Goal: Transaction & Acquisition: Purchase product/service

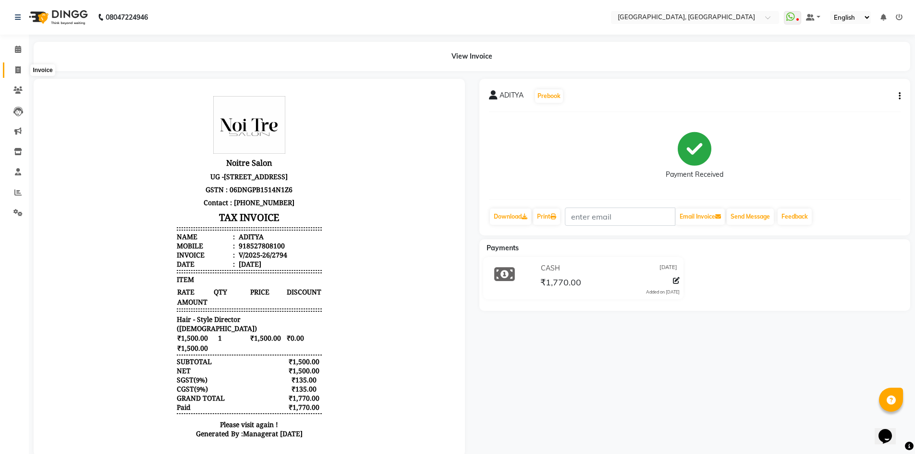
click at [19, 70] on icon at bounding box center [17, 69] width 5 height 7
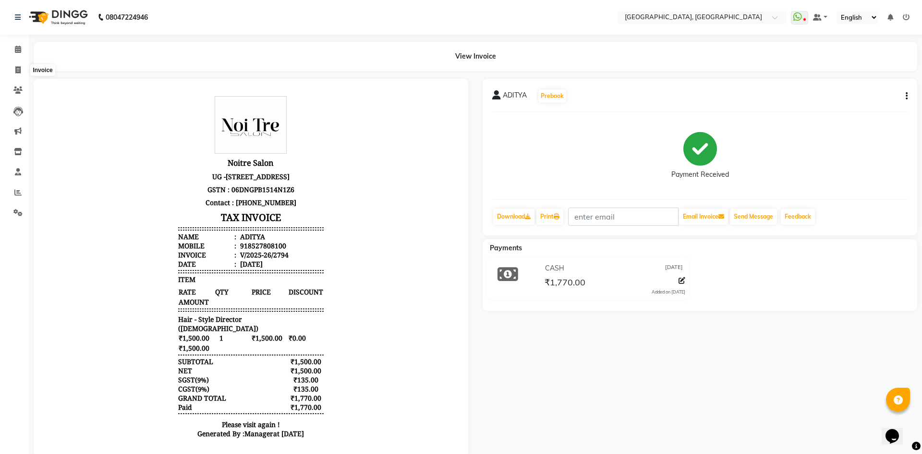
select select "3948"
select select "service"
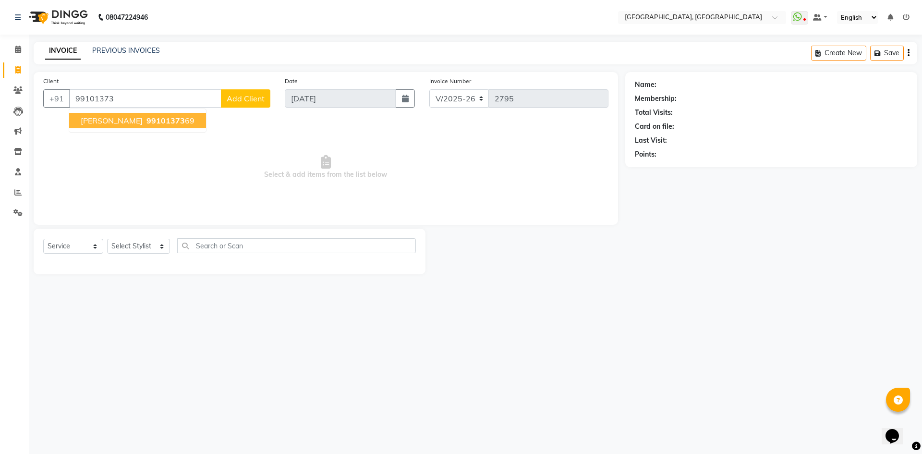
click at [113, 123] on span "[PERSON_NAME]" at bounding box center [112, 121] width 62 height 10
type input "9910137369"
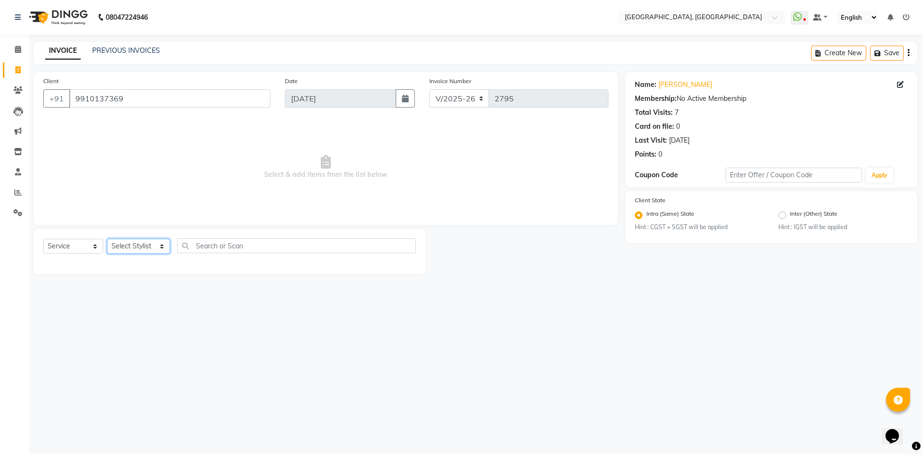
click at [130, 245] on select "Select Stylist Aashis Alic ashok vihar Alice makeup Amit annu dhuper ashika ASH…" at bounding box center [138, 246] width 63 height 15
select select "63759"
click at [107, 239] on select "Select Stylist Aashis Alic ashok vihar Alice makeup Amit annu dhuper ashika ASH…" at bounding box center [138, 246] width 63 height 15
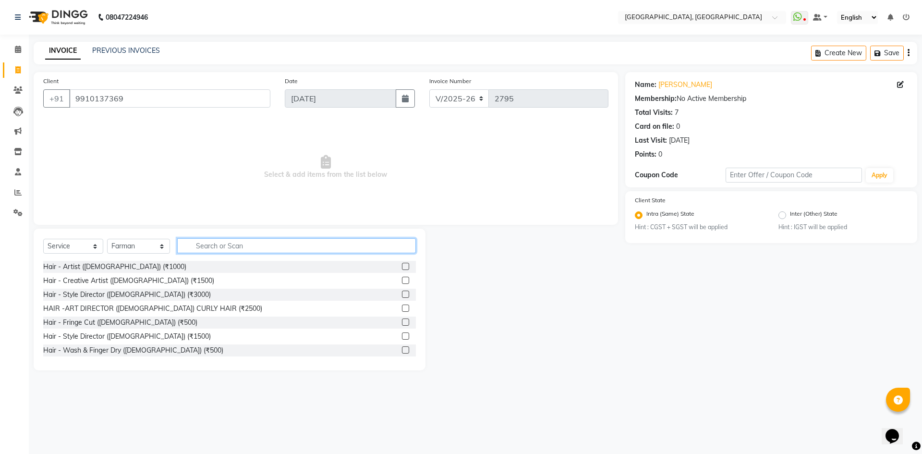
click at [200, 243] on input "text" at bounding box center [296, 245] width 239 height 15
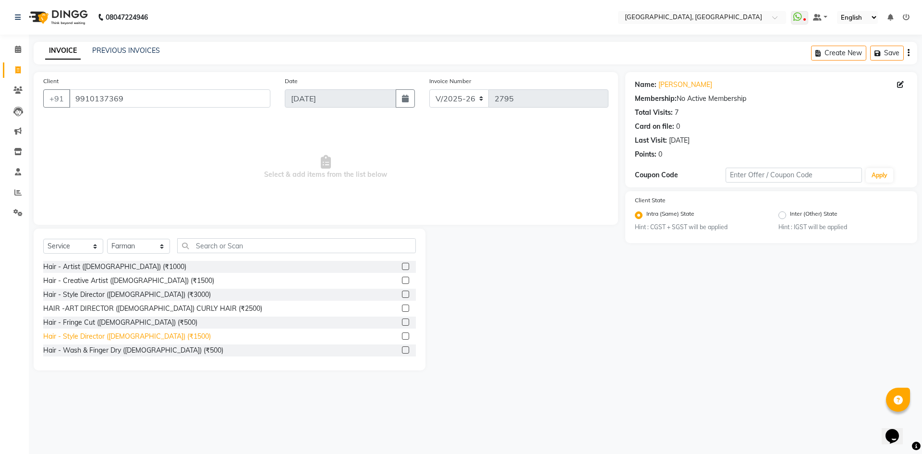
click at [134, 337] on div "Hair - Style Director ([DEMOGRAPHIC_DATA]) (₹1500)" at bounding box center [127, 336] width 168 height 10
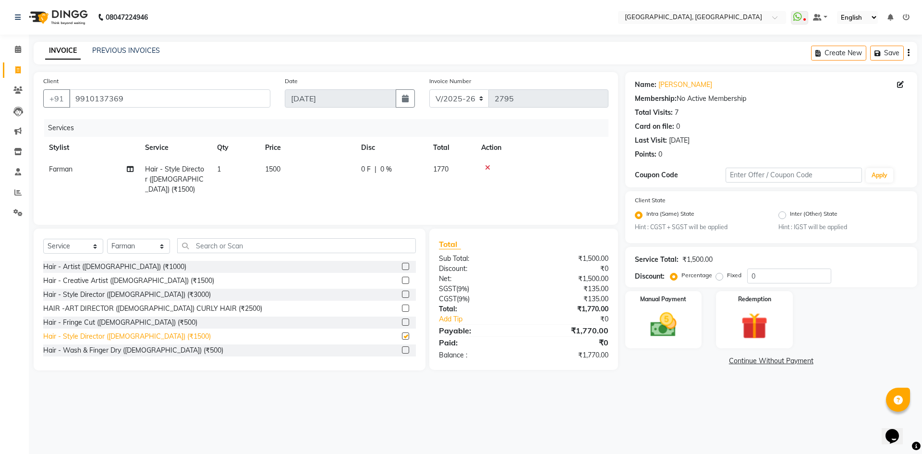
checkbox input "false"
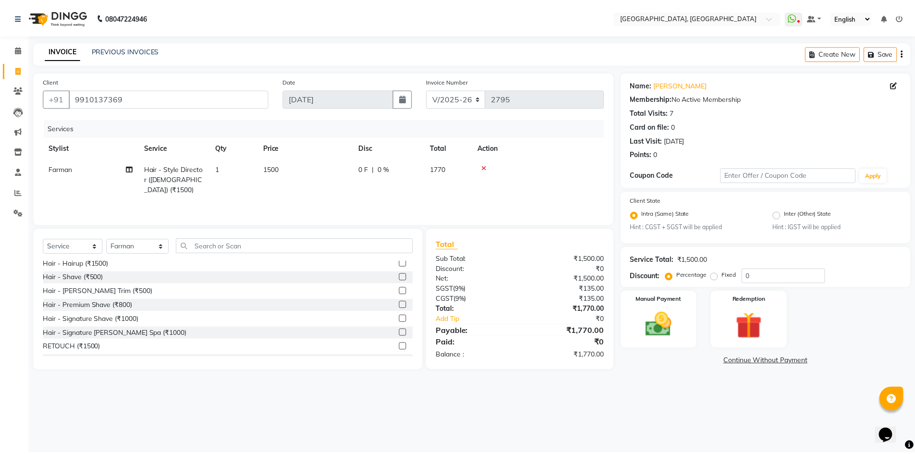
scroll to position [144, 0]
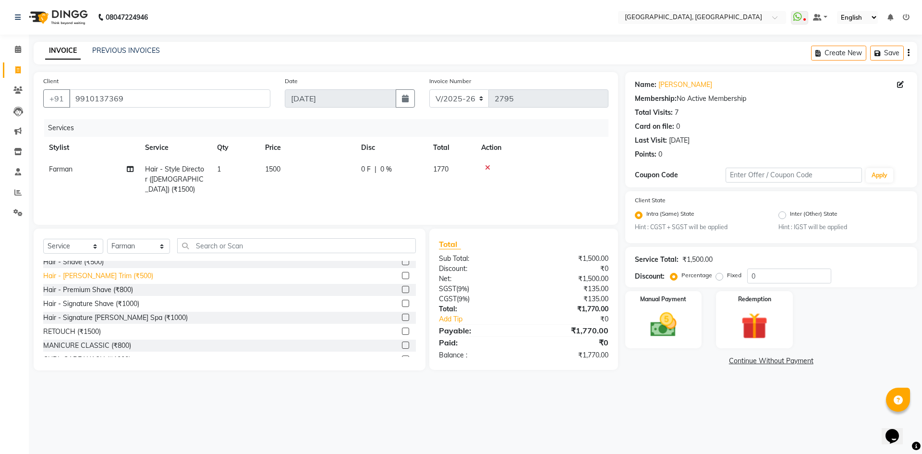
click at [101, 279] on div "Hair - Beard Trim (₹500)" at bounding box center [98, 276] width 110 height 10
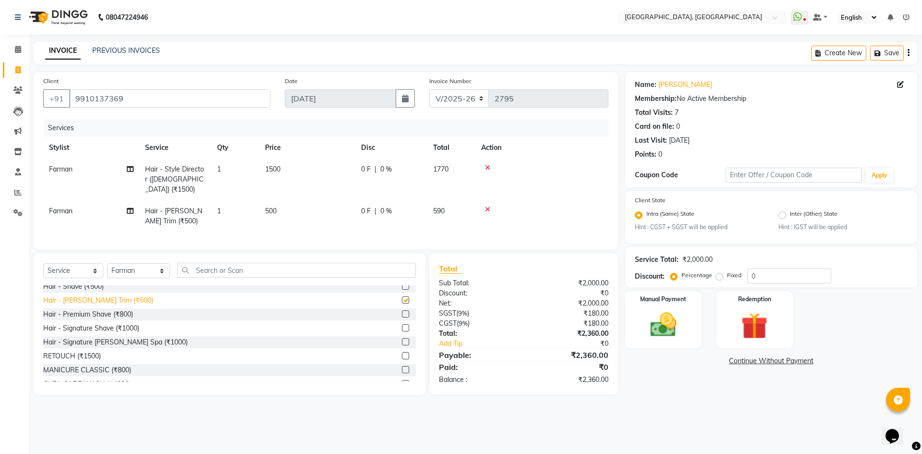
checkbox input "false"
click at [643, 327] on img at bounding box center [663, 325] width 45 height 32
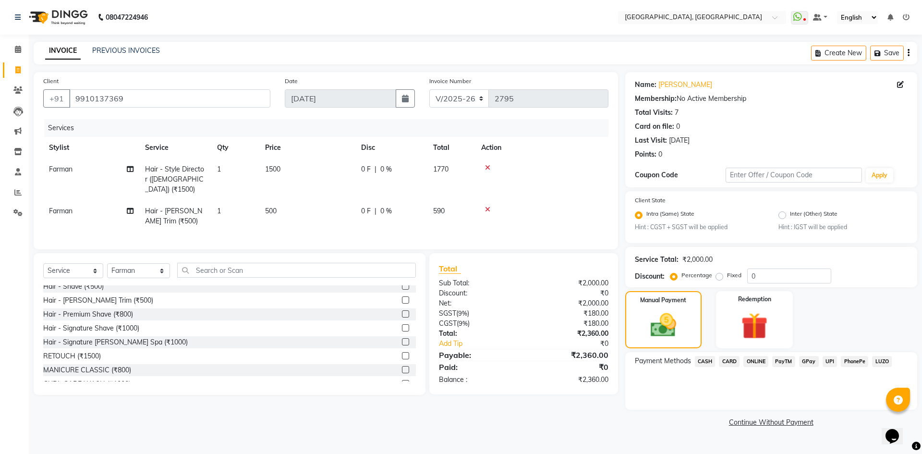
click at [706, 361] on span "CASH" at bounding box center [705, 361] width 21 height 11
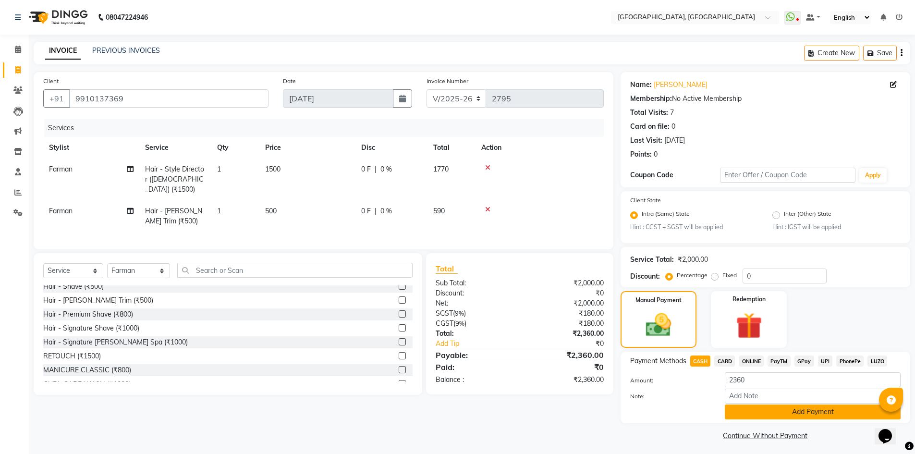
click at [752, 418] on button "Add Payment" at bounding box center [813, 411] width 176 height 15
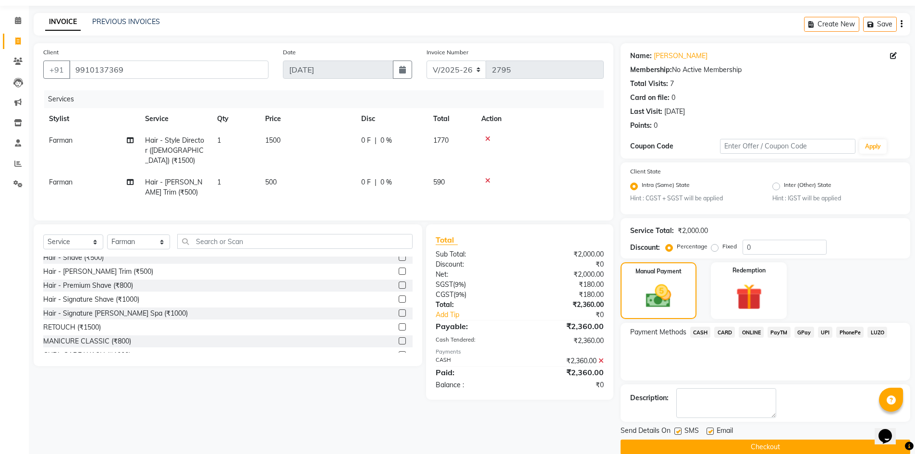
scroll to position [44, 0]
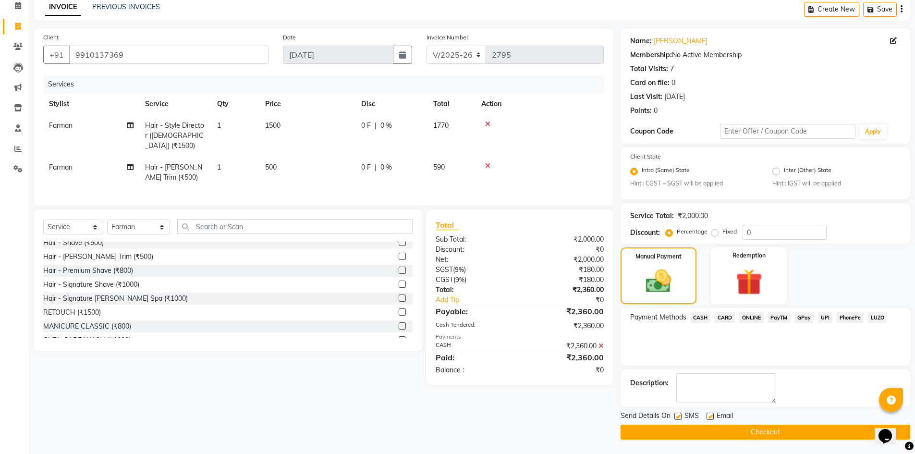
click at [736, 425] on button "Checkout" at bounding box center [765, 432] width 290 height 15
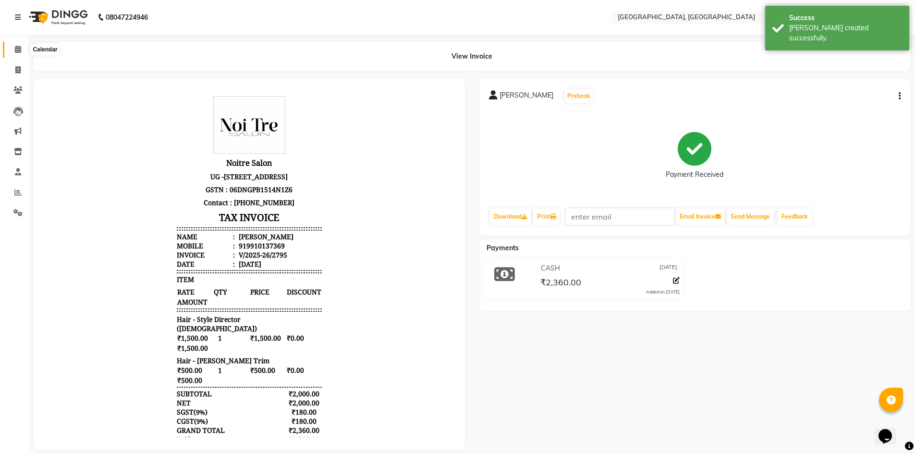
click at [17, 48] on icon at bounding box center [18, 49] width 6 height 7
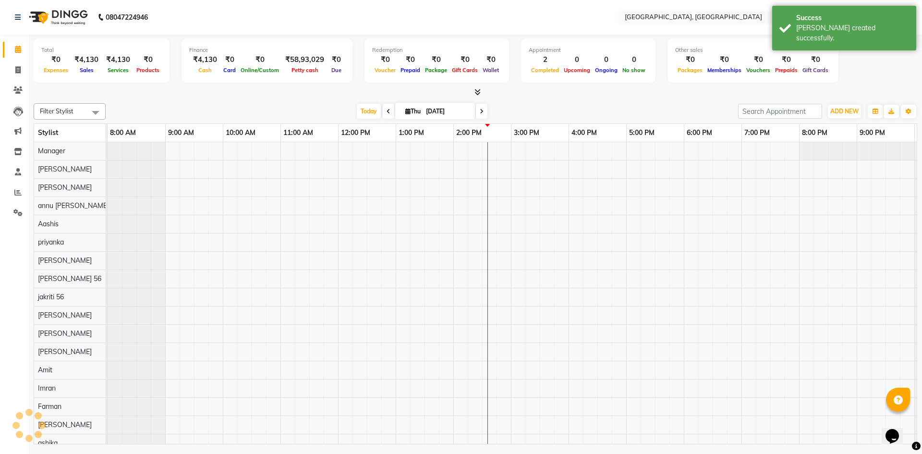
click at [170, 89] on div at bounding box center [476, 92] width 884 height 10
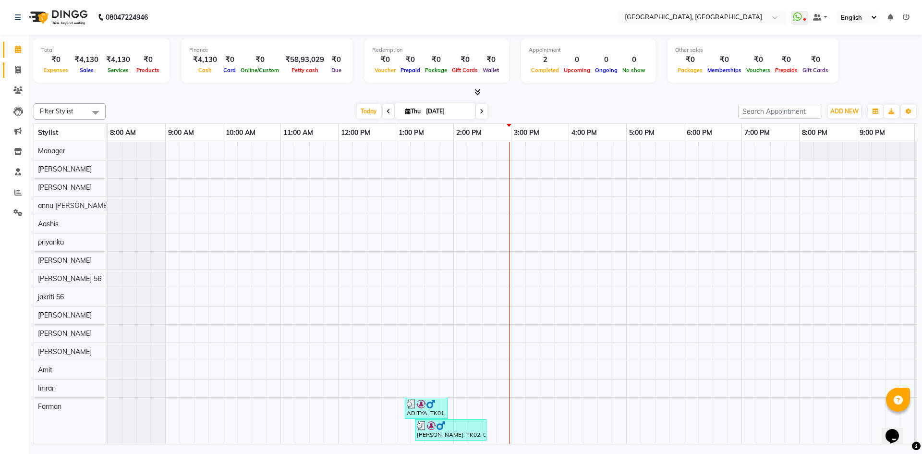
click at [17, 64] on link "Invoice" at bounding box center [14, 70] width 23 height 16
select select "service"
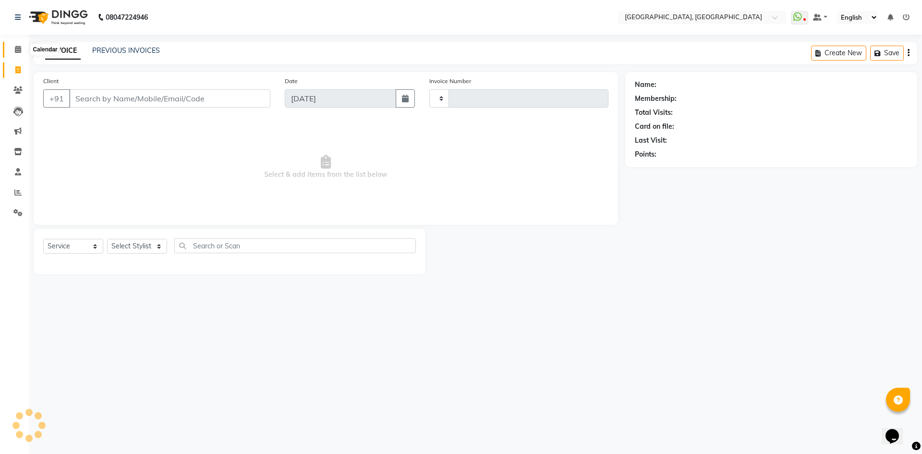
type input "2796"
select select "3948"
click at [18, 48] on icon at bounding box center [18, 49] width 6 height 7
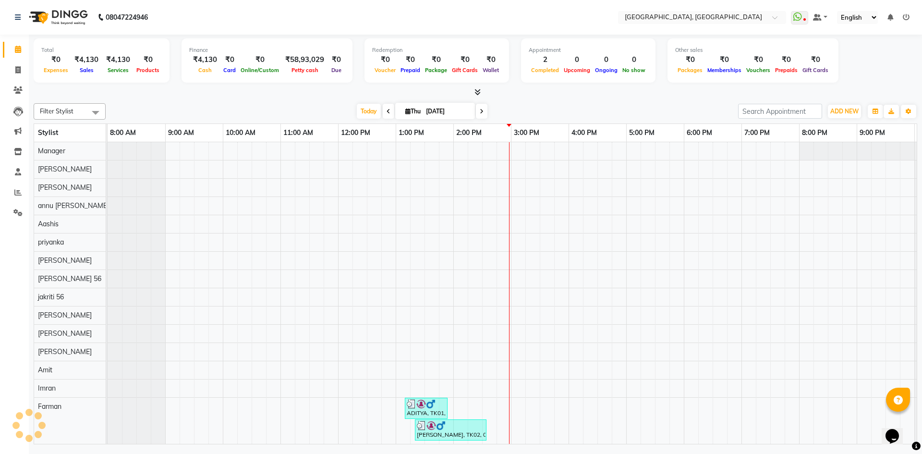
click at [252, 101] on div "Filter Stylist Select All Aashis Amit annu dhuper ashika ASHIS Farman Imran isr…" at bounding box center [476, 271] width 884 height 345
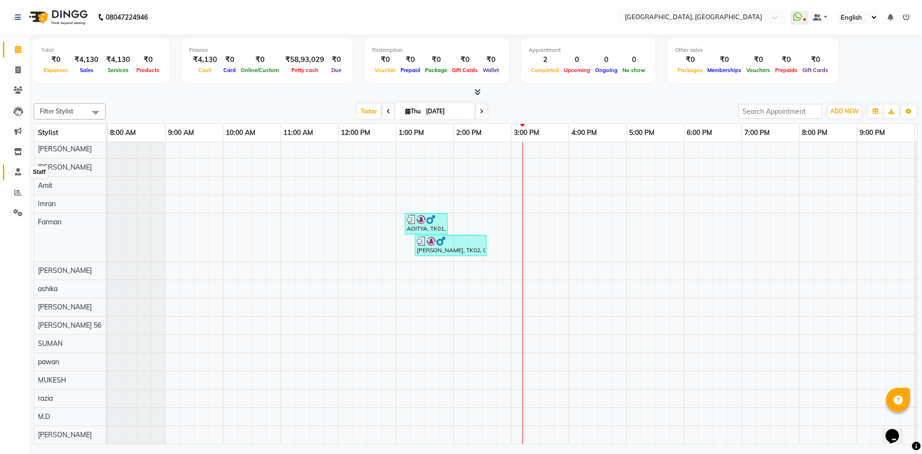
click at [15, 170] on icon at bounding box center [18, 171] width 6 height 7
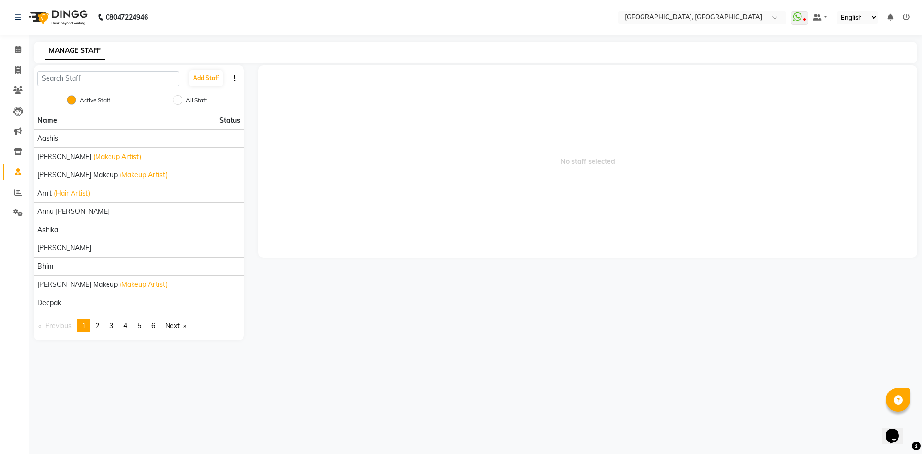
click at [457, 178] on span "No staff selected" at bounding box center [587, 161] width 659 height 192
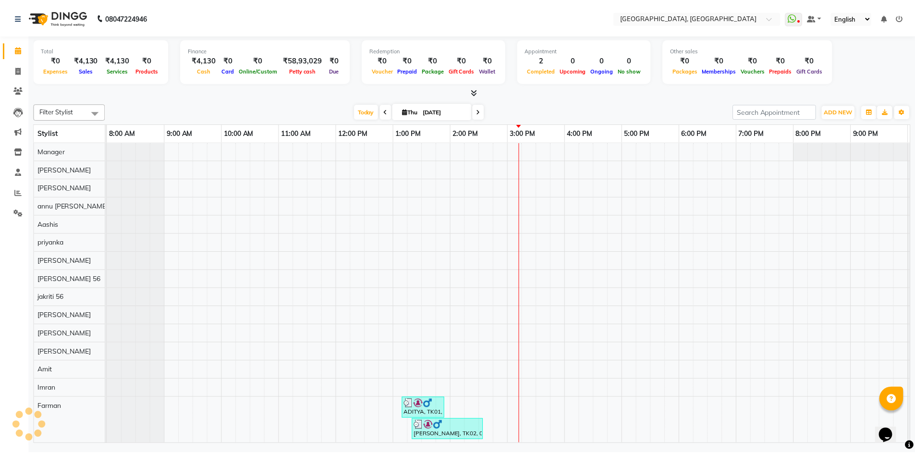
scroll to position [0, 55]
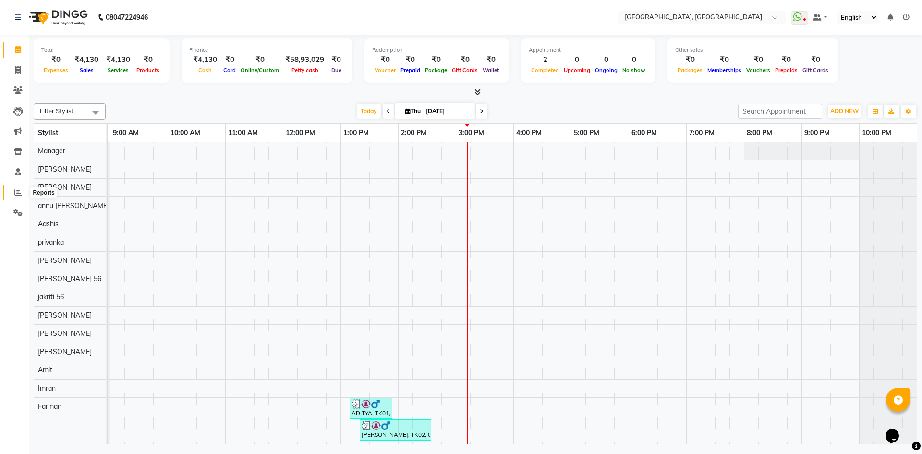
click at [19, 189] on icon at bounding box center [17, 192] width 7 height 7
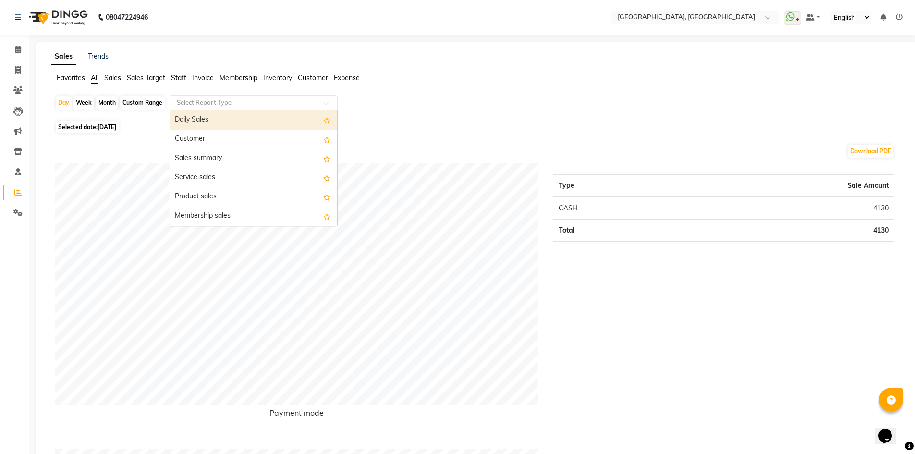
click at [216, 97] on div "Select Report Type" at bounding box center [254, 102] width 168 height 15
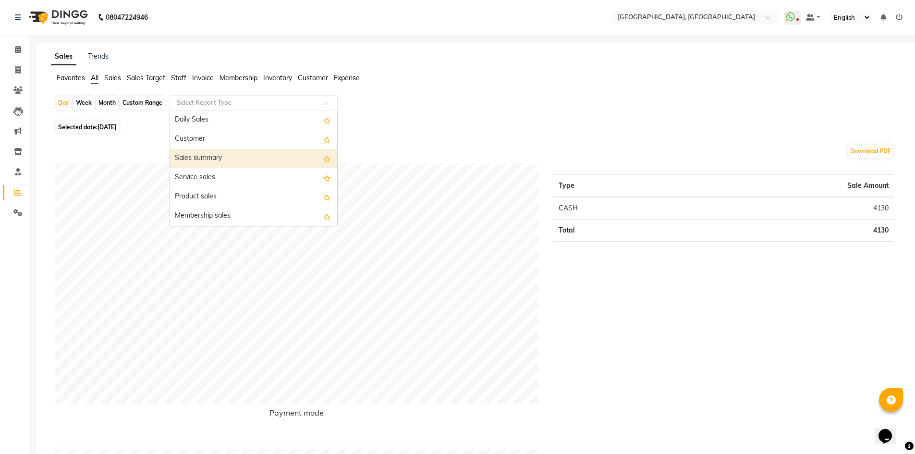
click at [217, 158] on div "Sales summary" at bounding box center [253, 158] width 167 height 19
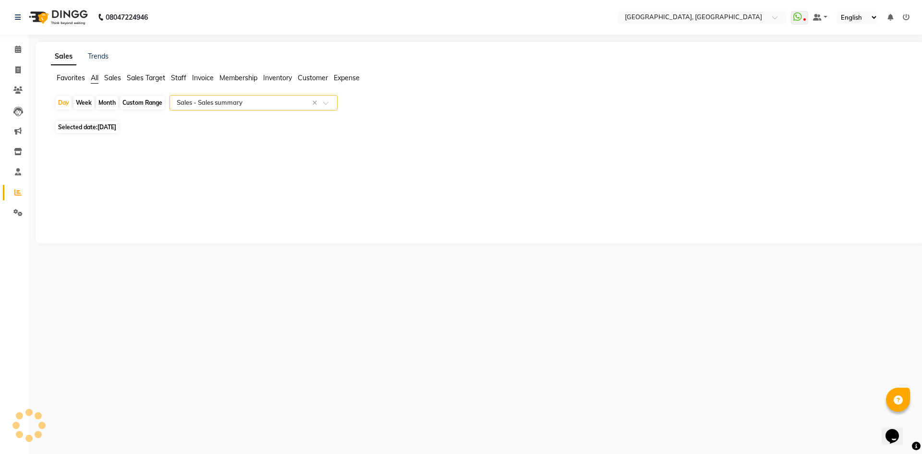
select select "full_report"
select select "csv"
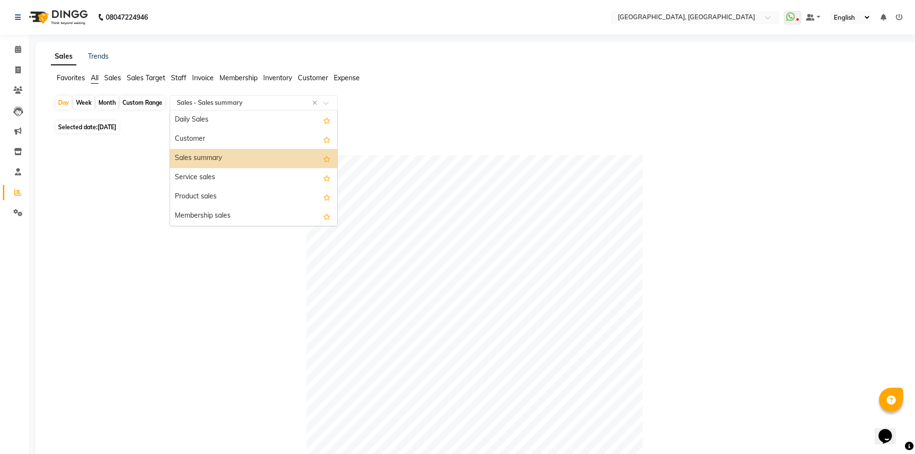
click at [209, 100] on input "text" at bounding box center [244, 103] width 138 height 10
click at [197, 171] on div "Service sales" at bounding box center [253, 177] width 167 height 19
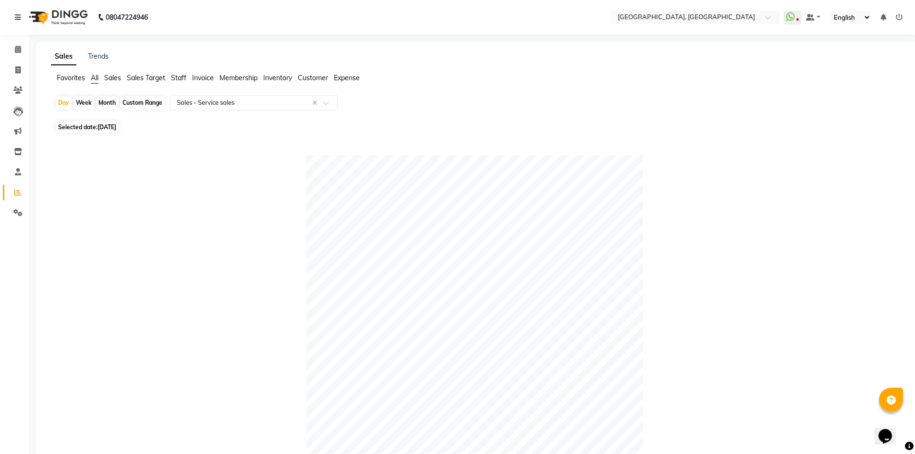
click at [151, 98] on div "Custom Range" at bounding box center [142, 102] width 45 height 13
select select "9"
select select "2025"
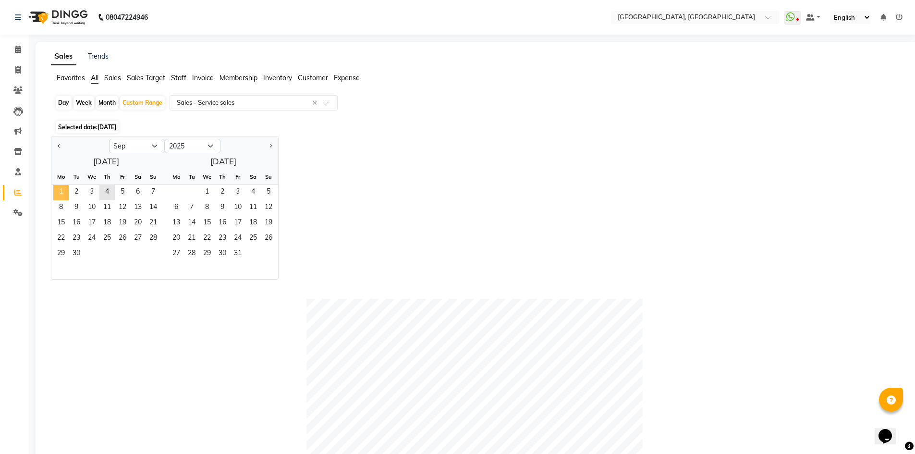
click at [61, 194] on span "1" at bounding box center [60, 192] width 15 height 15
click at [109, 189] on span "4" at bounding box center [106, 192] width 15 height 15
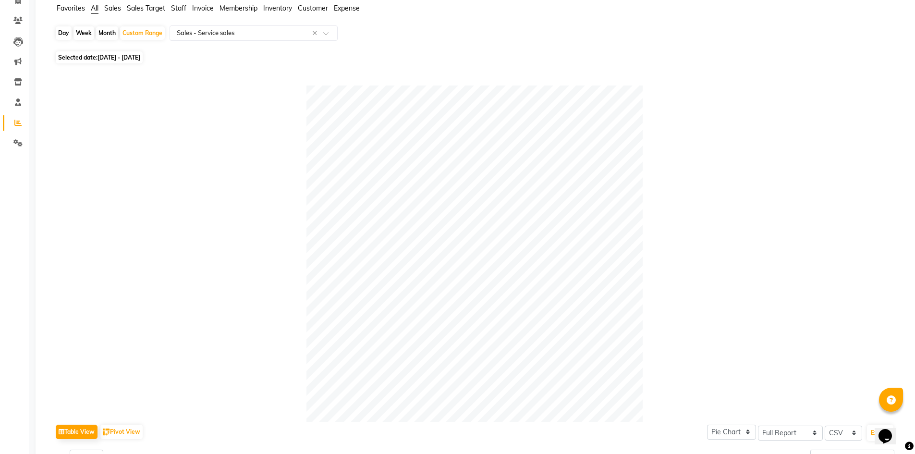
scroll to position [48, 0]
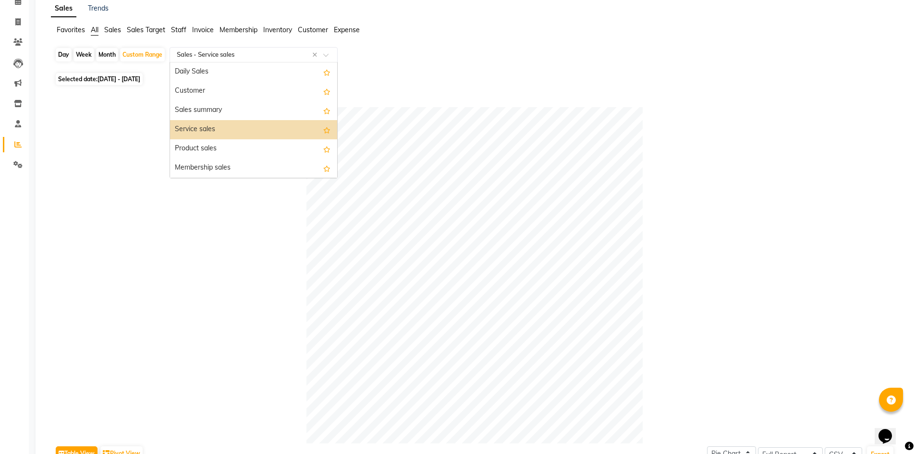
click at [293, 52] on input "text" at bounding box center [244, 55] width 138 height 10
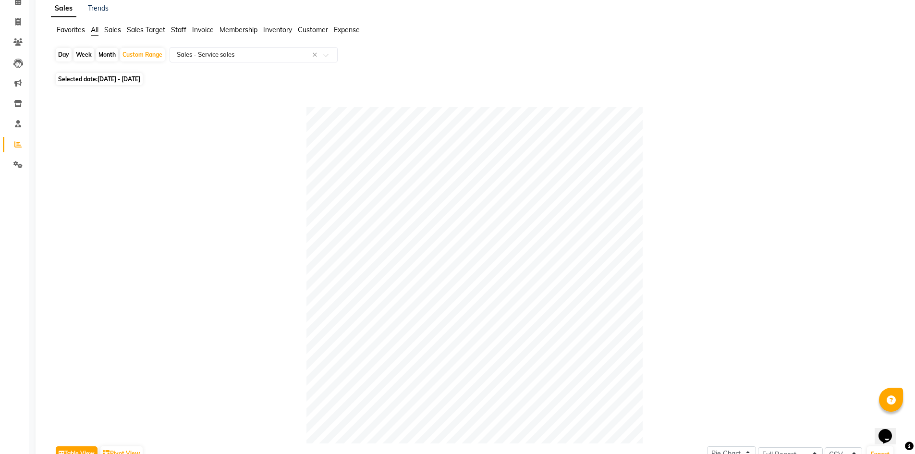
click at [178, 29] on span "Staff" at bounding box center [178, 29] width 15 height 9
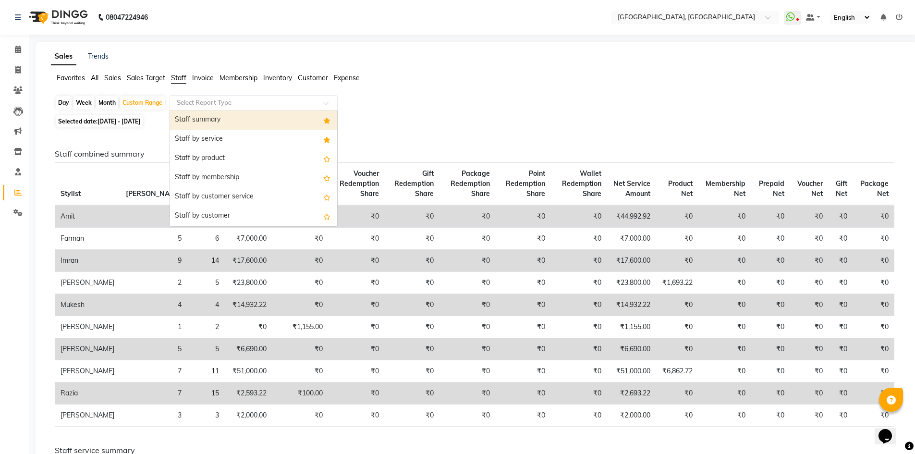
click at [224, 101] on input "text" at bounding box center [244, 103] width 138 height 10
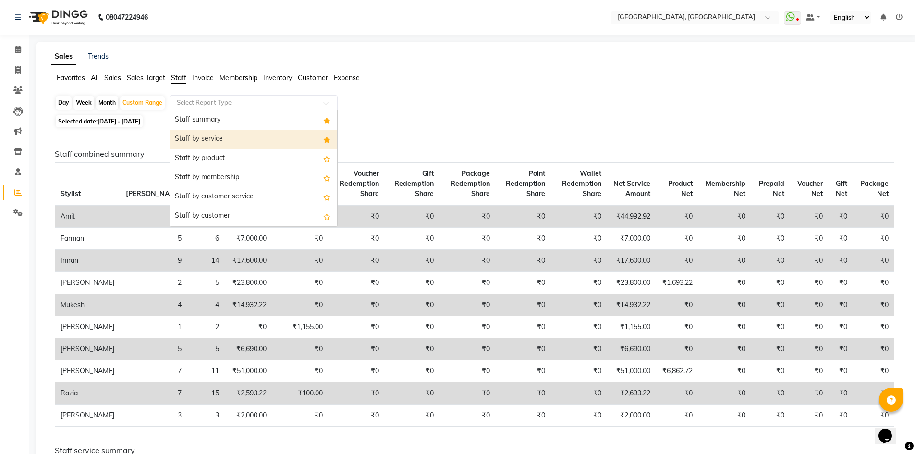
click at [213, 136] on div "Staff by service" at bounding box center [253, 139] width 167 height 19
select select "full_report"
select select "csv"
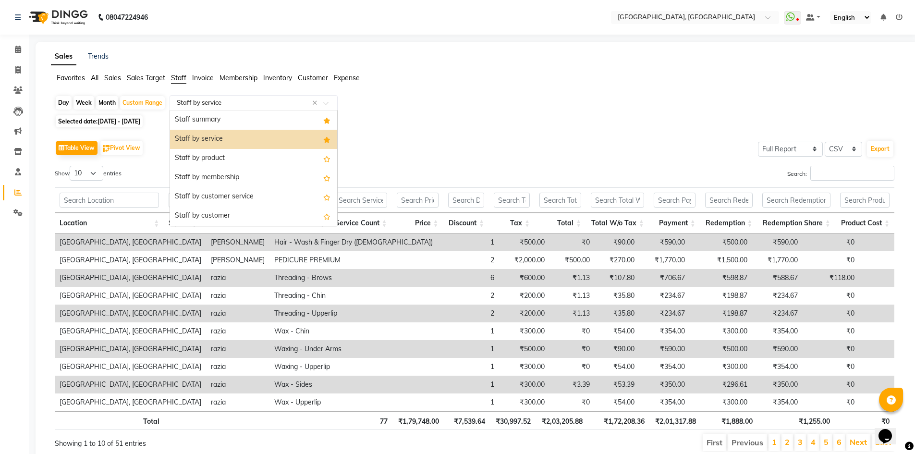
click at [252, 97] on div "Select Report Type × Staff by service ×" at bounding box center [254, 102] width 168 height 15
click at [231, 118] on div "Staff summary" at bounding box center [253, 119] width 167 height 19
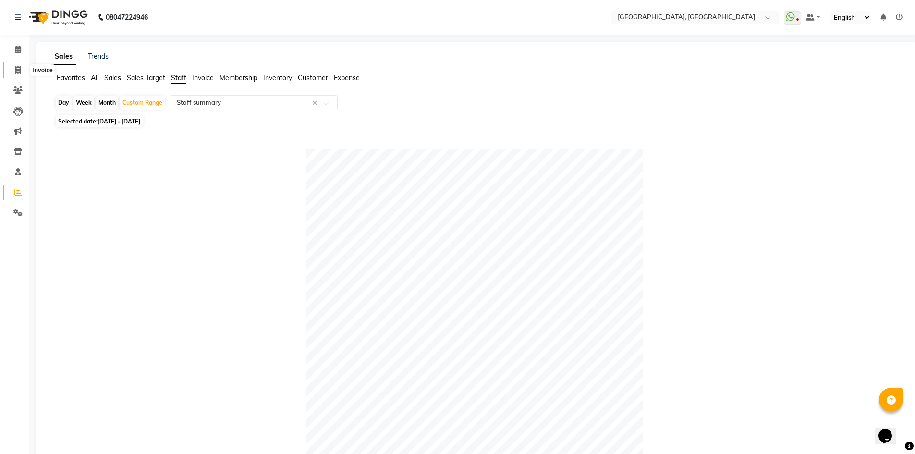
click at [14, 71] on span at bounding box center [18, 70] width 17 height 11
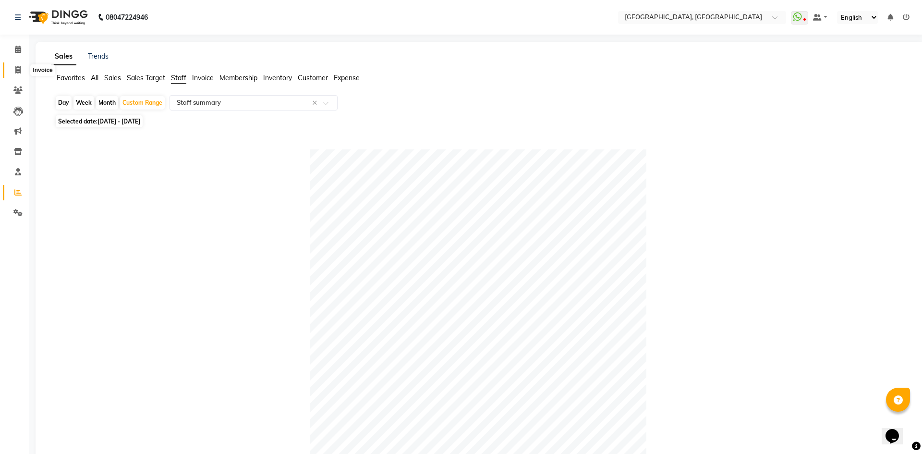
select select "3948"
select select "service"
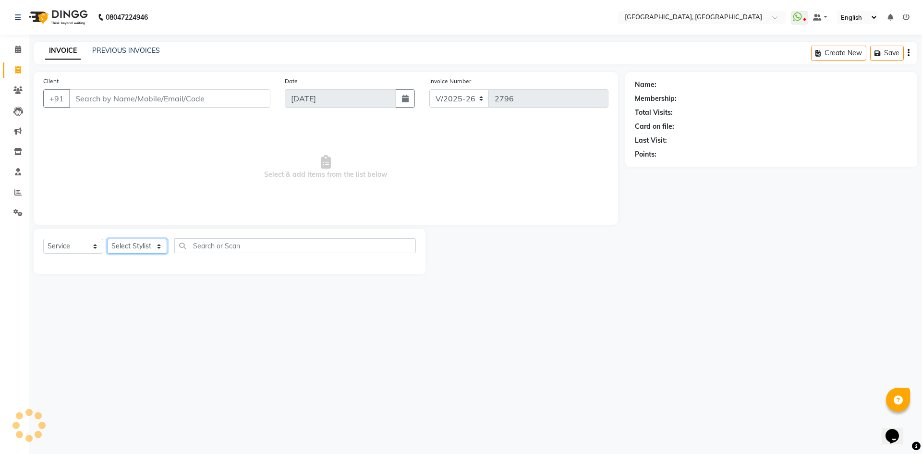
click at [123, 248] on select "Select Stylist" at bounding box center [137, 246] width 60 height 15
click at [136, 248] on select "Select Stylist Aashis Alic ashok vihar Alice makeup Amit annu dhuper ashika ASH…" at bounding box center [138, 246] width 63 height 15
select select "87275"
click at [107, 239] on select "Select Stylist Aashis Alic ashok vihar Alice makeup Amit annu dhuper ashika ASH…" at bounding box center [138, 246] width 63 height 15
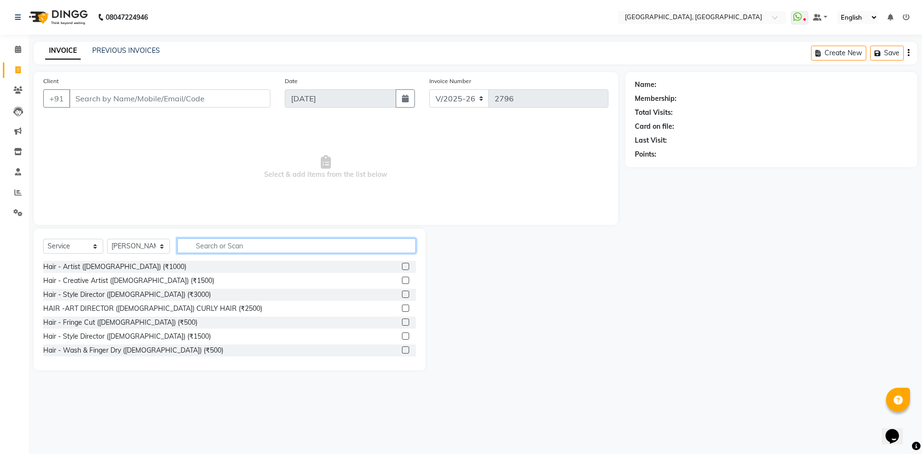
click at [217, 249] on input "text" at bounding box center [296, 245] width 239 height 15
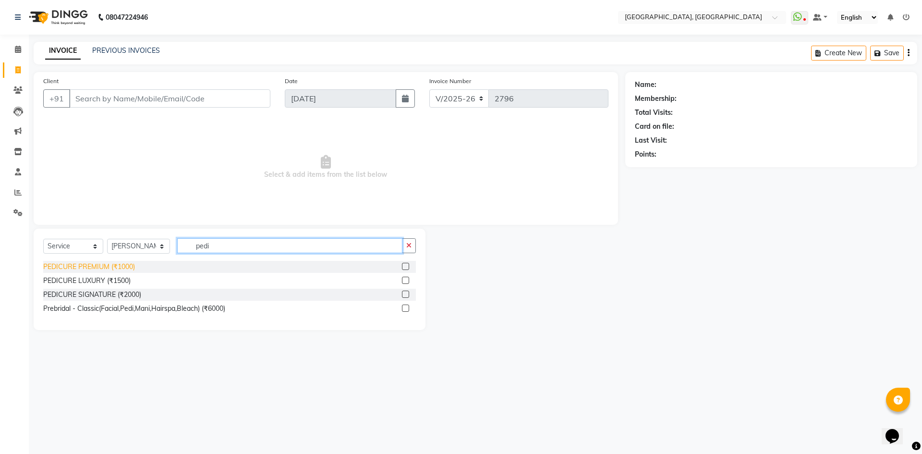
type input "pedi"
click at [89, 269] on div "PEDICURE PREMIUM (₹1000)" at bounding box center [89, 267] width 92 height 10
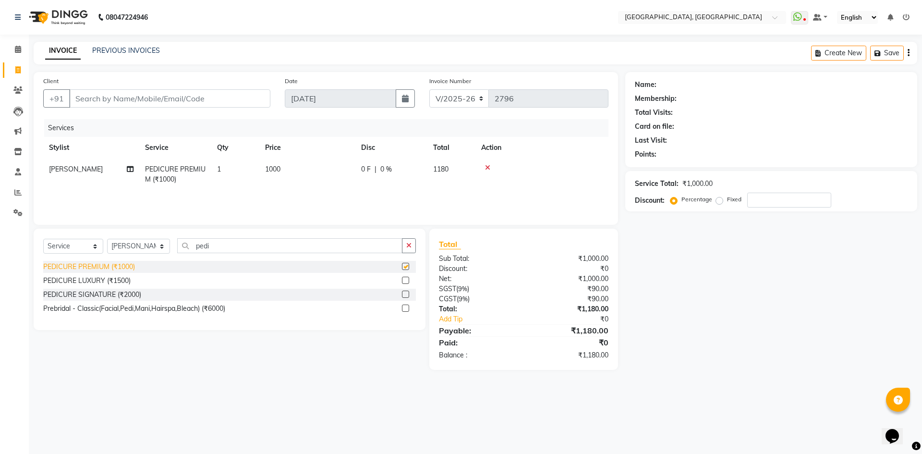
checkbox input "false"
click at [147, 100] on input "Client" at bounding box center [169, 98] width 201 height 18
type input "9"
type input "0"
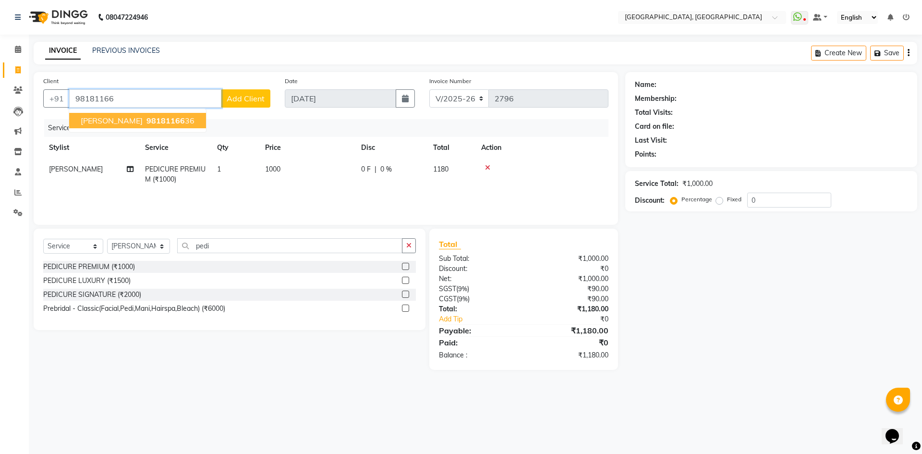
click at [146, 120] on span "98181166" at bounding box center [165, 121] width 38 height 10
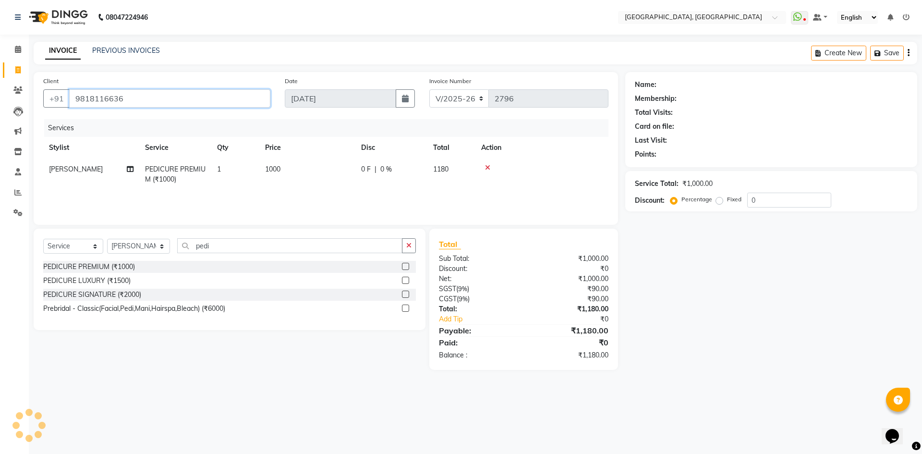
type input "9818116636"
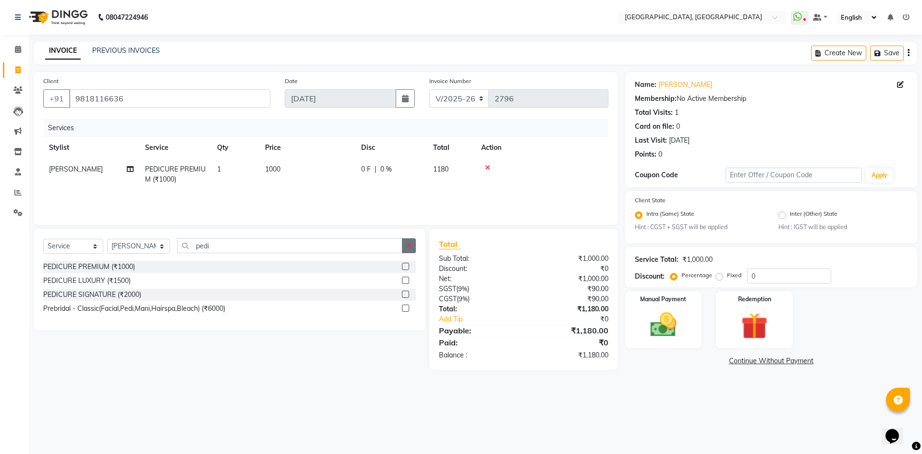
click at [411, 242] on icon "button" at bounding box center [408, 245] width 5 height 7
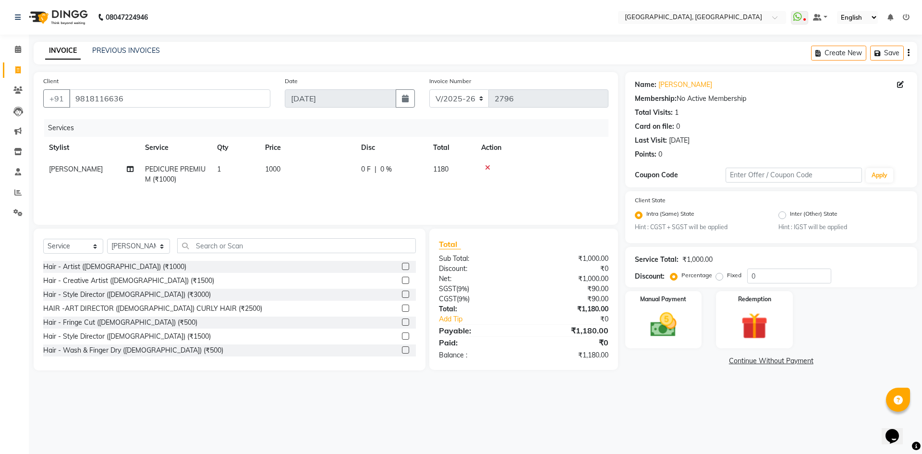
click at [406, 227] on div "Client +91 9818116636 Date 04-09-2025 Invoice Number V/2025 V/2025-26 2796 Serv…" at bounding box center [325, 221] width 599 height 298
click at [375, 170] on span "|" at bounding box center [376, 169] width 2 height 10
select select "87275"
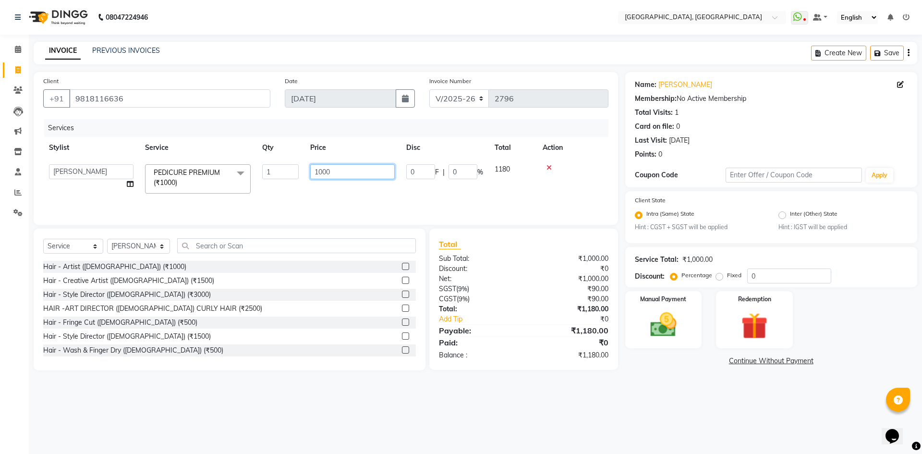
click at [374, 170] on input "1000" at bounding box center [352, 171] width 85 height 15
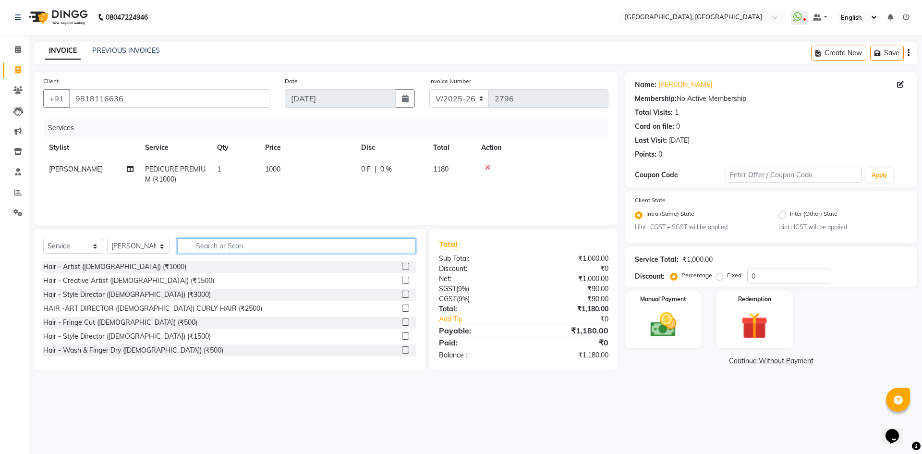
click at [259, 249] on input "text" at bounding box center [296, 245] width 239 height 15
click at [124, 246] on select "Select Stylist Aashis Alic ashok vihar Alice makeup Amit annu dhuper ashika ASH…" at bounding box center [138, 246] width 63 height 15
click at [142, 249] on select "Select Stylist Aashis Alic ashok vihar Alice makeup Amit annu dhuper ashika ASH…" at bounding box center [138, 246] width 63 height 15
select select "86264"
click at [107, 239] on select "Select Stylist Aashis Alic ashok vihar Alice makeup Amit annu dhuper ashika ASH…" at bounding box center [138, 246] width 63 height 15
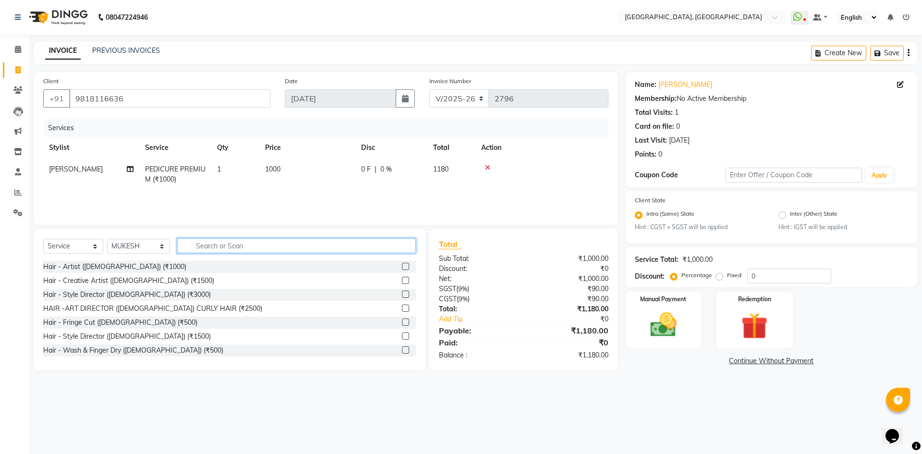
click at [200, 247] on input "text" at bounding box center [296, 245] width 239 height 15
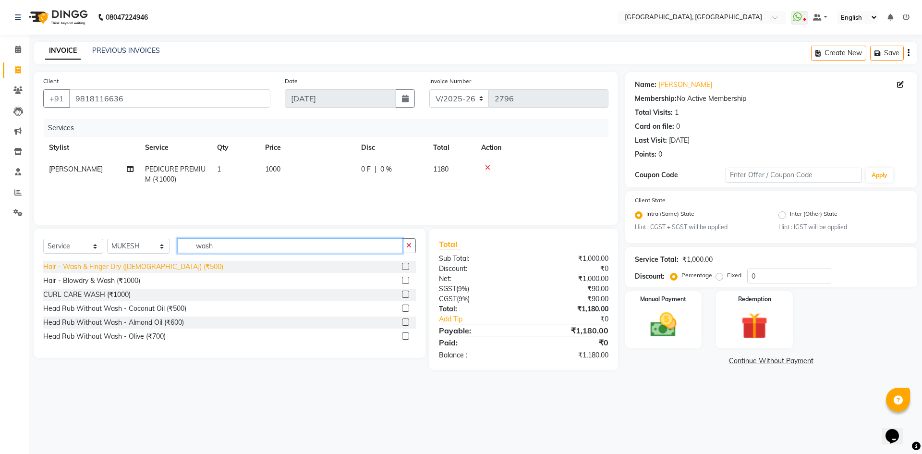
type input "wash"
click at [161, 267] on div "Hair - Wash & Finger Dry (Female) (₹500)" at bounding box center [133, 267] width 180 height 10
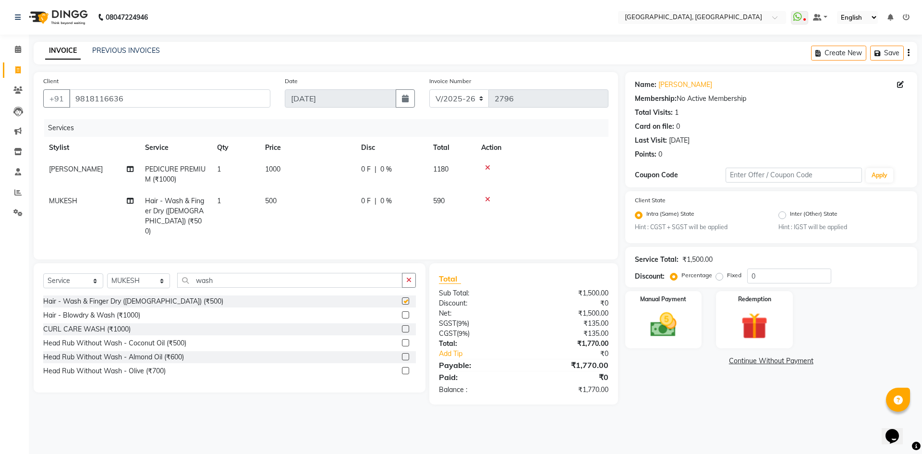
checkbox input "false"
click at [391, 164] on span "0 %" at bounding box center [386, 169] width 12 height 10
select select "87275"
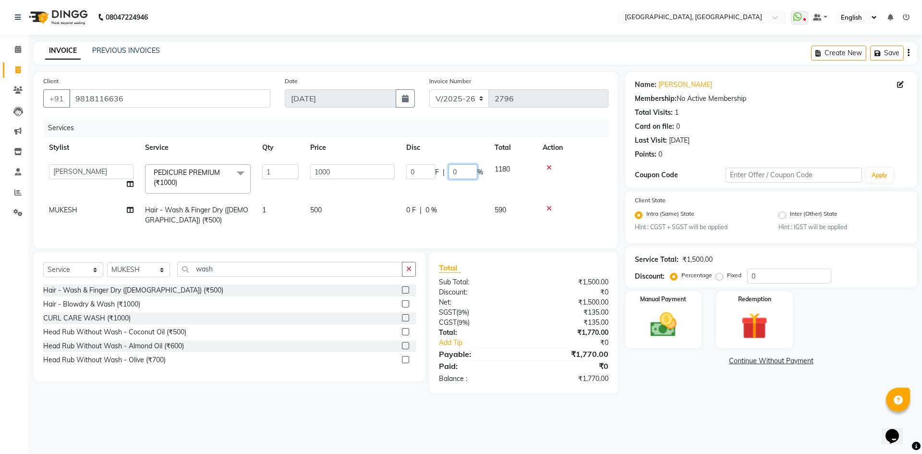
click at [456, 172] on input "0" at bounding box center [463, 171] width 29 height 15
type input "20"
click at [458, 193] on tbody "Aashis Alic ashok vihar Alice makeup Amit annu dhuper ashika ASHIS Bhim chau ma…" at bounding box center [325, 194] width 565 height 73
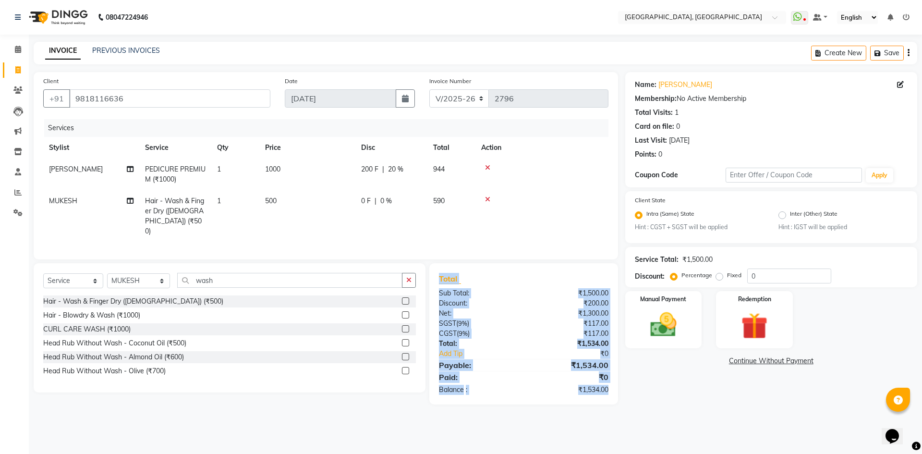
drag, startPoint x: 429, startPoint y: 279, endPoint x: 613, endPoint y: 387, distance: 212.9
click at [613, 387] on div "Total Sub Total: ₹1,500.00 Discount: ₹200.00 Net: ₹1,300.00 SGST ( 9% ) ₹117.00…" at bounding box center [523, 333] width 189 height 141
click at [613, 387] on div "₹1,534.00" at bounding box center [569, 390] width 92 height 10
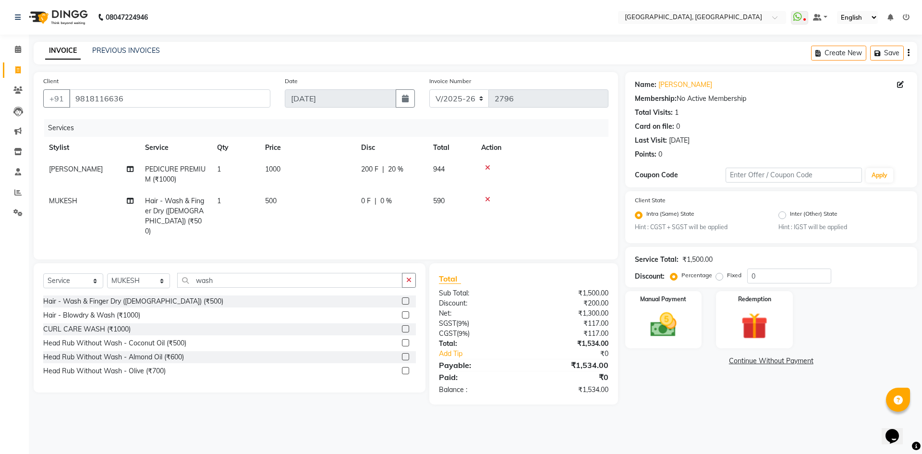
click at [613, 387] on div "₹1,534.00" at bounding box center [569, 390] width 92 height 10
click at [392, 169] on span "20 %" at bounding box center [395, 169] width 15 height 10
select select "87275"
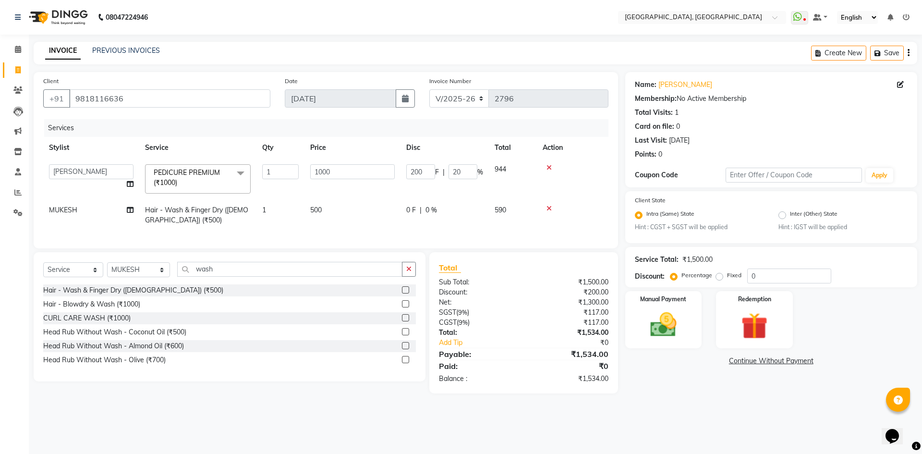
click at [550, 165] on icon at bounding box center [548, 167] width 5 height 7
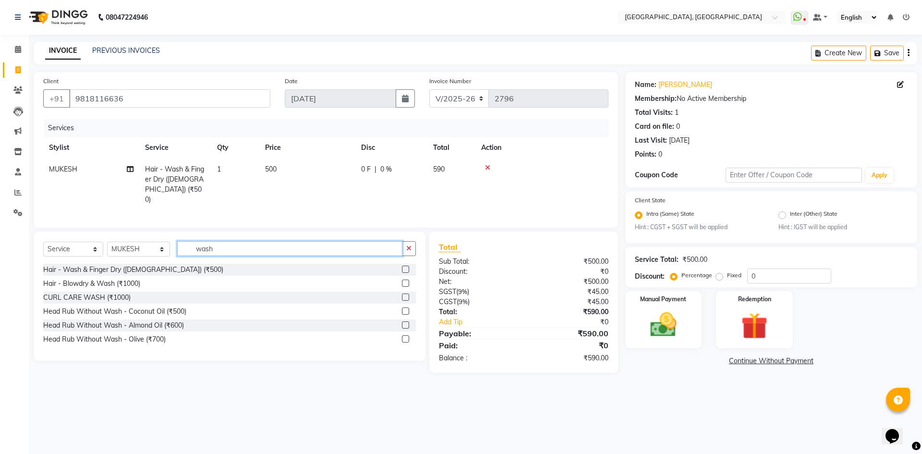
click at [271, 247] on input "wash" at bounding box center [289, 248] width 225 height 15
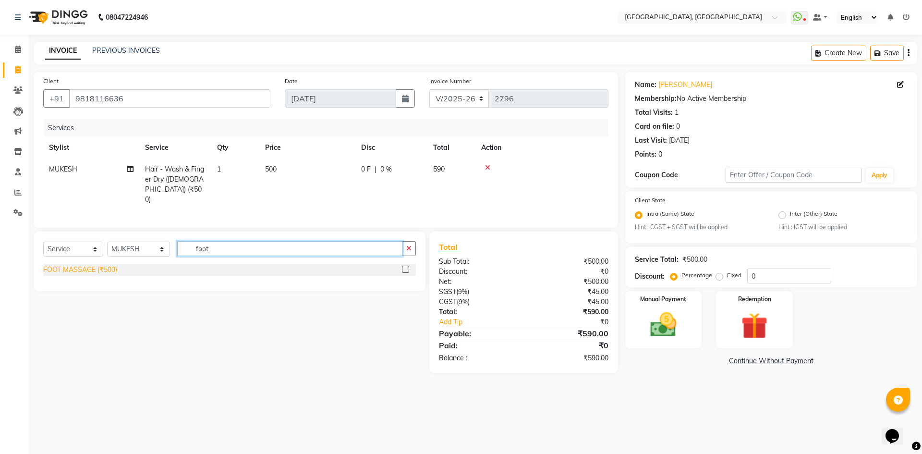
type input "foot"
click at [77, 266] on div "FOOT MASSAGE (₹500)" at bounding box center [80, 270] width 74 height 10
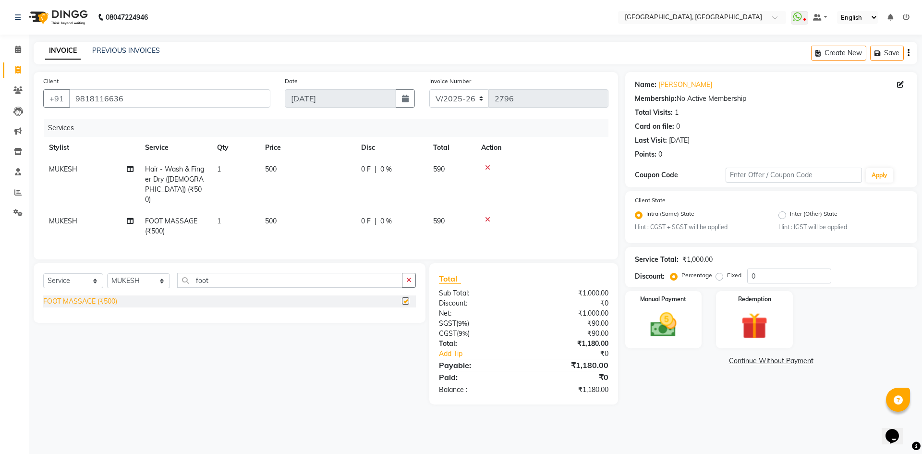
checkbox input "false"
click at [678, 328] on img at bounding box center [663, 325] width 45 height 32
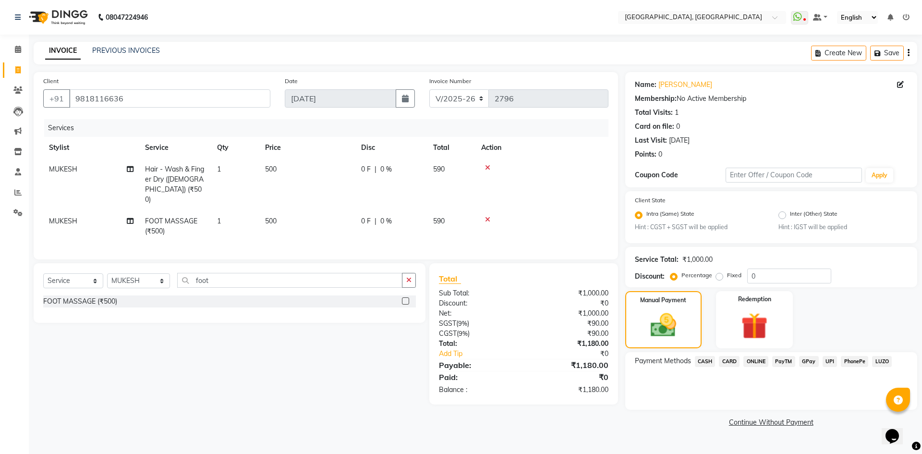
click at [728, 357] on span "CARD" at bounding box center [729, 361] width 21 height 11
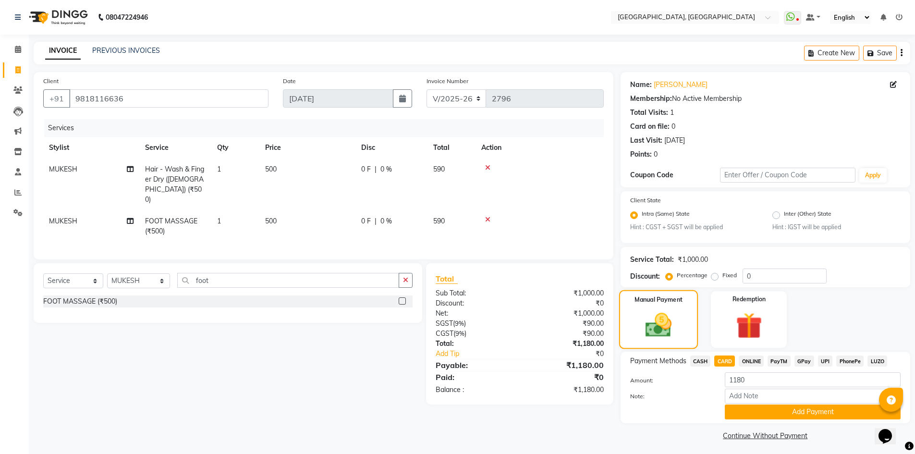
click at [674, 314] on img at bounding box center [658, 325] width 43 height 30
click at [752, 414] on button "Add Payment" at bounding box center [813, 411] width 176 height 15
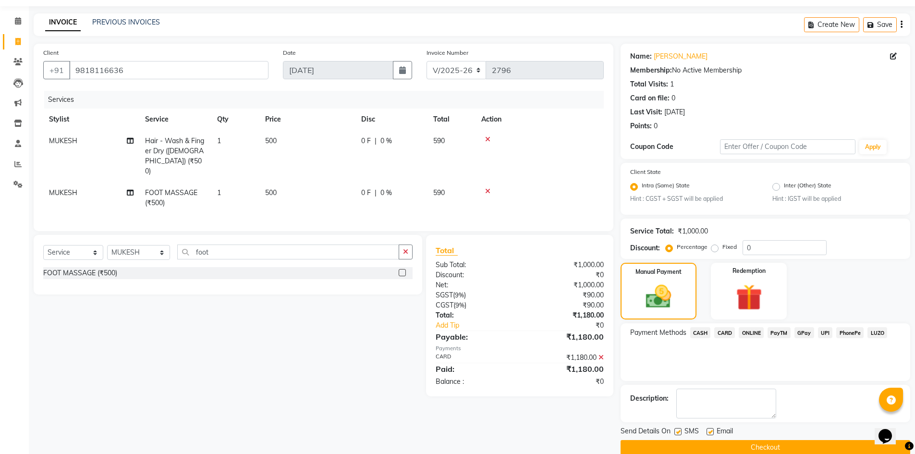
scroll to position [44, 0]
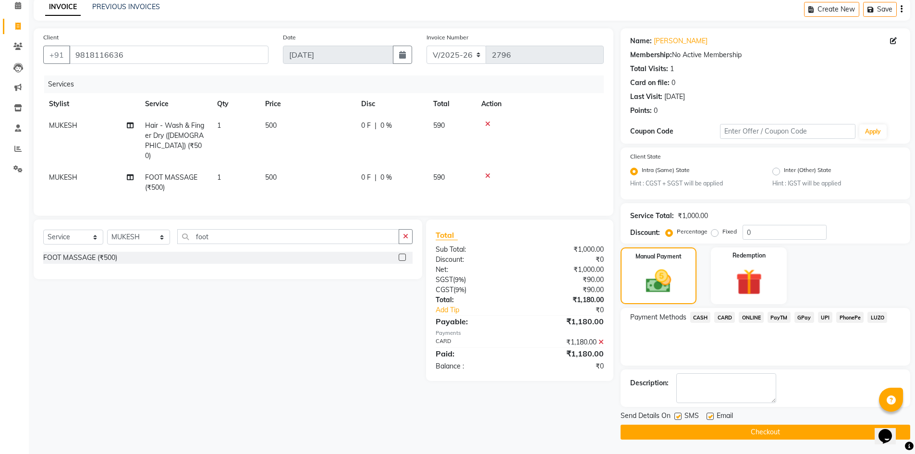
click at [820, 388] on div "Description:" at bounding box center [765, 388] width 270 height 30
click at [661, 43] on link "Rittu" at bounding box center [681, 41] width 54 height 10
click at [696, 434] on button "Checkout" at bounding box center [765, 432] width 290 height 15
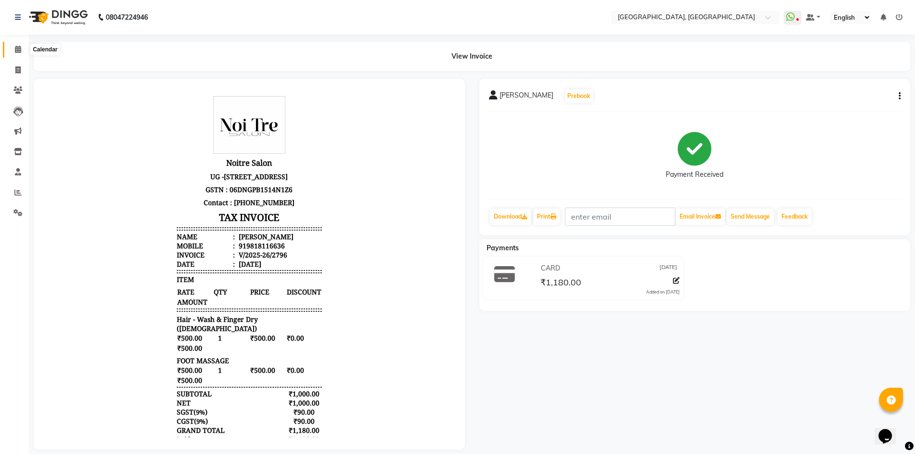
click at [17, 50] on icon at bounding box center [18, 49] width 6 height 7
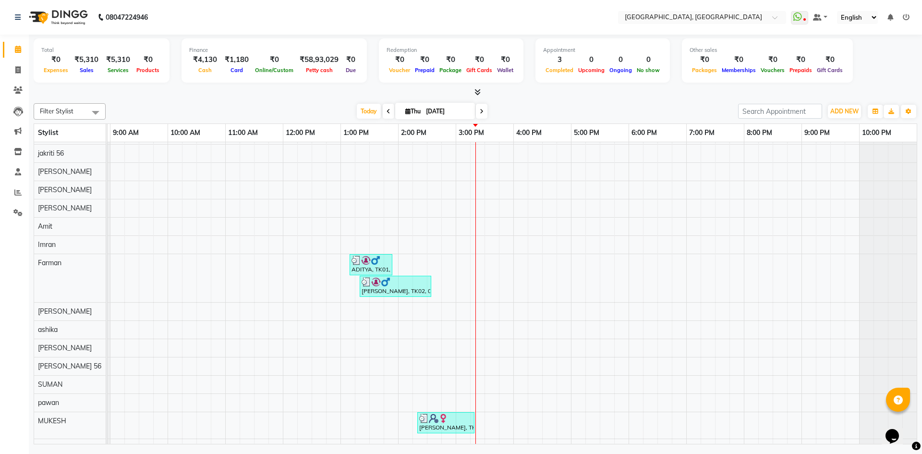
scroll to position [200, 0]
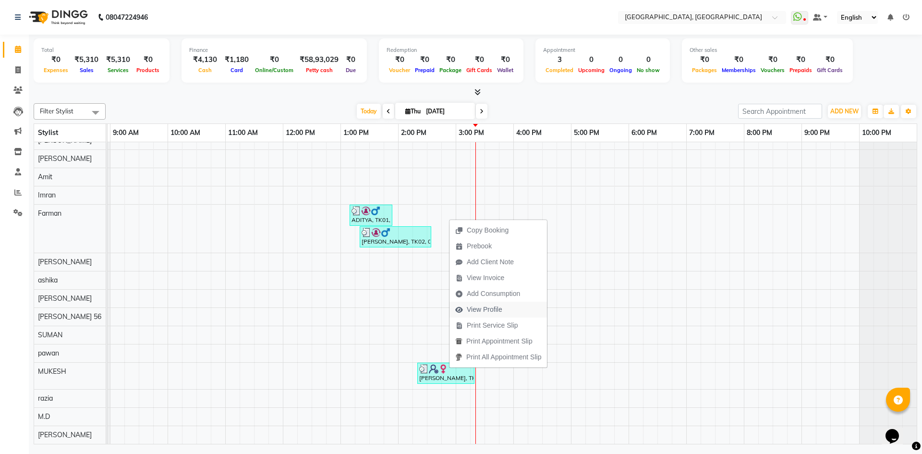
click at [476, 306] on span "View Profile" at bounding box center [485, 309] width 36 height 10
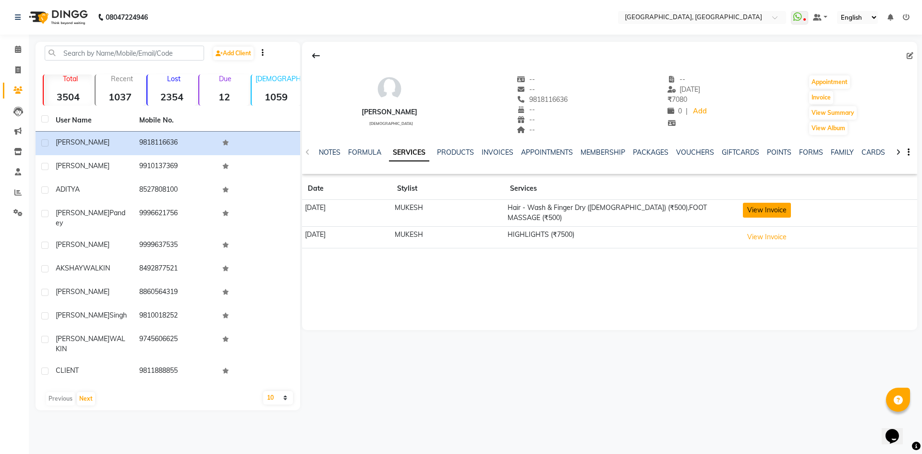
click at [791, 207] on button "View Invoice" at bounding box center [767, 210] width 48 height 15
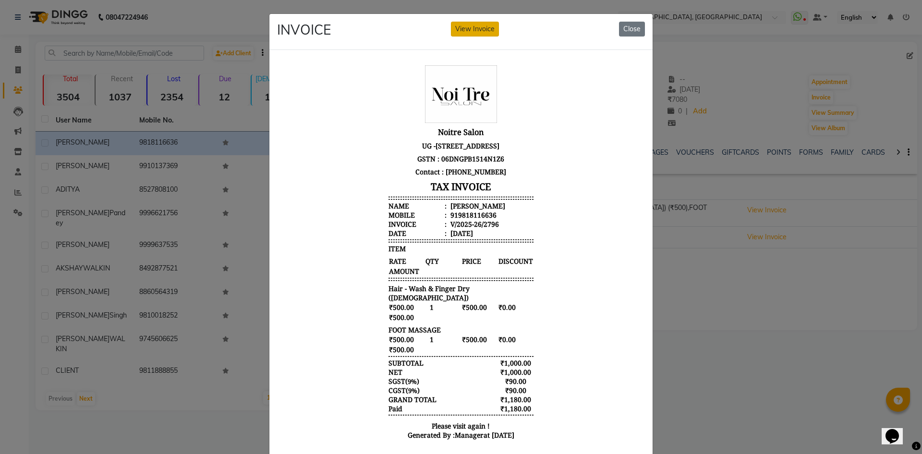
click at [459, 22] on button "View Invoice" at bounding box center [475, 29] width 48 height 15
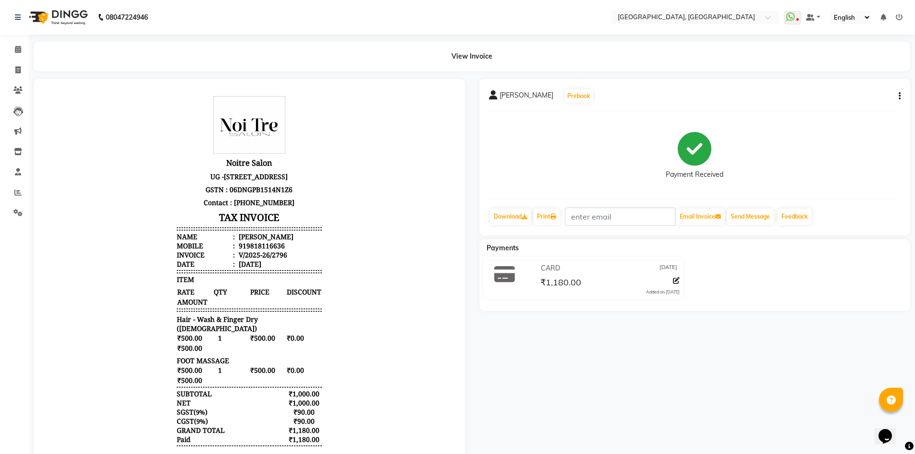
click at [896, 91] on button "button" at bounding box center [898, 96] width 6 height 10
click at [866, 88] on div "Split Service Amount" at bounding box center [852, 90] width 66 height 12
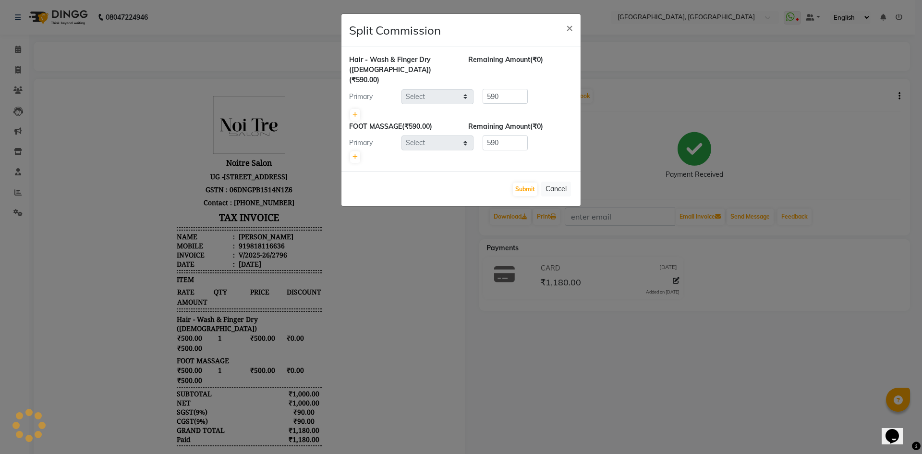
select select "86264"
click at [357, 138] on div "Primary" at bounding box center [372, 143] width 60 height 10
click at [357, 154] on icon at bounding box center [354, 157] width 5 height 6
type input "295"
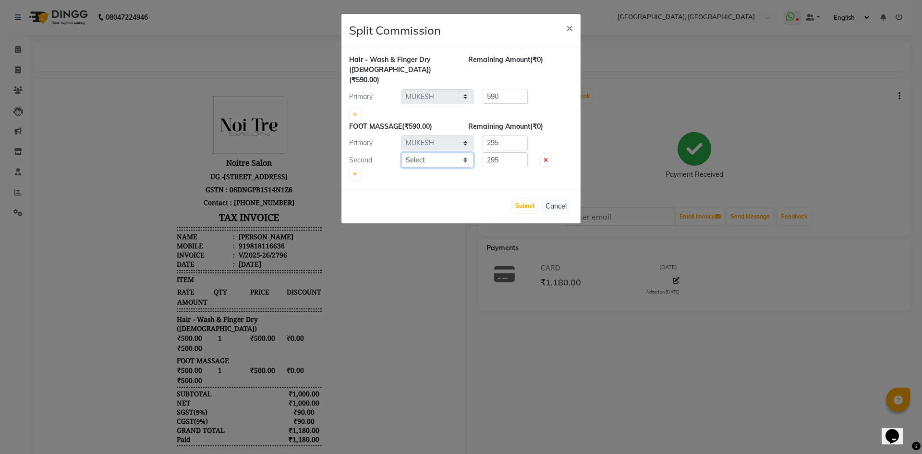
click at [425, 156] on select "Select Aashis Alic ashok vihar Alice makeup Amit annu dhuper ashika ASHIS Bhim …" at bounding box center [437, 160] width 72 height 15
select select "87275"
click at [401, 153] on select "Select Aashis Alic ashok vihar Alice makeup Amit annu dhuper ashika ASHIS Bhim …" at bounding box center [437, 160] width 72 height 15
click at [503, 152] on input "295" at bounding box center [505, 159] width 45 height 15
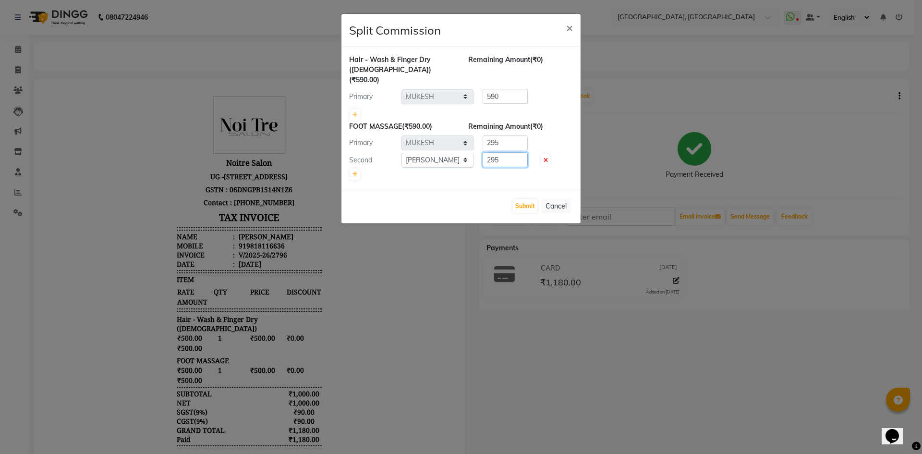
click at [503, 152] on input "295" at bounding box center [505, 159] width 45 height 15
type input "590"
click at [497, 137] on input "295" at bounding box center [505, 142] width 45 height 15
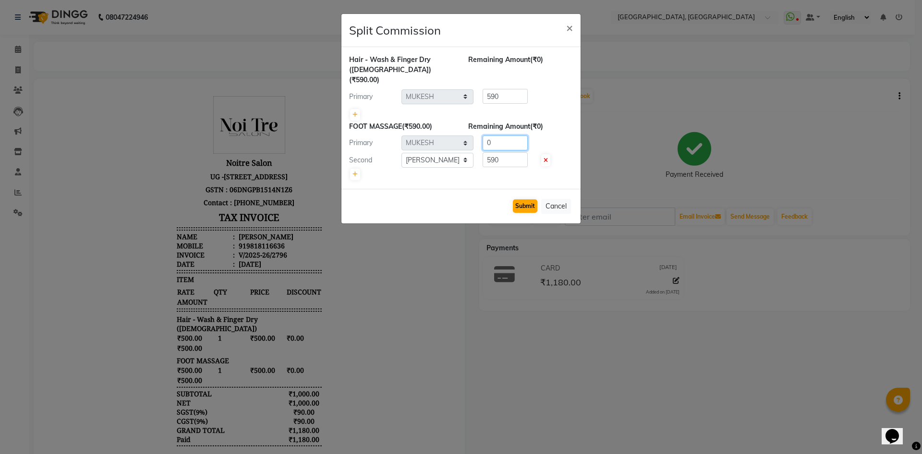
type input "0"
click at [526, 200] on button "Submit" at bounding box center [525, 205] width 24 height 13
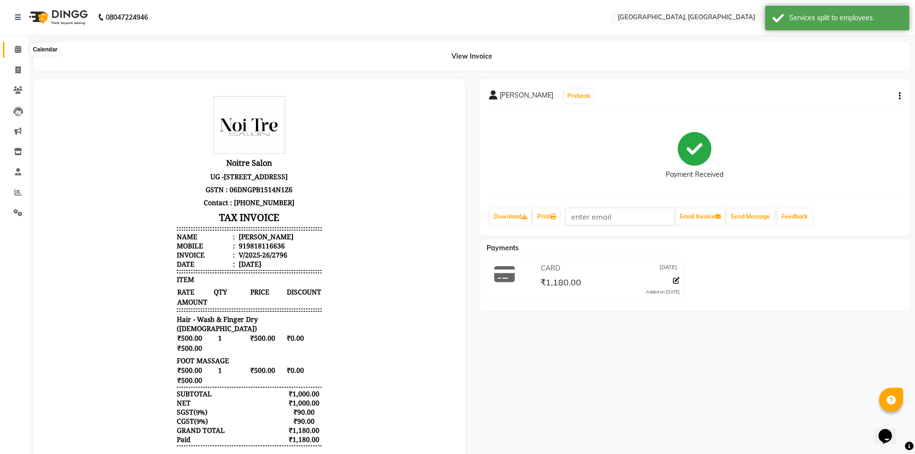
click at [12, 46] on span at bounding box center [18, 49] width 17 height 11
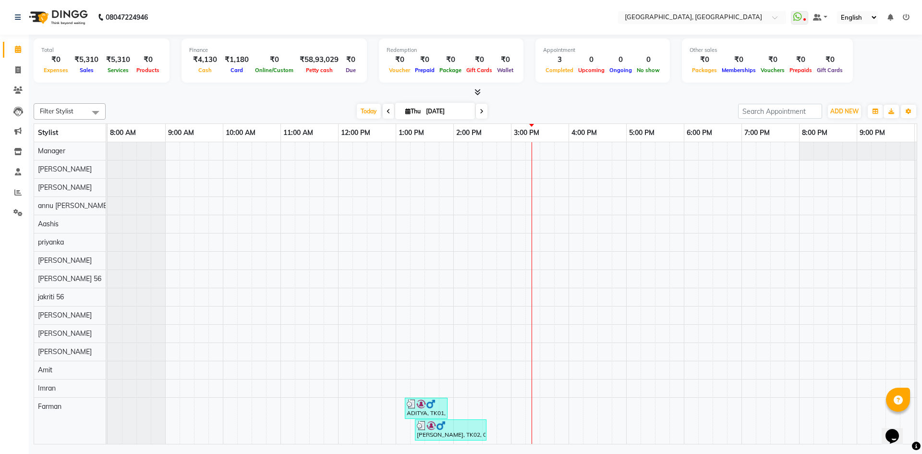
scroll to position [200, 0]
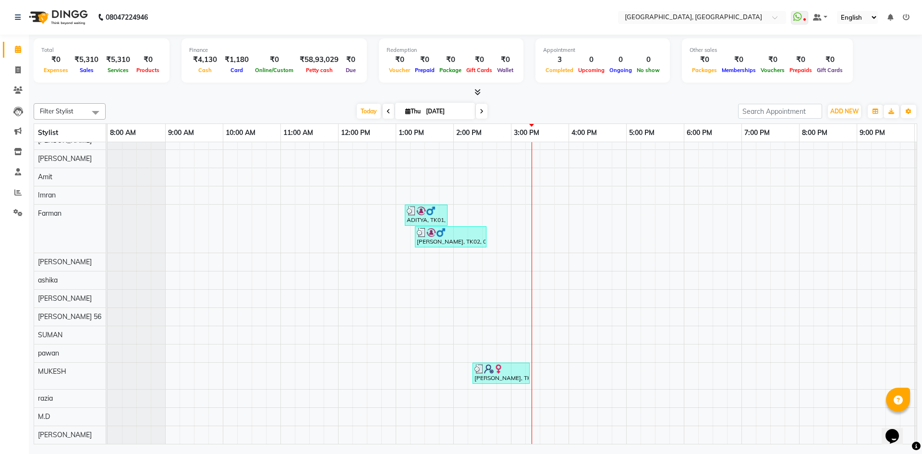
click at [391, 117] on div "Today Thu 04-09-2025" at bounding box center [422, 111] width 133 height 14
click at [386, 114] on span at bounding box center [389, 111] width 12 height 15
type input "03-09-2025"
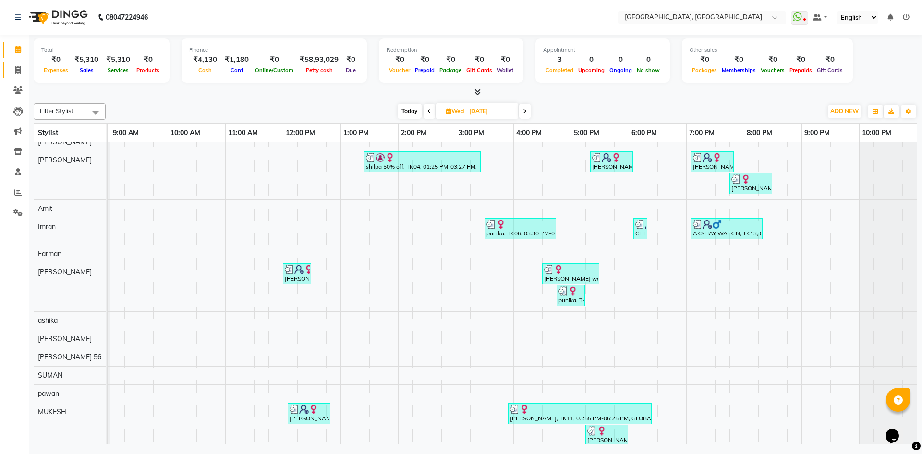
click at [9, 73] on link "Invoice" at bounding box center [14, 70] width 23 height 16
select select "service"
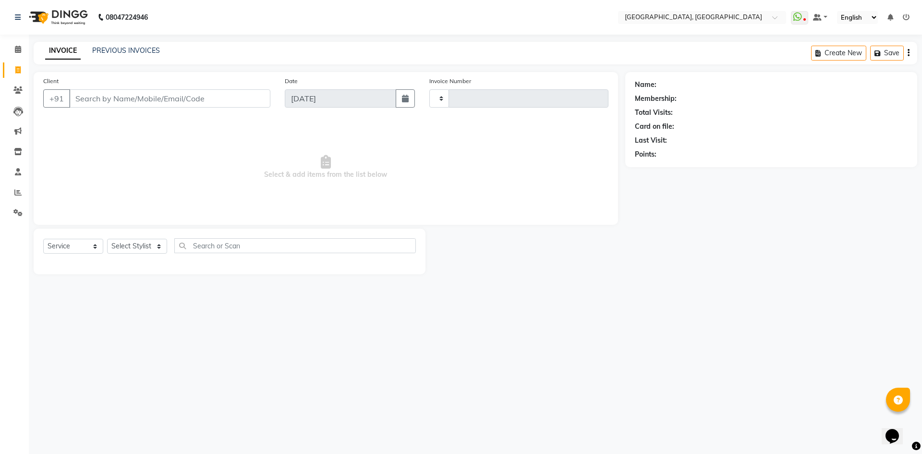
type input "2797"
select select "3948"
click at [131, 247] on select "Select Stylist Aashis Alic ashok vihar Alice makeup Amit annu dhuper ashika ASH…" at bounding box center [138, 246] width 63 height 15
select select "63757"
click at [107, 239] on select "Select Stylist Aashis Alic ashok vihar Alice makeup Amit annu dhuper ashika ASH…" at bounding box center [138, 246] width 63 height 15
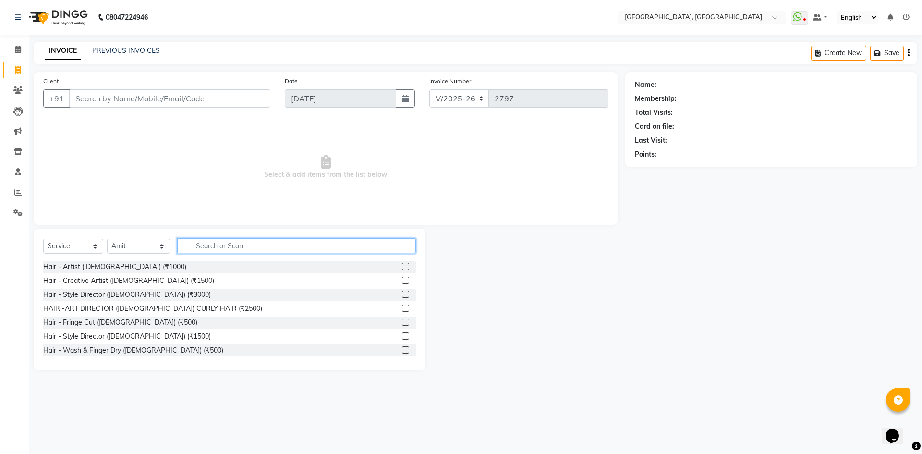
click at [265, 242] on input "text" at bounding box center [296, 245] width 239 height 15
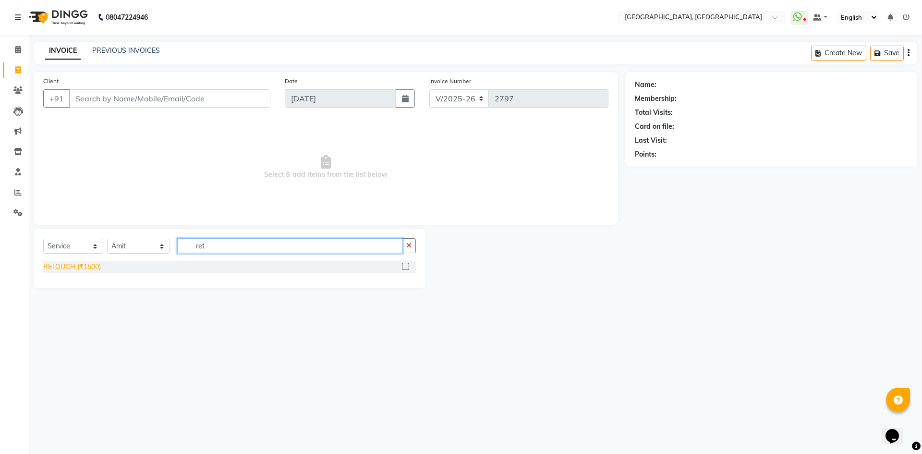
type input "ret"
click at [77, 266] on div "RETOUCH (₹1500)" at bounding box center [72, 267] width 58 height 10
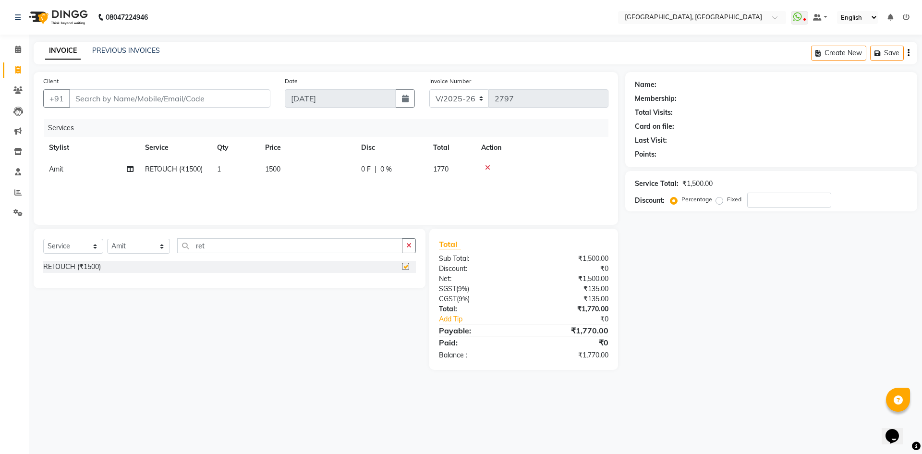
checkbox input "false"
click at [169, 83] on div "Client +91" at bounding box center [157, 95] width 242 height 39
click at [175, 91] on input "Client" at bounding box center [169, 98] width 201 height 18
type input "9"
type input "0"
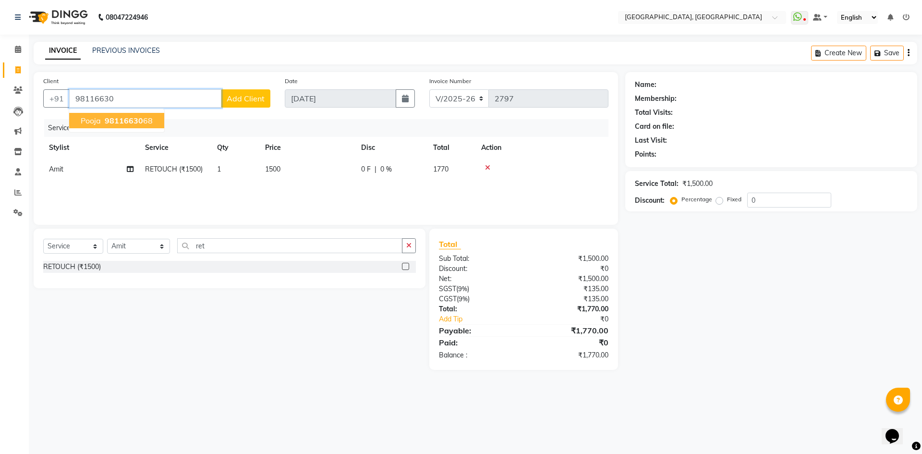
click at [145, 124] on ngb-highlight "98116630 68" at bounding box center [128, 121] width 50 height 10
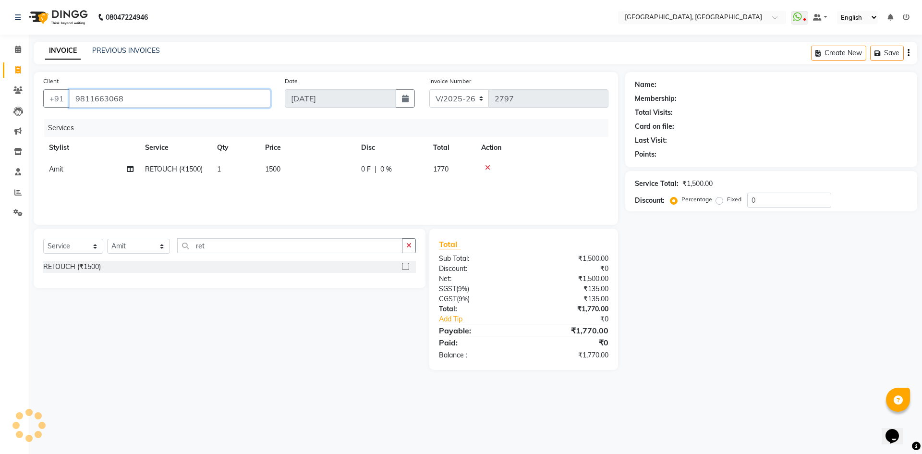
type input "9811663068"
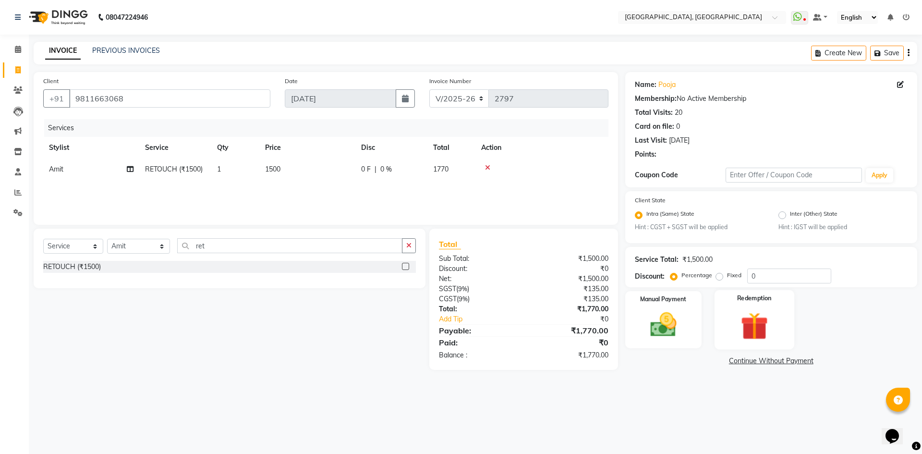
click at [742, 315] on div "Redemption" at bounding box center [755, 319] width 80 height 59
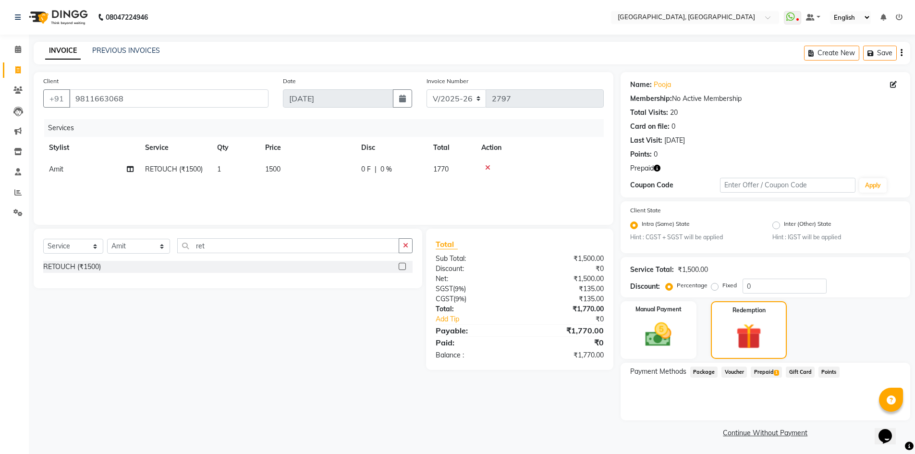
click at [761, 371] on span "Prepaid 1" at bounding box center [766, 371] width 31 height 11
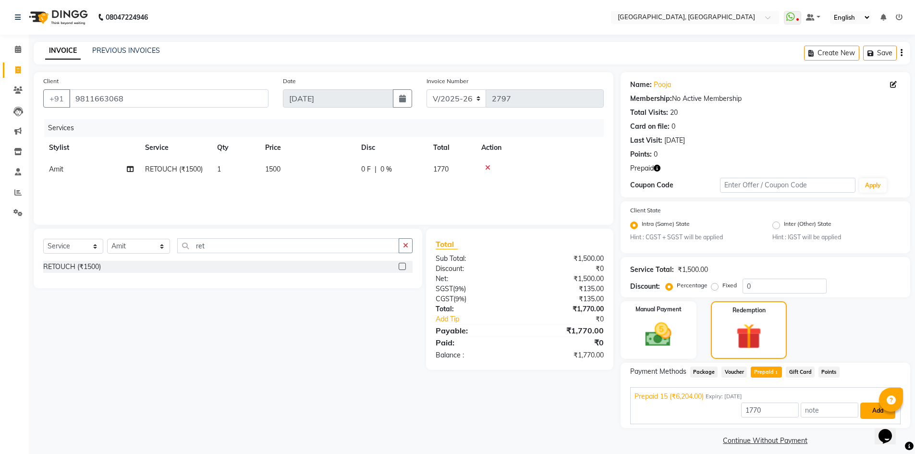
click at [863, 407] on button "Add" at bounding box center [877, 410] width 35 height 16
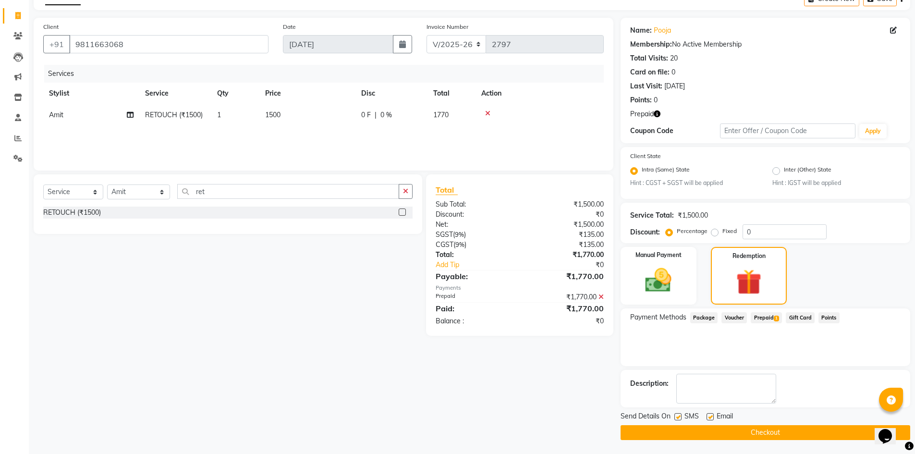
scroll to position [55, 0]
click at [218, 41] on input "9811663068" at bounding box center [168, 44] width 199 height 18
click at [690, 436] on button "Checkout" at bounding box center [765, 432] width 290 height 15
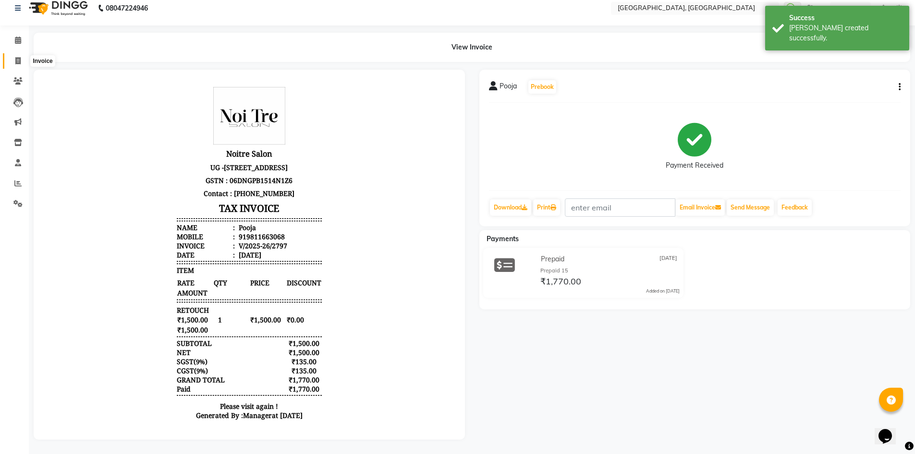
click at [14, 56] on span at bounding box center [18, 61] width 17 height 11
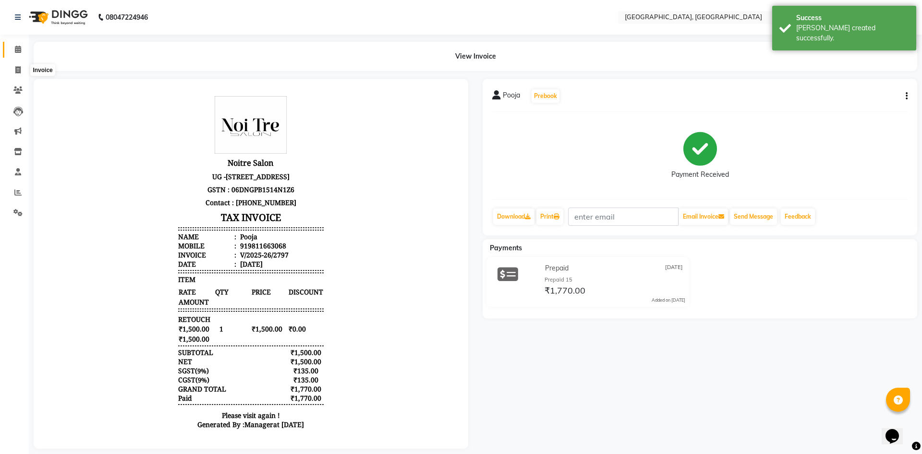
select select "3948"
select select "service"
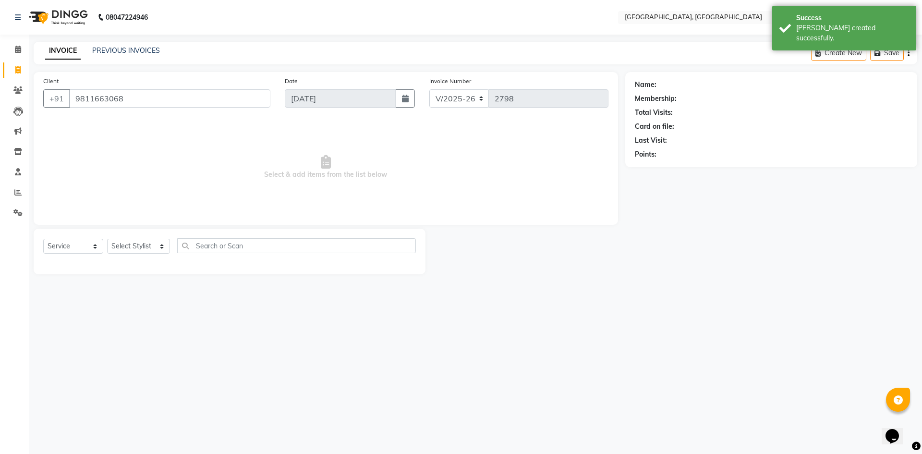
type input "9811663068"
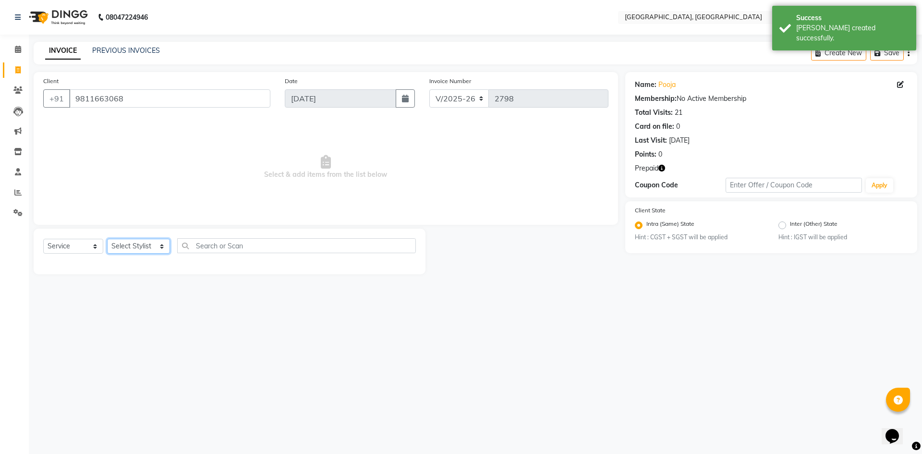
click at [140, 247] on select "Select Stylist Aashis Alic ashok vihar Alice makeup Amit annu dhuper ashika ASH…" at bounding box center [138, 246] width 63 height 15
click at [107, 239] on select "Select Stylist Aashis Alic ashok vihar Alice makeup Amit annu dhuper ashika ASH…" at bounding box center [138, 246] width 63 height 15
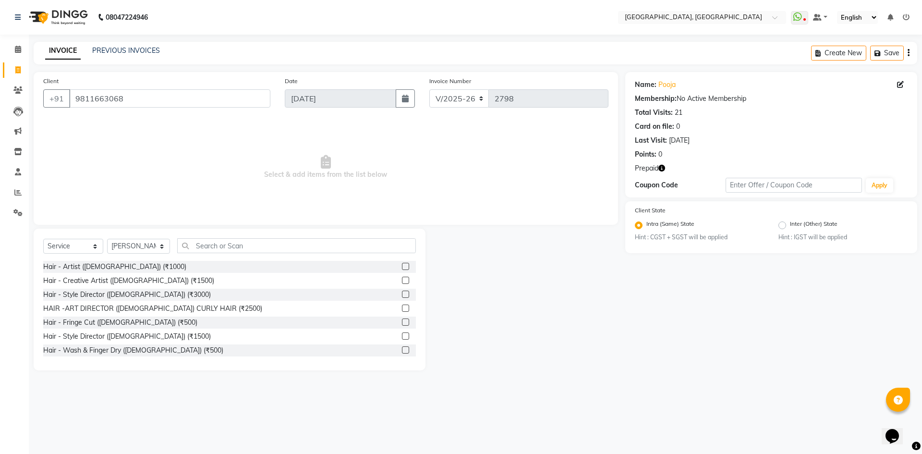
click at [129, 238] on div "Select Service Product Membership Package Voucher Prepaid Gift Card Select Styl…" at bounding box center [229, 249] width 373 height 23
click at [132, 243] on select "Select Stylist Aashis Alic ashok vihar Alice makeup Amit annu dhuper ashika ASH…" at bounding box center [138, 246] width 63 height 15
select select "63757"
click at [107, 239] on select "Select Stylist Aashis Alic ashok vihar Alice makeup Amit annu dhuper ashika ASH…" at bounding box center [138, 246] width 63 height 15
click at [227, 242] on input "text" at bounding box center [296, 245] width 239 height 15
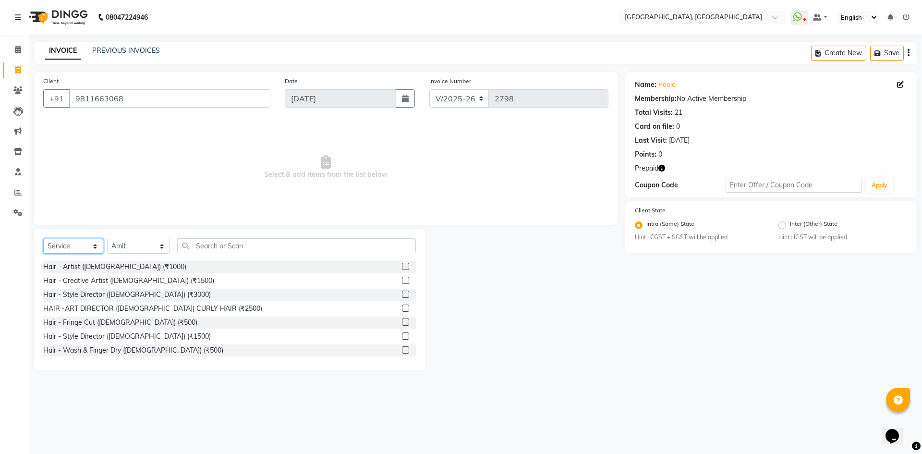
click at [90, 244] on select "Select Service Product Membership Package Voucher Prepaid Gift Card" at bounding box center [73, 246] width 60 height 15
select select "product"
click at [43, 239] on select "Select Service Product Membership Package Voucher Prepaid Gift Card" at bounding box center [73, 246] width 60 height 15
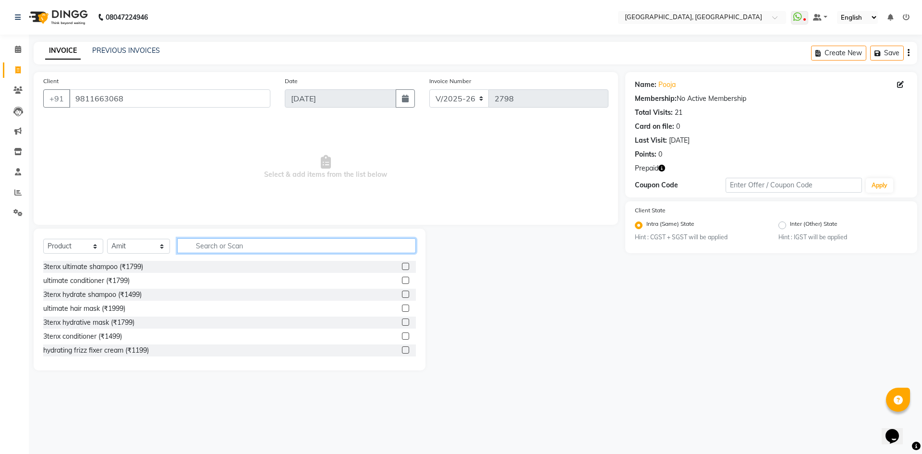
click at [205, 251] on input "text" at bounding box center [296, 245] width 239 height 15
type input "hyd"
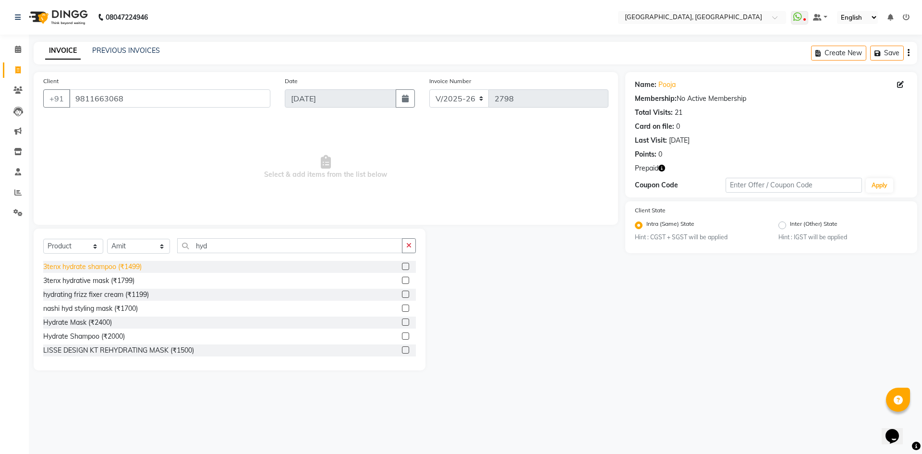
click at [124, 269] on div "3tenx hydrate shampoo (₹1499)" at bounding box center [92, 267] width 98 height 10
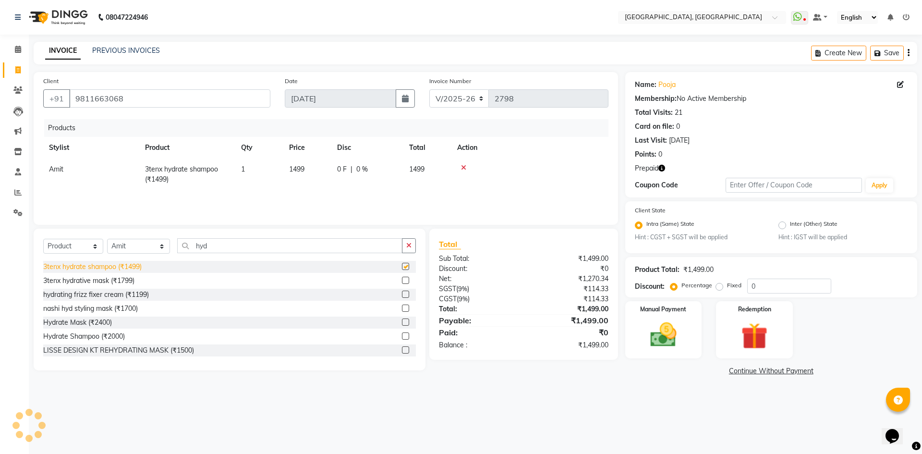
checkbox input "false"
click at [120, 281] on div "3tenx hydrative mask (₹1799)" at bounding box center [88, 281] width 91 height 10
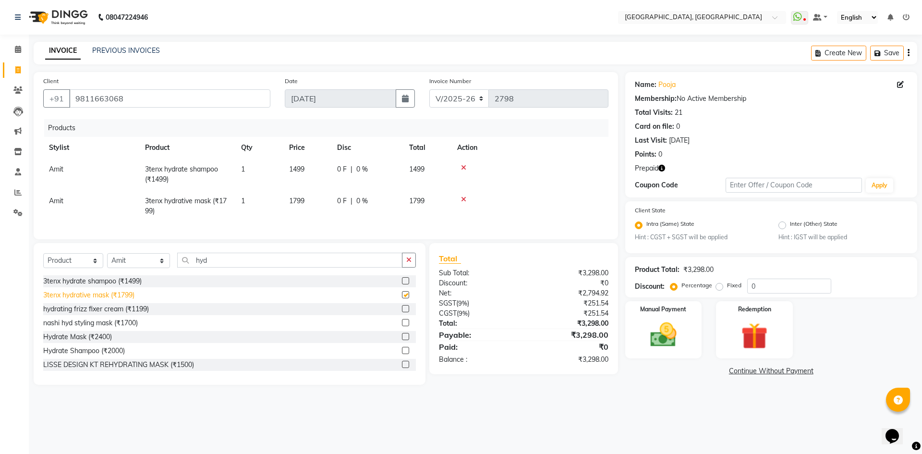
checkbox input "false"
click at [311, 205] on td "1799" at bounding box center [307, 206] width 48 height 32
select select "63757"
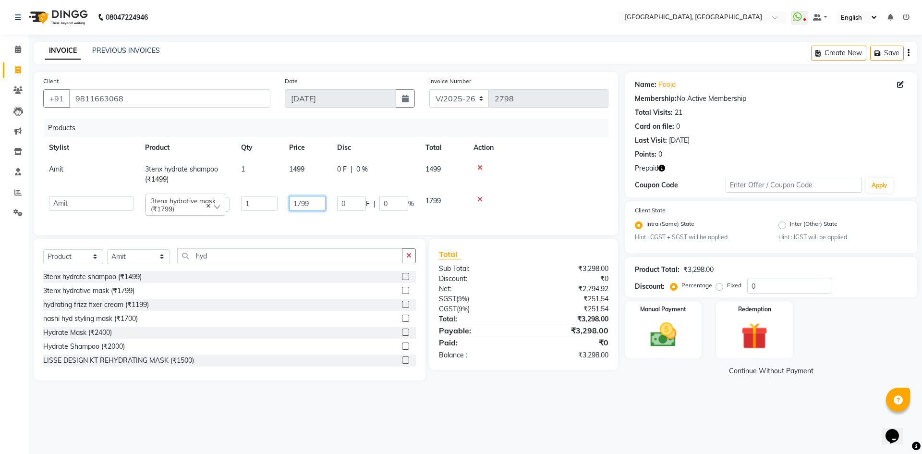
click at [299, 200] on input "1799" at bounding box center [307, 203] width 36 height 15
type input "1499"
click at [299, 235] on div "Client +91 9811663068 Date 04-09-2025 Invoice Number V/2025 V/2025-26 2798 Prod…" at bounding box center [326, 153] width 584 height 163
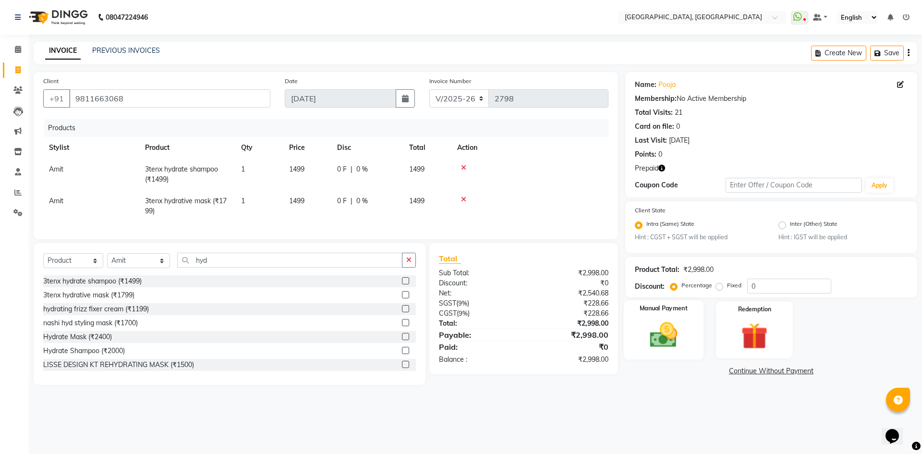
click at [689, 331] on div "Manual Payment" at bounding box center [663, 329] width 80 height 59
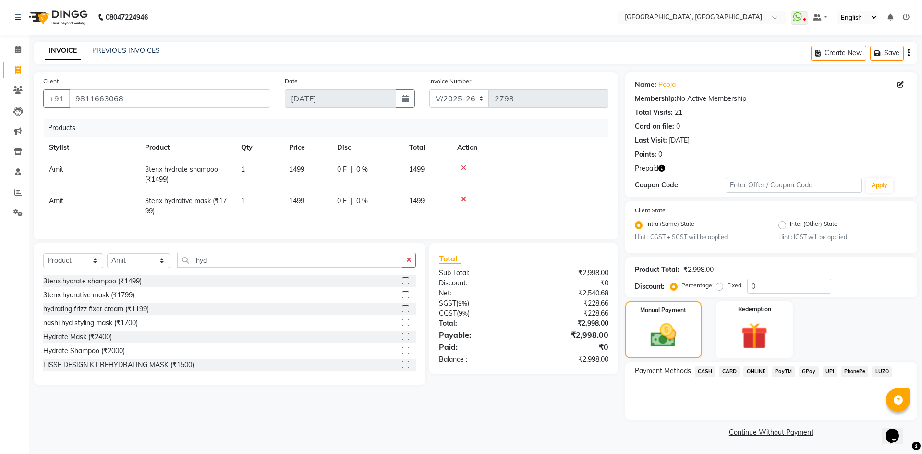
click at [726, 370] on span "CARD" at bounding box center [729, 371] width 21 height 11
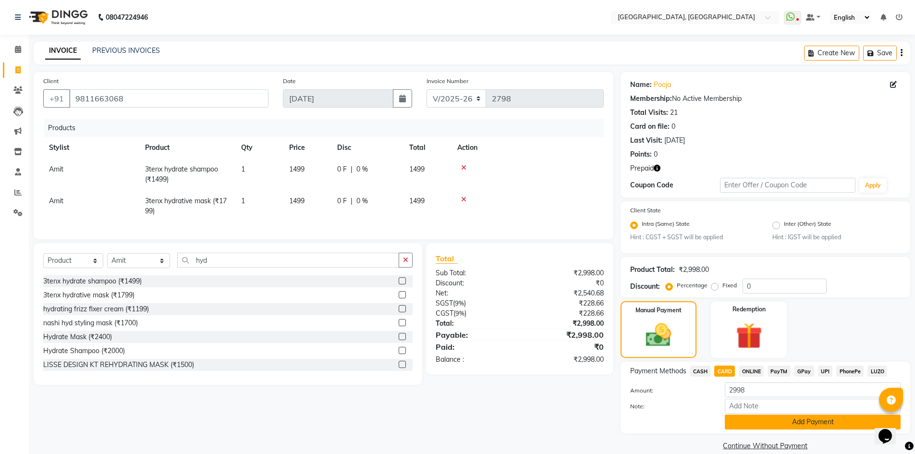
click at [783, 424] on button "Add Payment" at bounding box center [813, 421] width 176 height 15
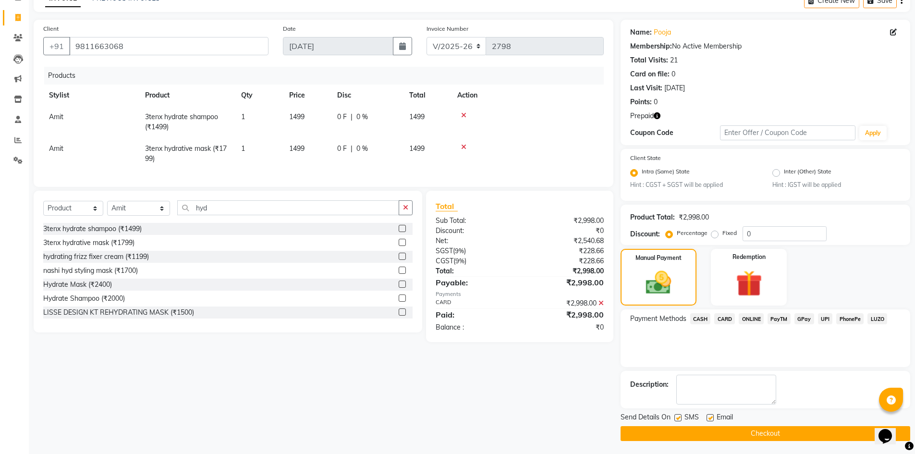
scroll to position [54, 0]
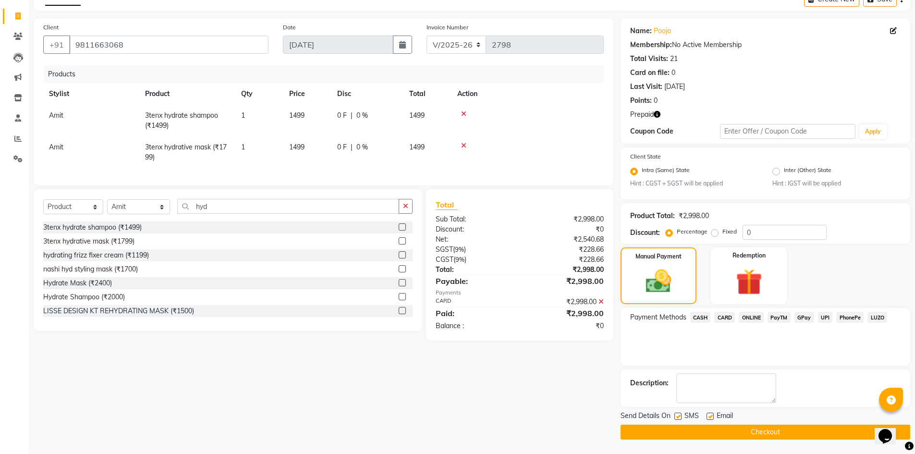
click at [755, 427] on button "Checkout" at bounding box center [765, 432] width 290 height 15
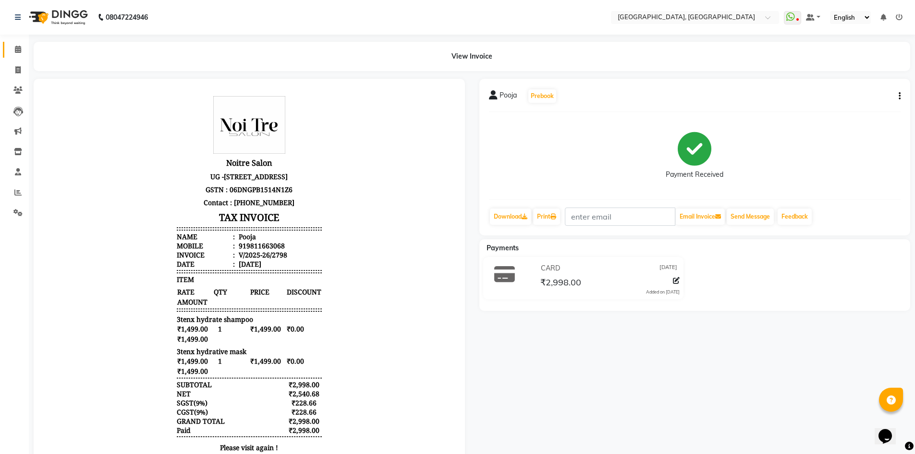
click at [18, 42] on link "Calendar" at bounding box center [14, 50] width 23 height 16
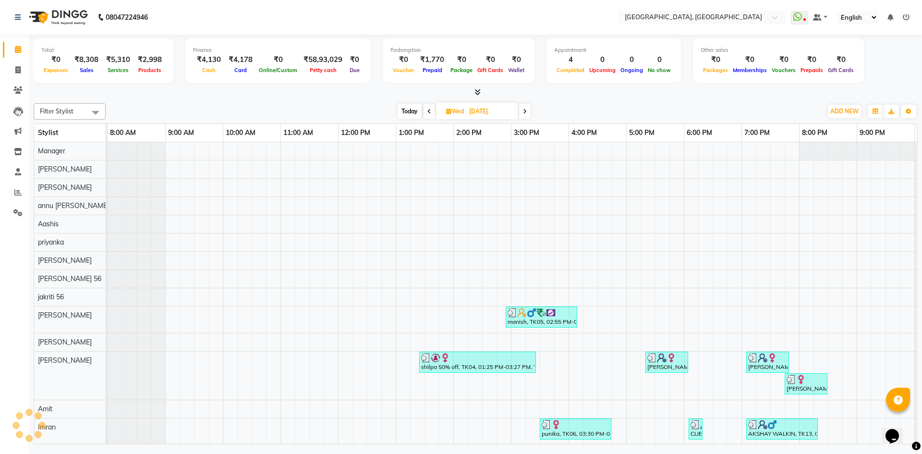
click at [297, 81] on div "Finance ₹4,130 Cash ₹4,178 Card ₹0 Online/Custom ₹58,93,029 Petty cash ₹0 Due" at bounding box center [277, 60] width 185 height 44
click at [12, 72] on span at bounding box center [18, 70] width 17 height 11
select select "3948"
select select "service"
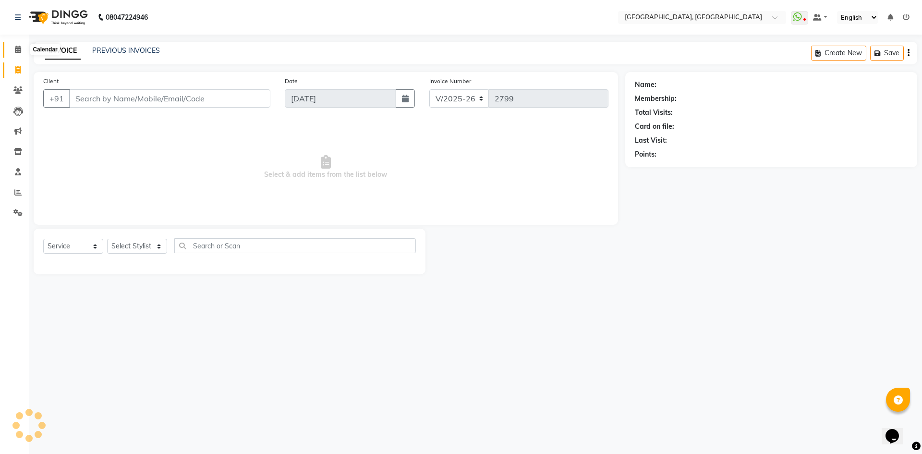
click at [16, 52] on icon at bounding box center [18, 49] width 6 height 7
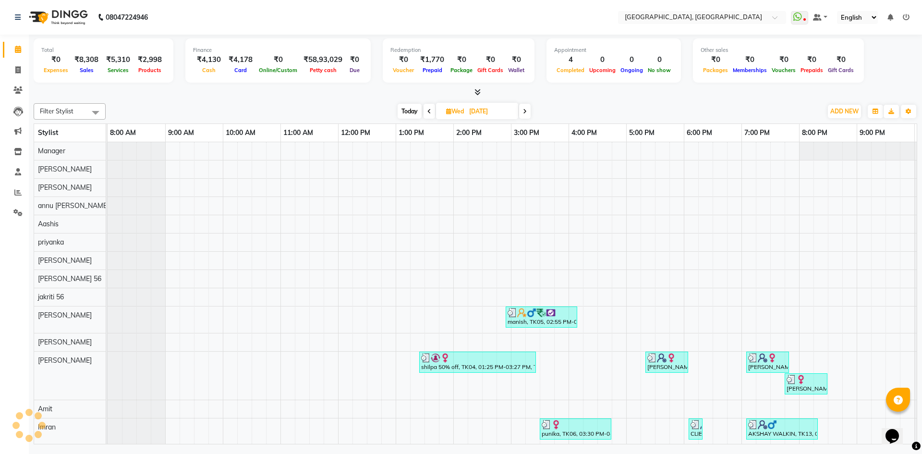
click at [259, 109] on div "Today Wed 03-09-2025" at bounding box center [463, 111] width 707 height 14
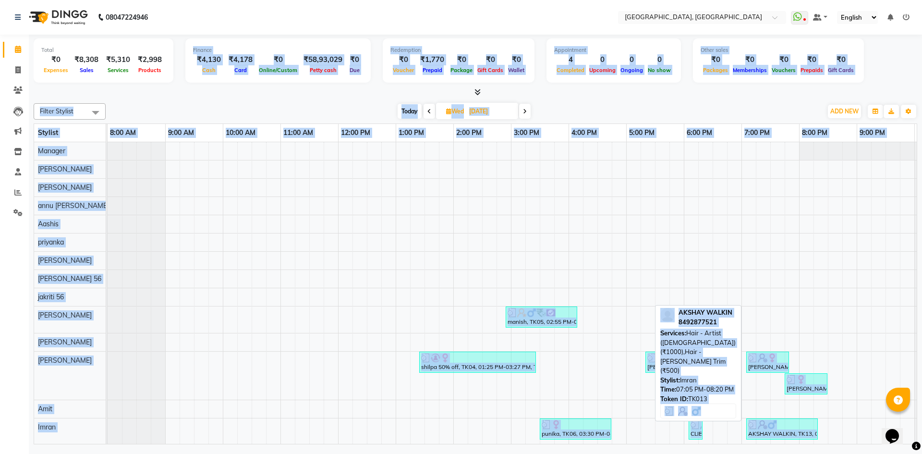
drag, startPoint x: 181, startPoint y: 50, endPoint x: 817, endPoint y: 434, distance: 743.0
click at [817, 434] on div "Total ₹0 Expenses ₹8,308 Sales ₹5,310 Services ₹2,998 Products Finance ₹4,130 C…" at bounding box center [475, 241] width 893 height 412
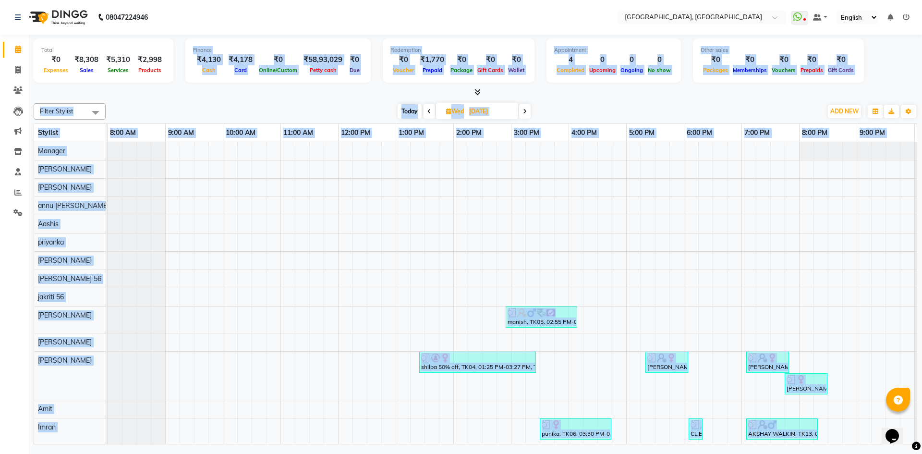
click at [220, 98] on div "Total ₹0 Expenses ₹8,308 Sales ₹5,310 Services ₹2,998 Products Finance ₹4,130 C…" at bounding box center [475, 241] width 893 height 412
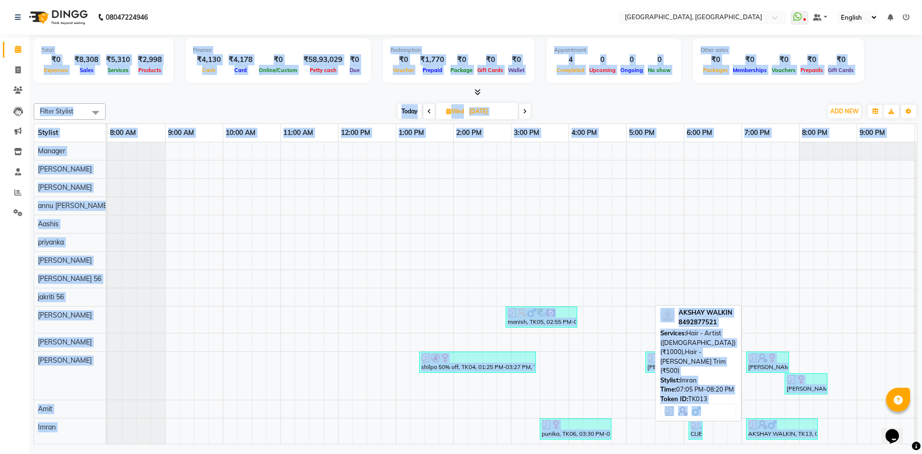
drag, startPoint x: 29, startPoint y: 48, endPoint x: 817, endPoint y: 434, distance: 877.7
click at [817, 434] on div "Total ₹0 Expenses ₹8,308 Sales ₹5,310 Services ₹2,998 Products Finance ₹4,130 C…" at bounding box center [475, 241] width 893 height 412
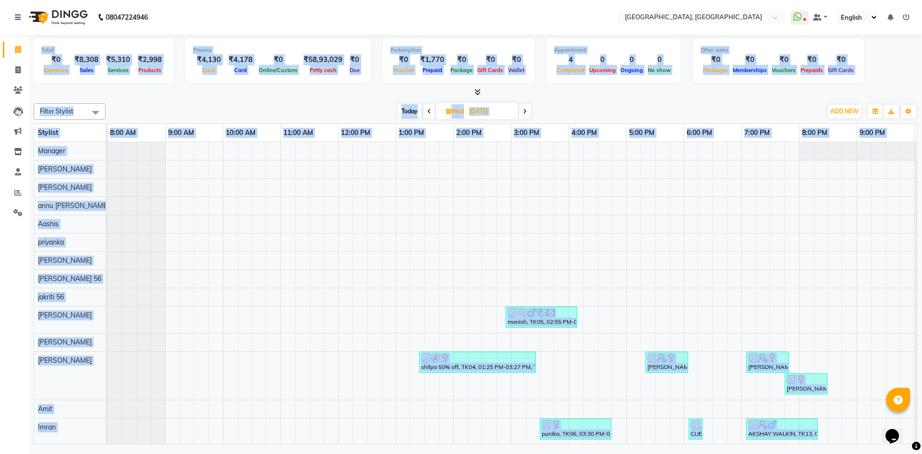
click at [228, 103] on div "Filter Stylist Select All Aashis Amit annu dhuper ashika ASHIS Farman Imran isr…" at bounding box center [476, 271] width 884 height 345
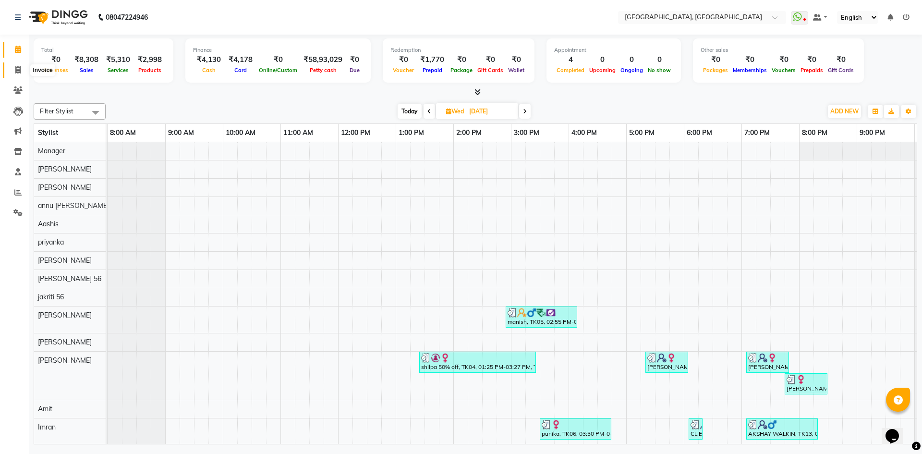
click at [11, 66] on span at bounding box center [18, 70] width 17 height 11
select select "service"
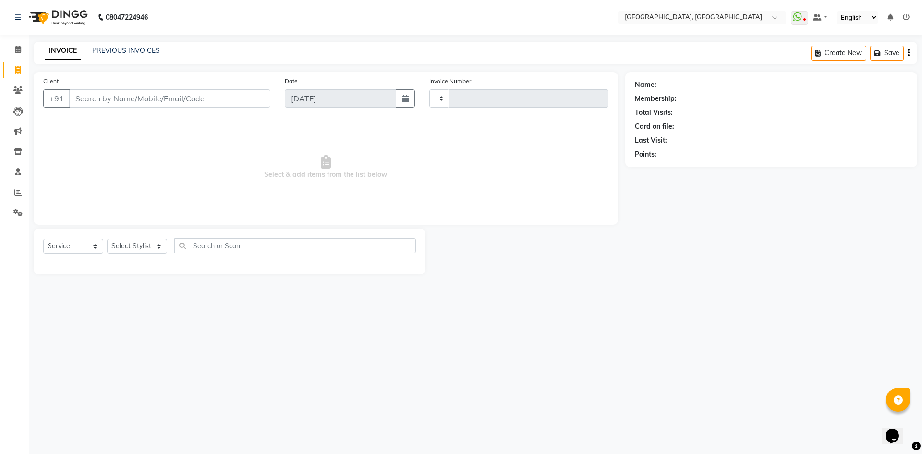
type input "2799"
select select "3948"
click at [12, 49] on span at bounding box center [18, 49] width 17 height 11
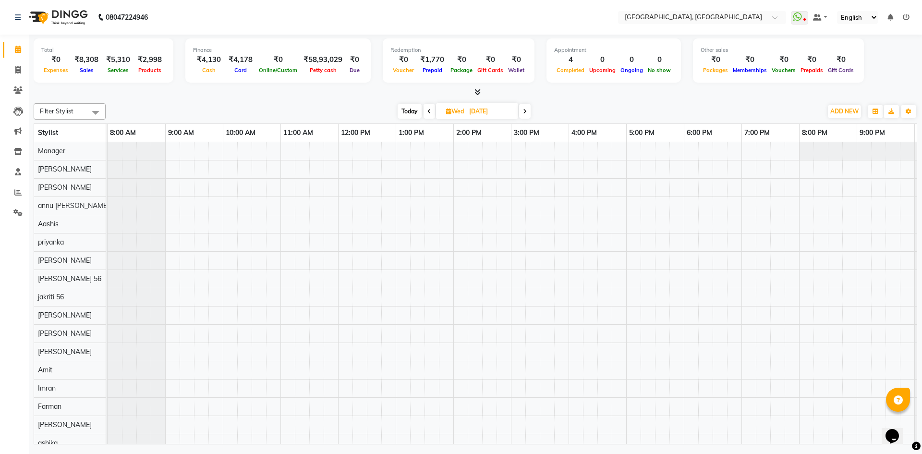
click at [200, 108] on div "Today Wed 03-09-2025" at bounding box center [463, 111] width 707 height 14
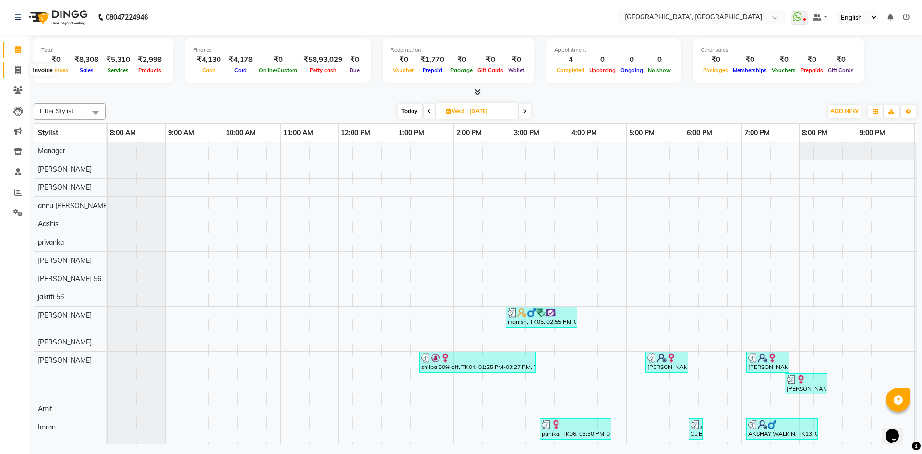
click at [20, 69] on icon at bounding box center [17, 69] width 5 height 7
select select "service"
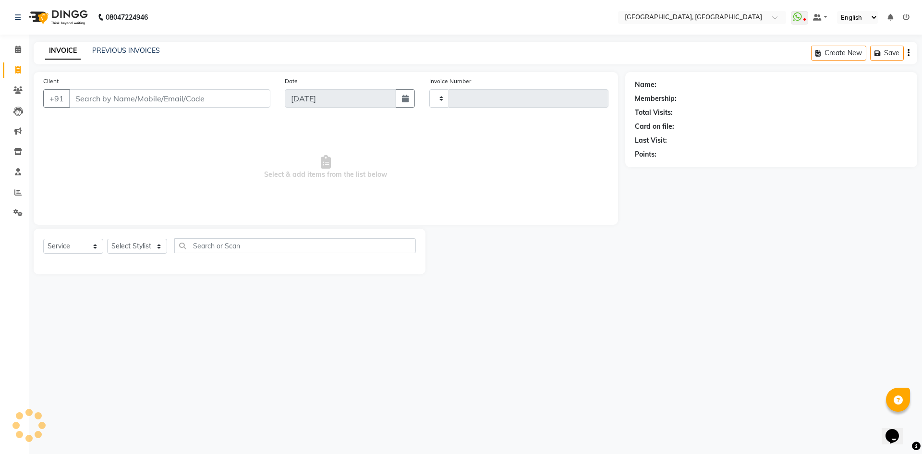
type input "2799"
select select "3948"
click at [187, 97] on input "Client" at bounding box center [169, 98] width 201 height 18
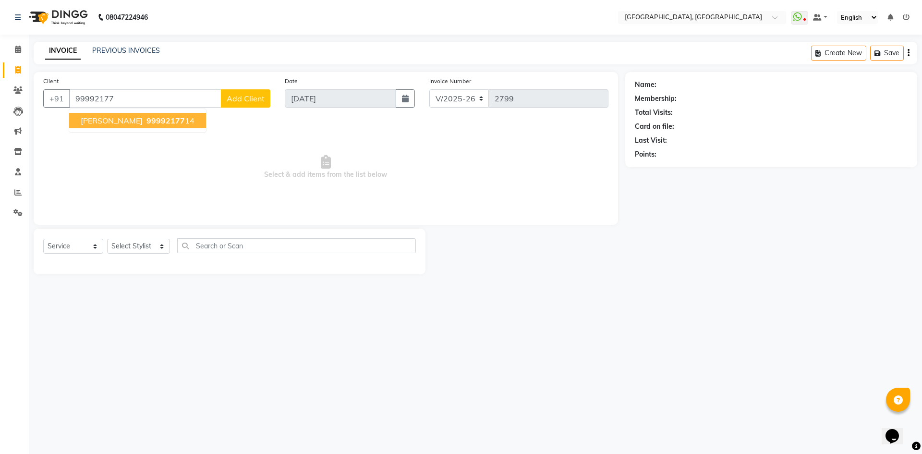
click at [134, 115] on button "GOURAV 99992177 14" at bounding box center [137, 120] width 137 height 15
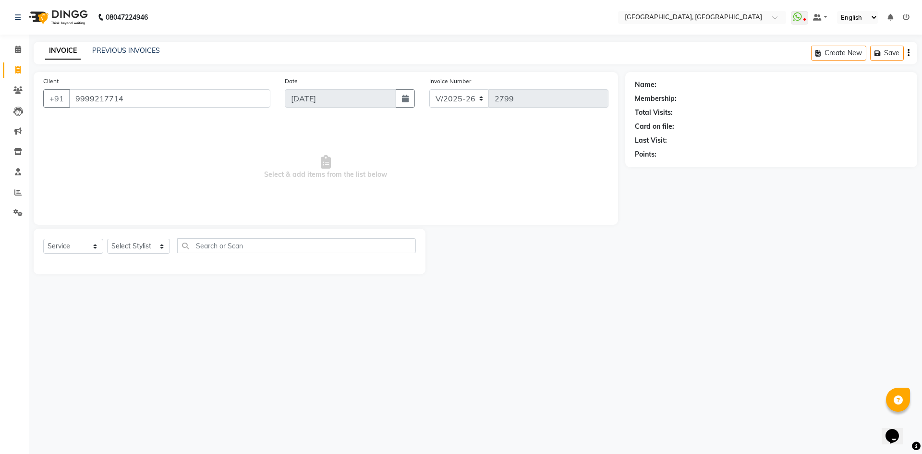
type input "9999217714"
click at [667, 82] on link "Gourav" at bounding box center [685, 85] width 54 height 10
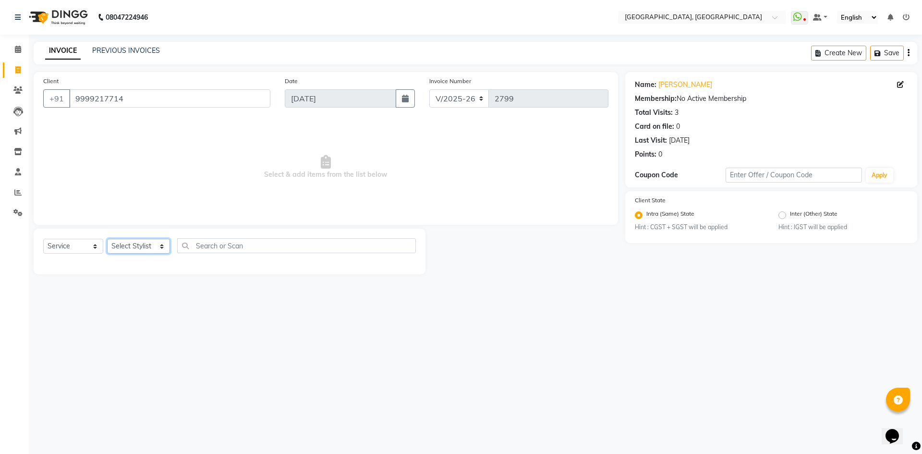
click at [127, 249] on select "Select Stylist Aashis Alic ashok vihar Alice makeup Amit annu dhuper ashika ASH…" at bounding box center [138, 246] width 63 height 15
select select "63759"
click at [107, 239] on select "Select Stylist Aashis Alic ashok vihar Alice makeup Amit annu dhuper ashika ASH…" at bounding box center [138, 246] width 63 height 15
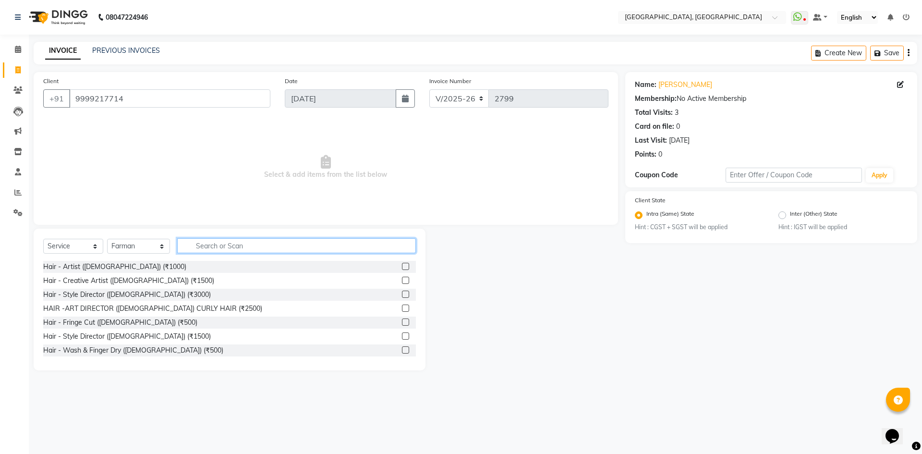
click at [212, 247] on input "text" at bounding box center [296, 245] width 239 height 15
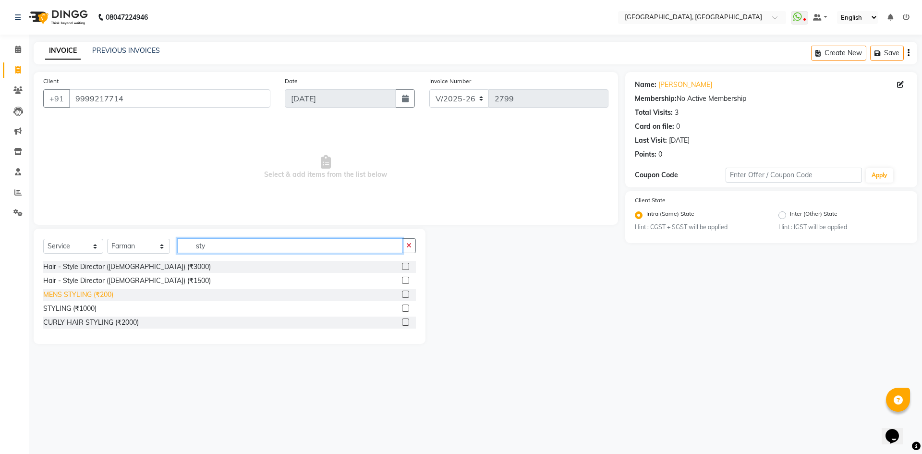
type input "sty"
click at [55, 290] on div "MENS STYLING (₹200)" at bounding box center [78, 295] width 70 height 10
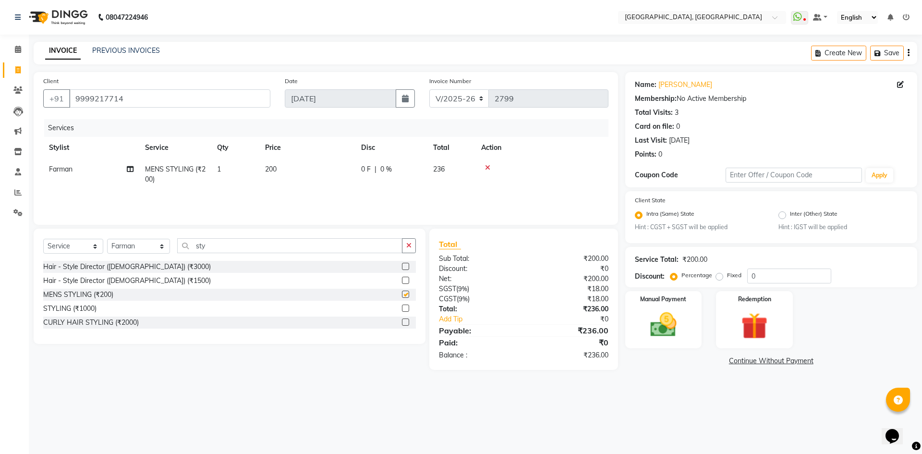
checkbox input "false"
click at [267, 170] on span "200" at bounding box center [271, 169] width 12 height 9
select select "63759"
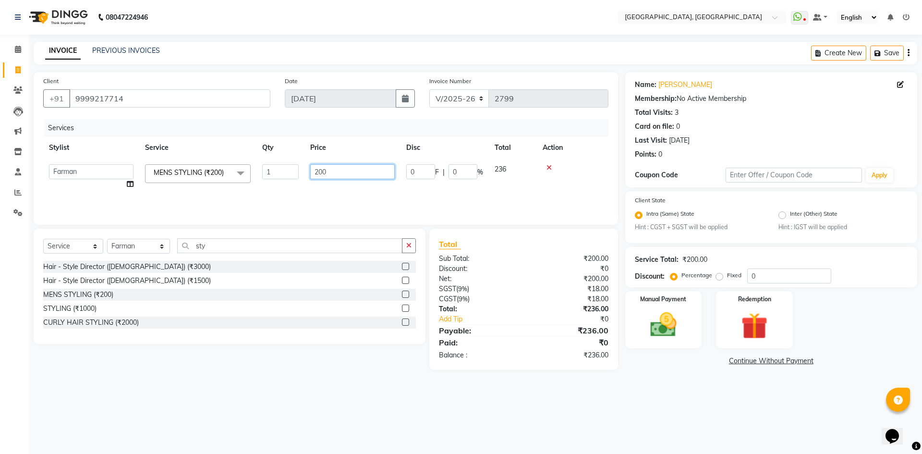
click at [314, 171] on input "200" at bounding box center [352, 171] width 85 height 15
type input "5"
type input "400"
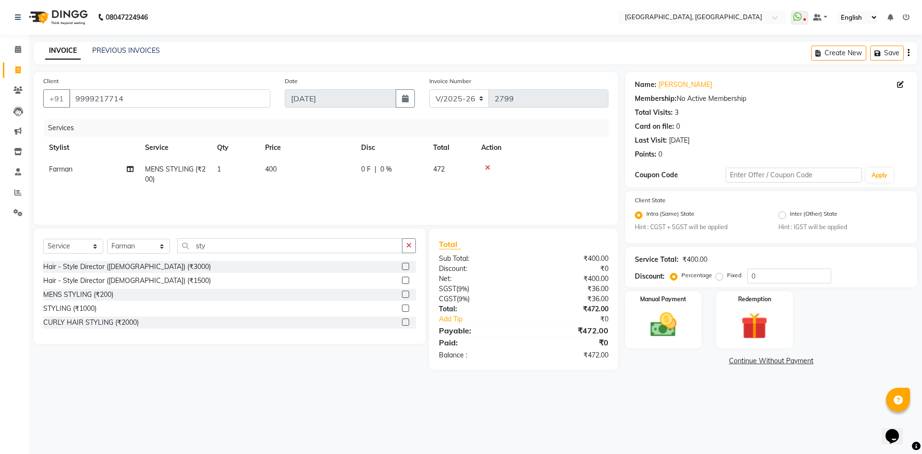
click at [299, 226] on div "Client +91 9999217714 Date 04-09-2025 Invoice Number V/2025 V/2025-26 2799 Serv…" at bounding box center [325, 221] width 599 height 298
click at [661, 306] on div "Manual Payment" at bounding box center [663, 319] width 80 height 59
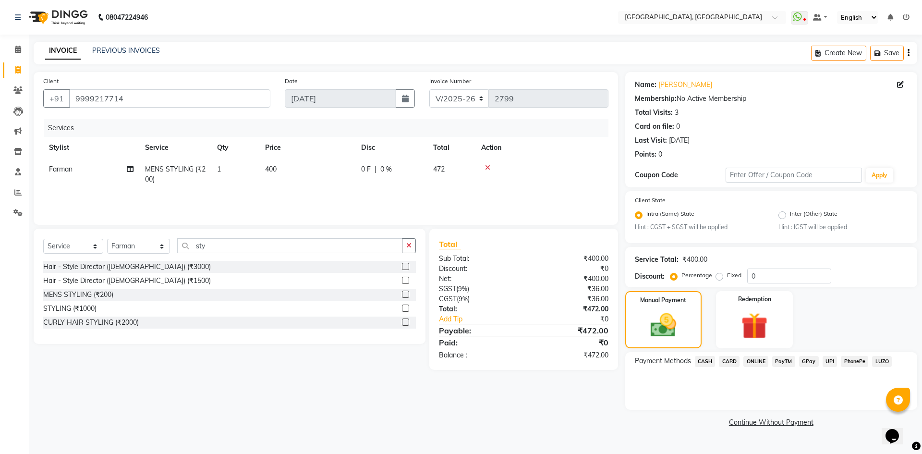
click at [833, 356] on span "UPI" at bounding box center [830, 361] width 15 height 11
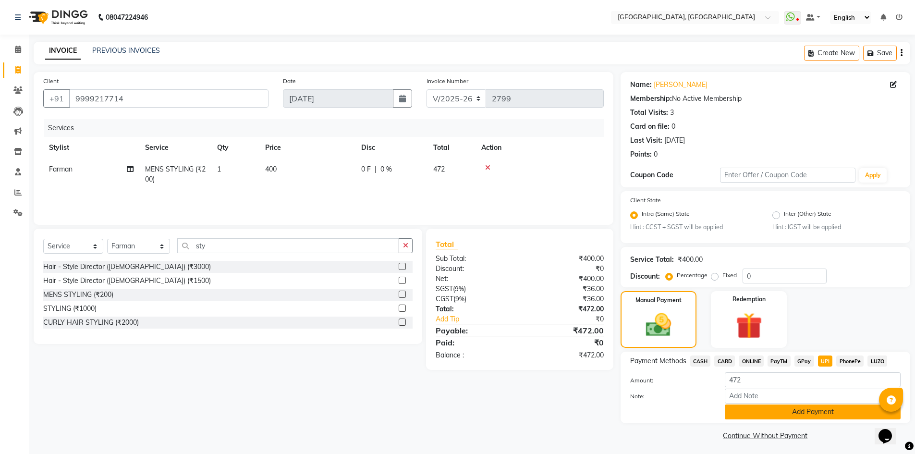
click at [794, 408] on button "Add Payment" at bounding box center [813, 411] width 176 height 15
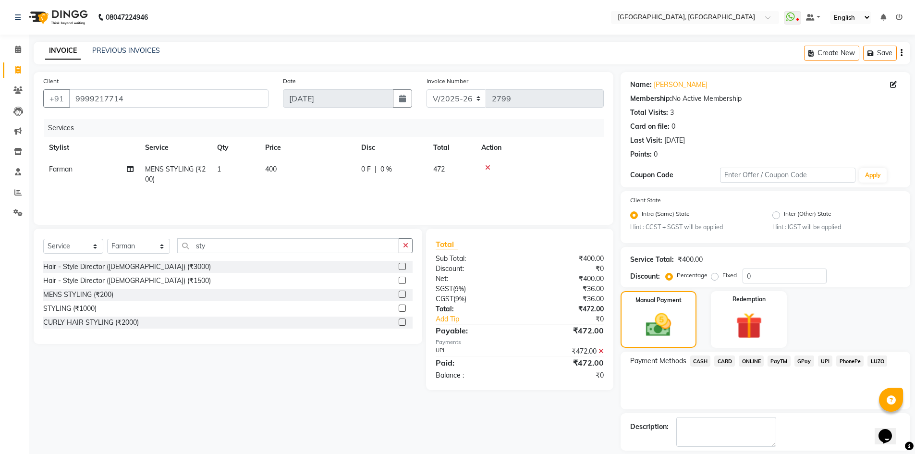
scroll to position [44, 0]
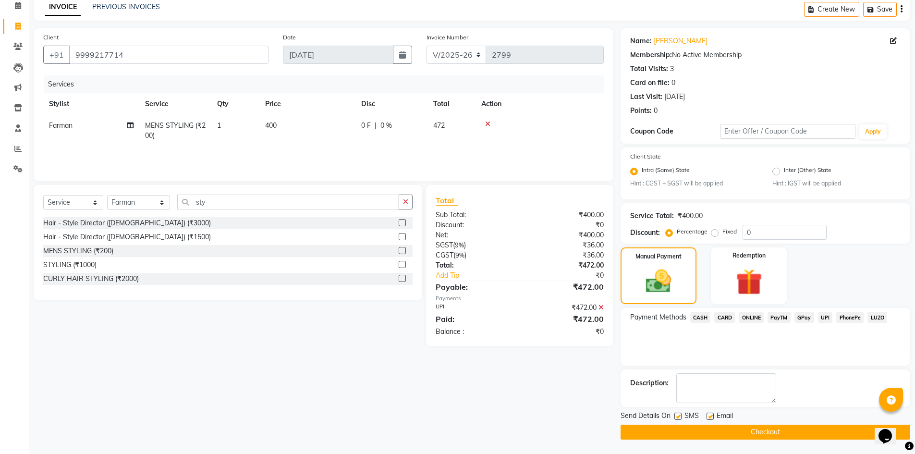
click at [750, 432] on button "Checkout" at bounding box center [765, 432] width 290 height 15
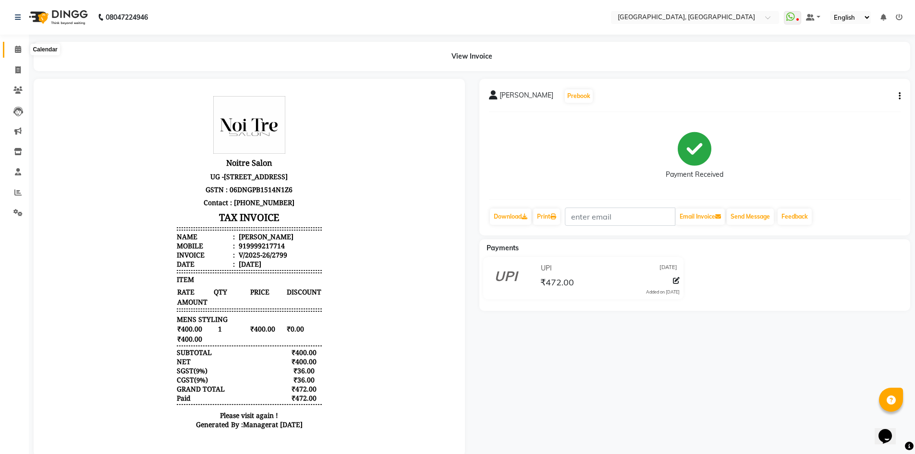
click at [10, 46] on span at bounding box center [18, 49] width 17 height 11
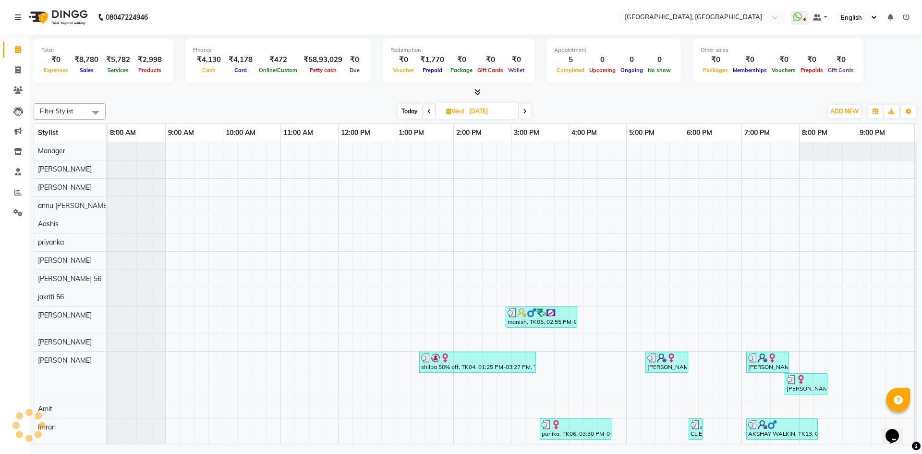
click at [229, 102] on div "Filter Stylist Select All Aashis Amit annu dhuper ashika ASHIS Farman Imran isr…" at bounding box center [476, 271] width 884 height 345
drag, startPoint x: 294, startPoint y: 59, endPoint x: 361, endPoint y: 85, distance: 71.2
click at [361, 85] on div "Total ₹0 Expenses ₹8,780 Sales ₹5,782 Services ₹2,998 Products Finance ₹4,130 C…" at bounding box center [476, 61] width 884 height 47
click at [300, 117] on div "Today Wed 03-09-2025" at bounding box center [463, 111] width 707 height 14
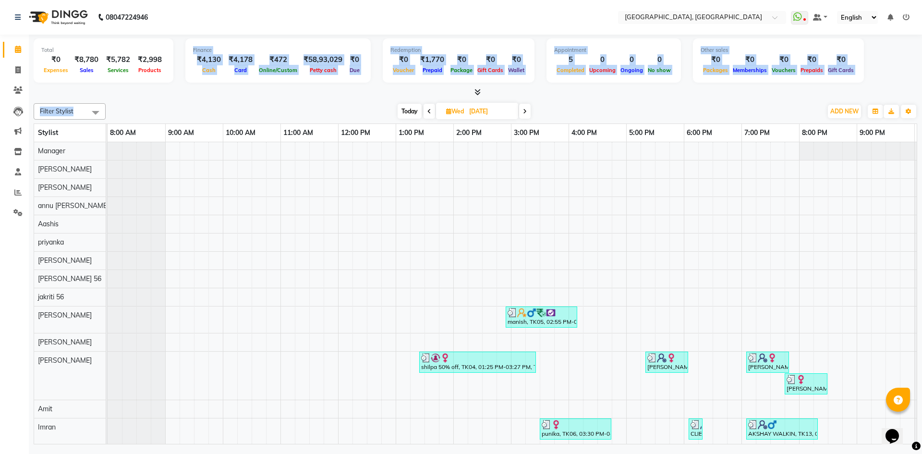
drag, startPoint x: 186, startPoint y: 49, endPoint x: 358, endPoint y: 113, distance: 183.8
click at [358, 113] on div "Total ₹0 Expenses ₹8,780 Sales ₹5,782 Services ₹2,998 Products Finance ₹4,130 C…" at bounding box center [475, 241] width 893 height 412
click at [308, 115] on div "Today Wed 03-09-2025" at bounding box center [463, 111] width 707 height 14
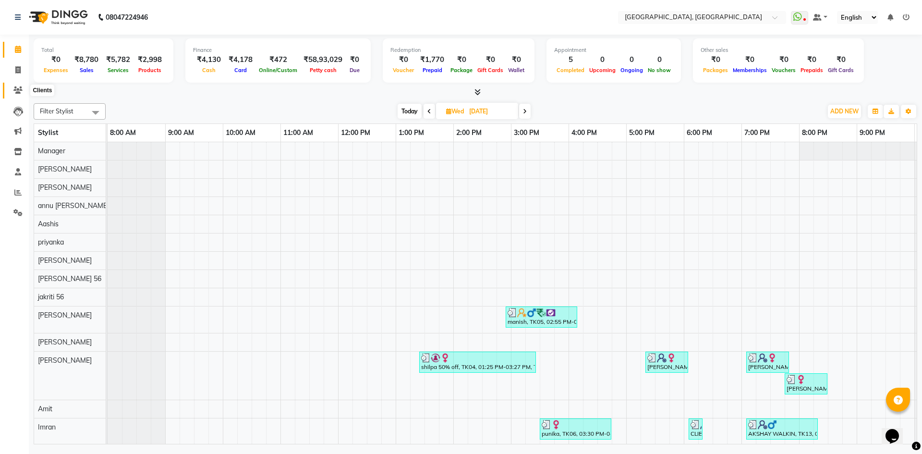
click at [12, 86] on span at bounding box center [18, 90] width 17 height 11
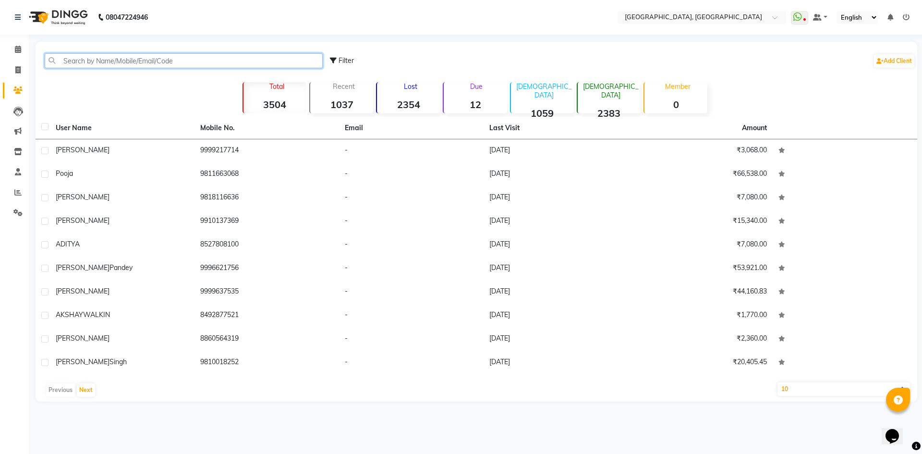
click at [136, 64] on input "text" at bounding box center [184, 60] width 278 height 15
paste input "9599223136"
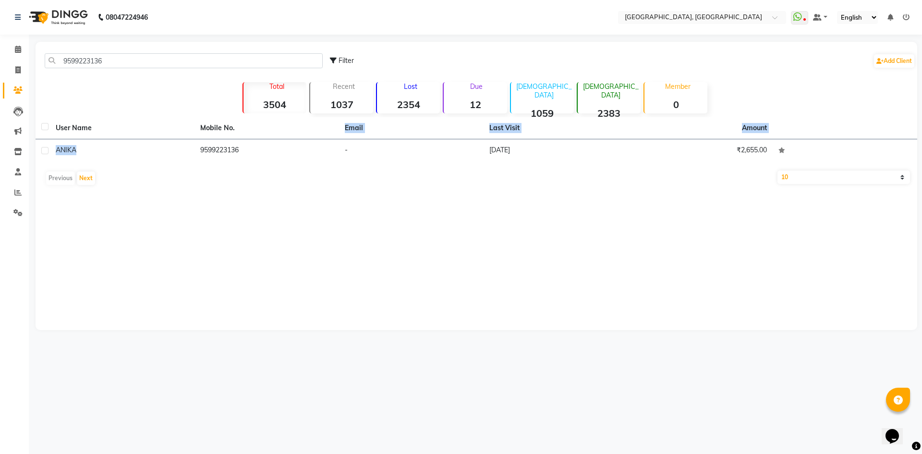
drag, startPoint x: 120, startPoint y: 146, endPoint x: 276, endPoint y: 127, distance: 156.8
click at [255, 124] on table "User Name Mobile No. Email Last Visit Amount ANIKA 9599223136 - 01-09-2025 ₹2,6…" at bounding box center [477, 140] width 882 height 46
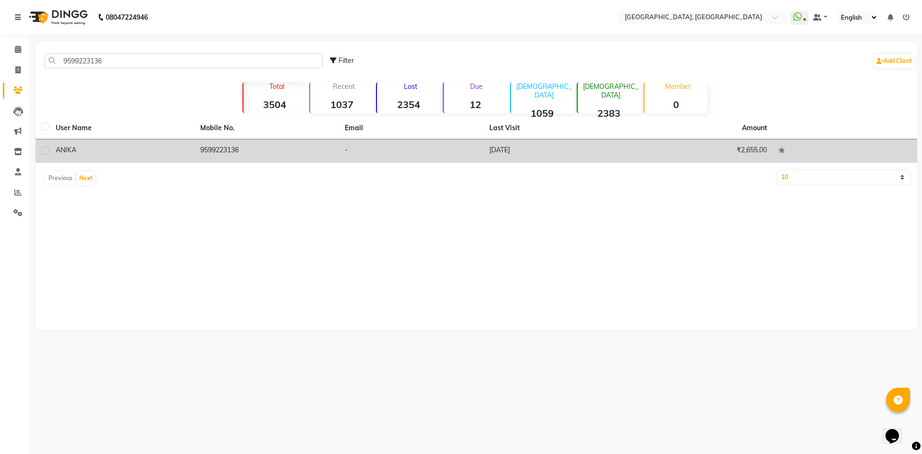
click at [194, 153] on td "9599223136" at bounding box center [266, 151] width 145 height 24
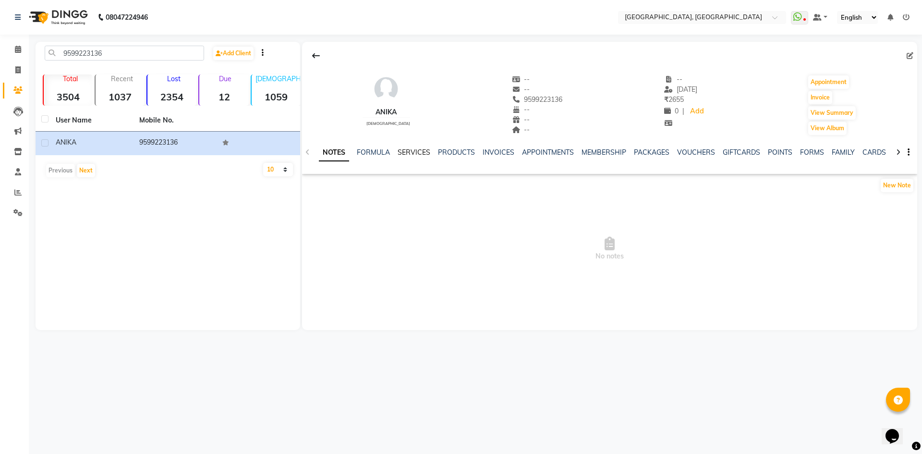
click at [417, 150] on link "SERVICES" at bounding box center [414, 152] width 33 height 9
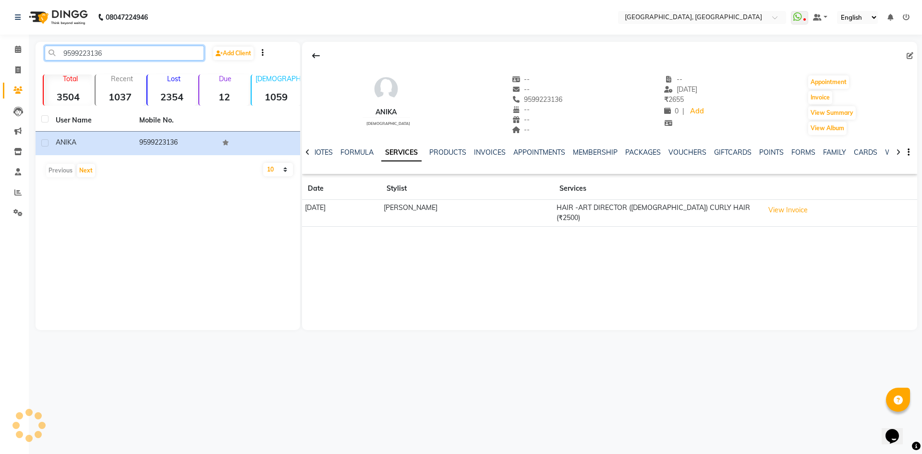
click at [100, 51] on input "9599223136" at bounding box center [124, 53] width 159 height 15
paste input "81872989"
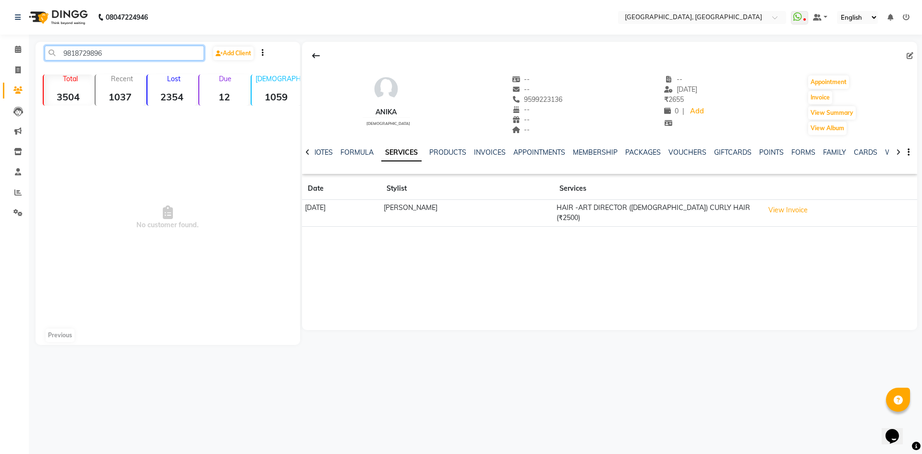
click at [115, 50] on input "9818729896" at bounding box center [124, 53] width 159 height 15
paste input "784011481"
click at [121, 51] on input "9784011481" at bounding box center [124, 53] width 159 height 15
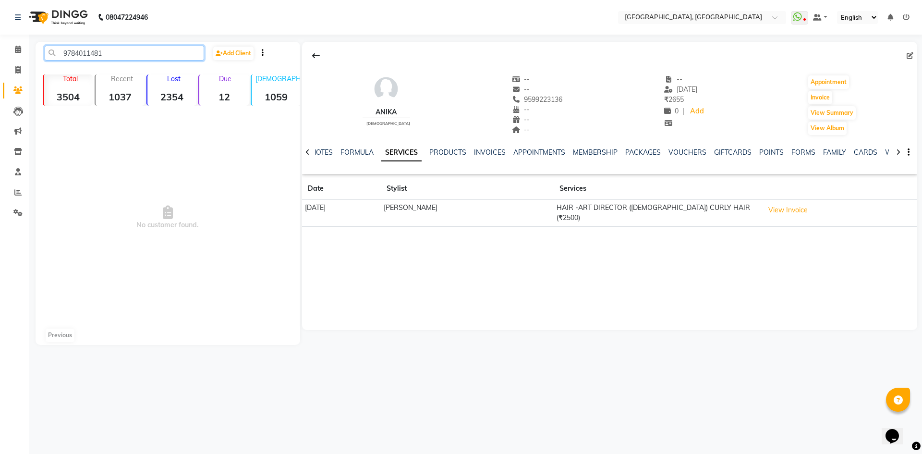
paste input "8092034300"
click at [130, 135] on span "No customer found." at bounding box center [168, 217] width 265 height 216
click at [98, 56] on input "8092034300" at bounding box center [124, 53] width 159 height 15
paste input "9116308944"
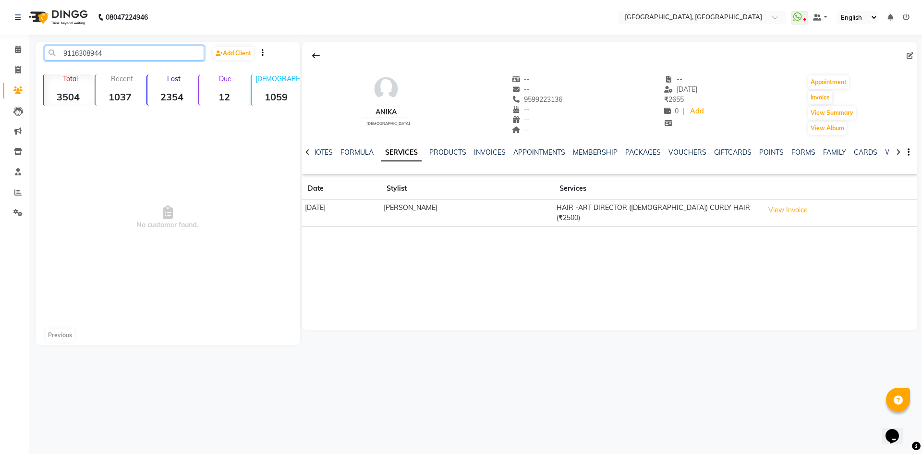
click at [108, 57] on input "9116308944" at bounding box center [124, 53] width 159 height 15
paste input "784892211"
click at [96, 57] on input "9784892211" at bounding box center [124, 53] width 159 height 15
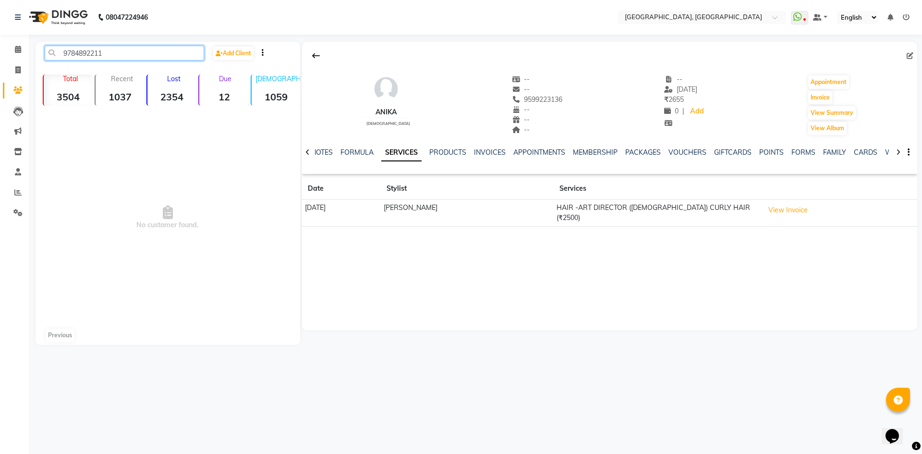
paste input "1862533"
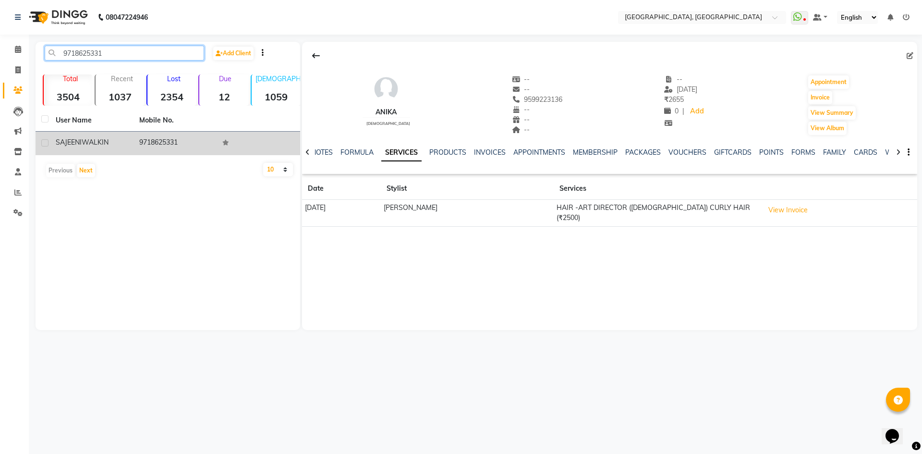
type input "9718625331"
click at [120, 140] on div "SAJEENI WALKIN" at bounding box center [92, 142] width 72 height 10
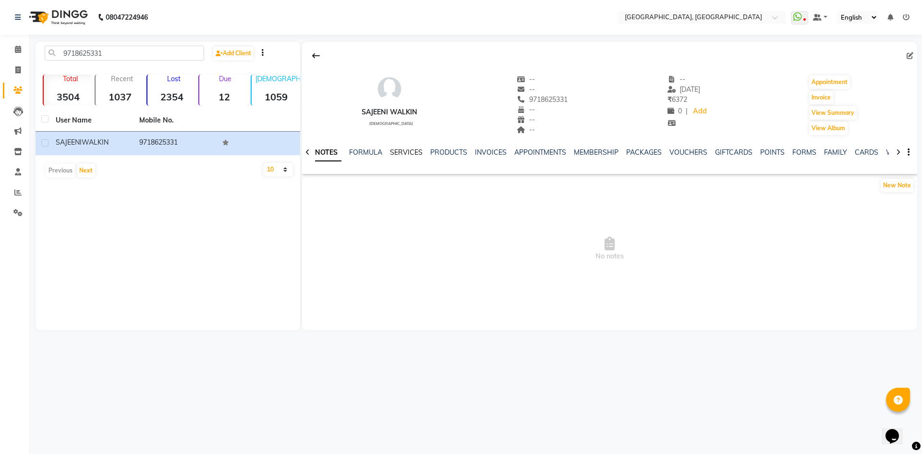
click at [404, 154] on link "SERVICES" at bounding box center [406, 152] width 33 height 9
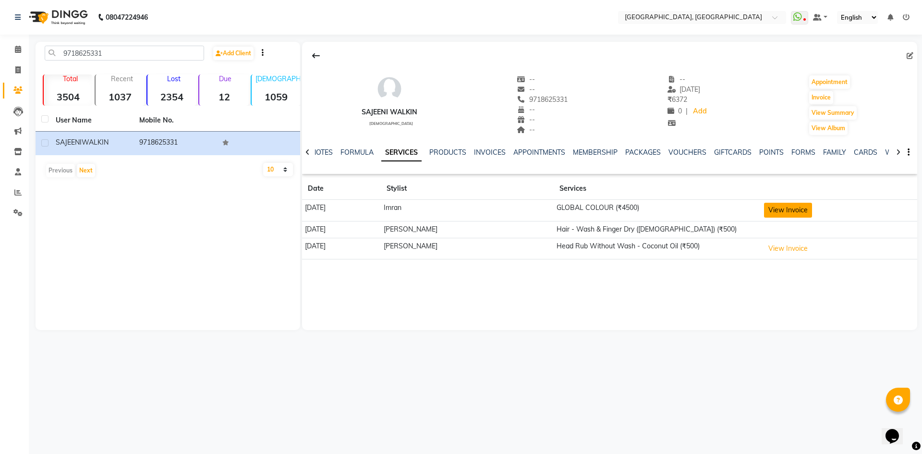
click at [769, 210] on button "View Invoice" at bounding box center [788, 210] width 48 height 15
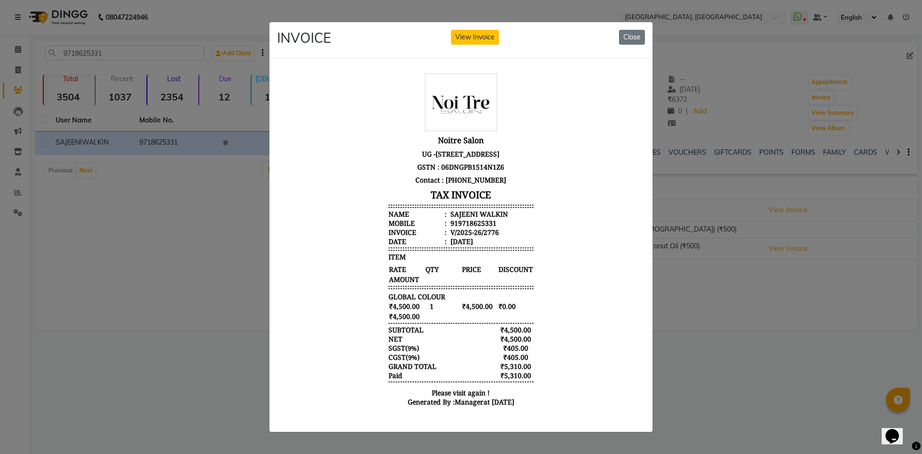
click at [626, 41] on div "INVOICE View Invoice Close" at bounding box center [460, 40] width 383 height 36
click at [630, 36] on button "Close" at bounding box center [632, 37] width 26 height 15
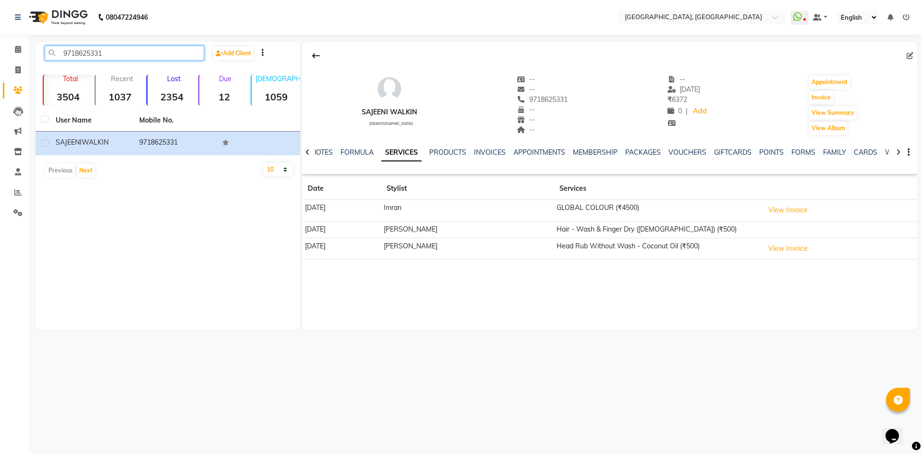
click at [155, 60] on input "9718625331" at bounding box center [124, 53] width 159 height 15
paste input "849287752"
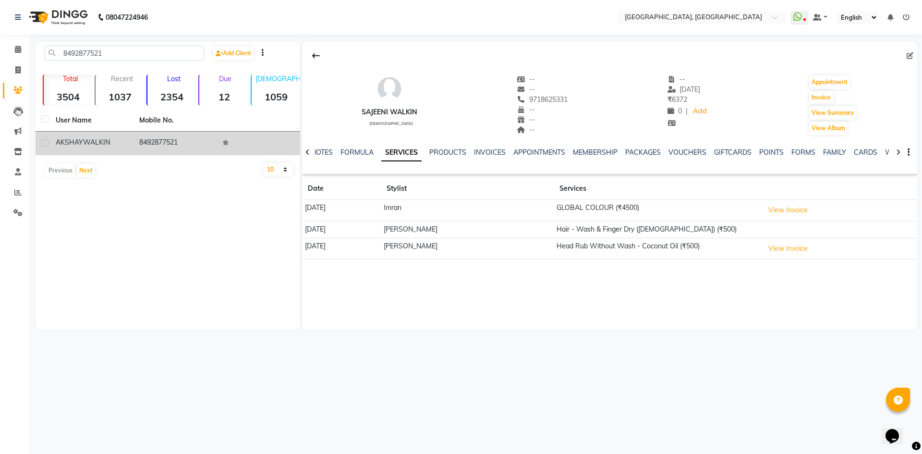
click at [129, 141] on td "AKSHAY WALKIN" at bounding box center [92, 144] width 84 height 24
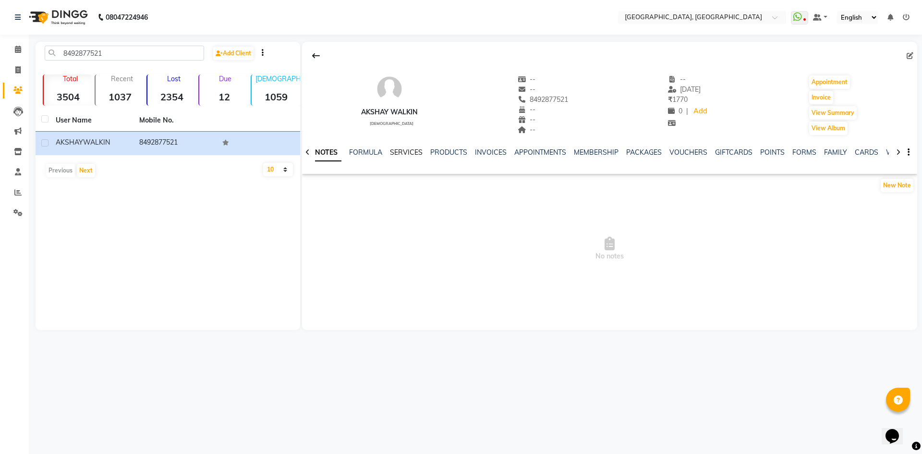
click at [405, 156] on link "SERVICES" at bounding box center [406, 152] width 33 height 9
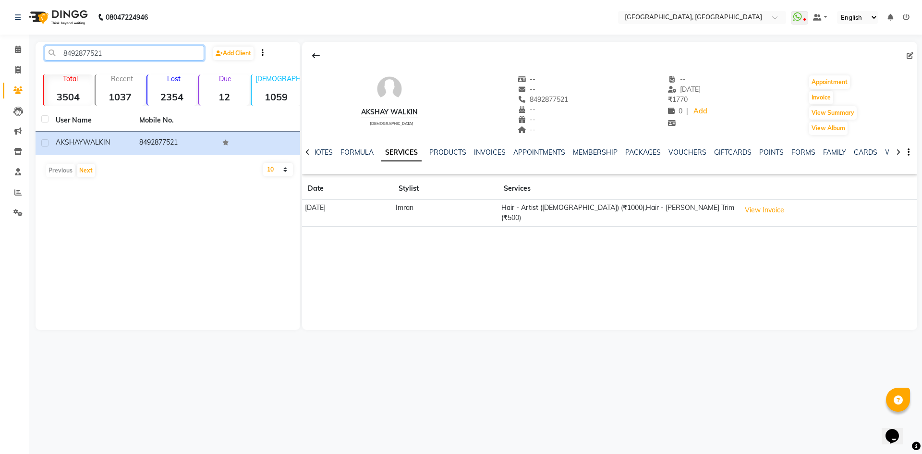
click at [97, 53] on input "8492877521" at bounding box center [124, 53] width 159 height 15
paste input "9818968676"
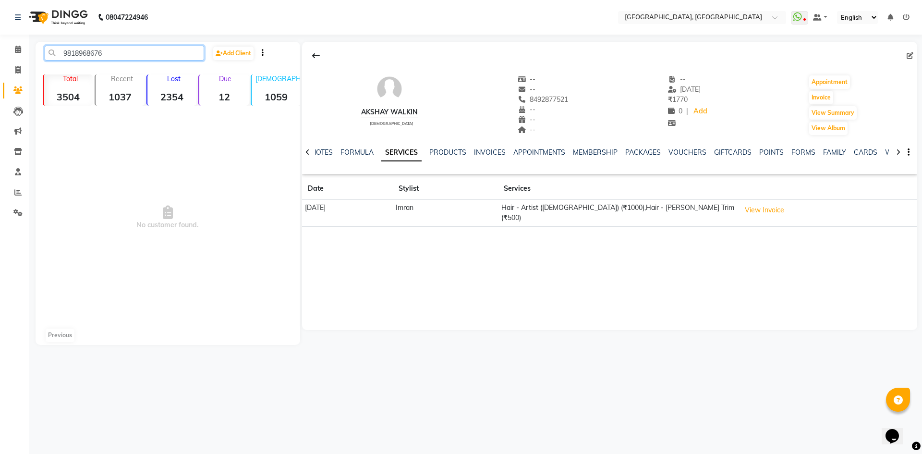
paste input "459235908"
paste input "915738737"
paste input "99766181"
click at [135, 54] on input "9999766181" at bounding box center [124, 53] width 159 height 15
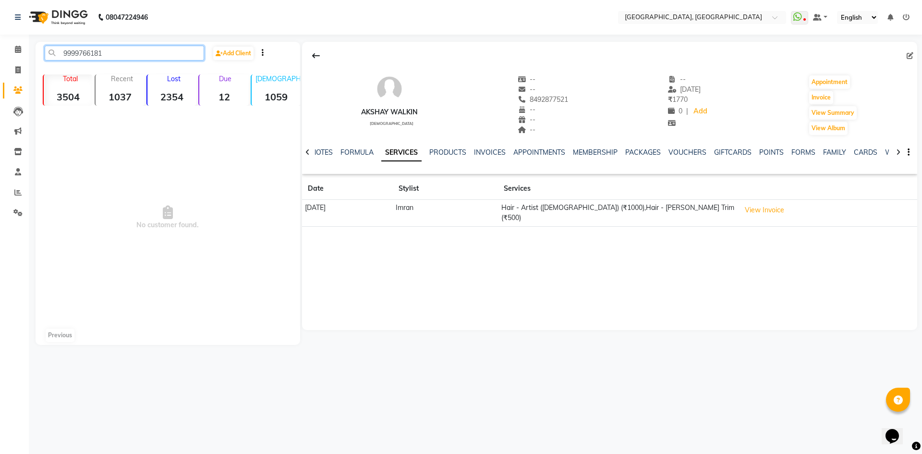
click at [104, 49] on input "9999766181" at bounding box center [124, 53] width 159 height 15
paste input "8954847235"
click at [118, 55] on input "8954847235" at bounding box center [124, 53] width 159 height 15
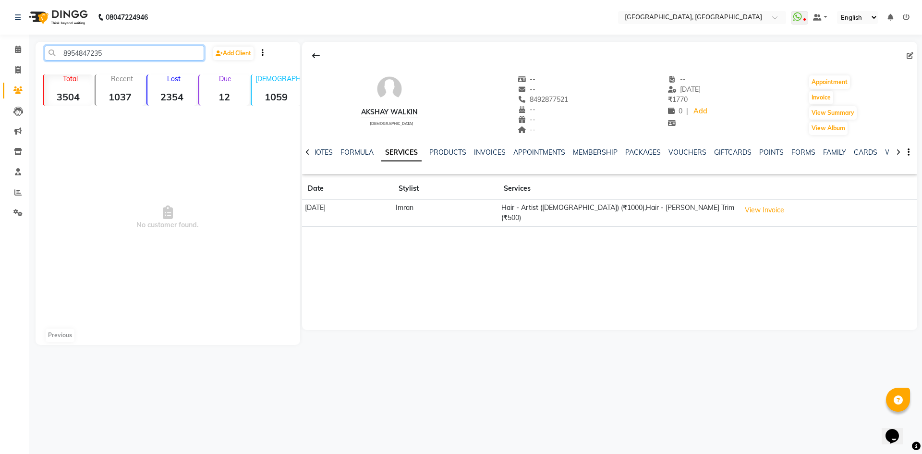
paste input "99677217"
click at [120, 47] on input "8999677217" at bounding box center [124, 53] width 159 height 15
paste input "9999111890"
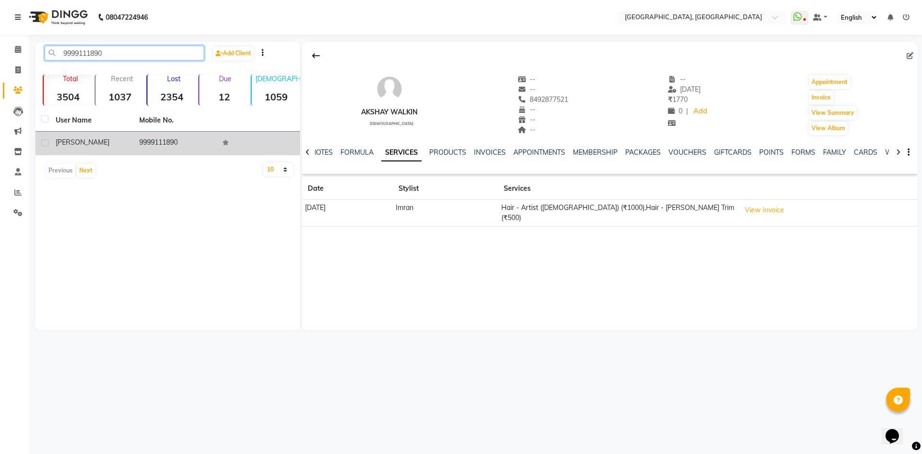
type input "9999111890"
click at [119, 146] on div "Priyal" at bounding box center [92, 142] width 72 height 10
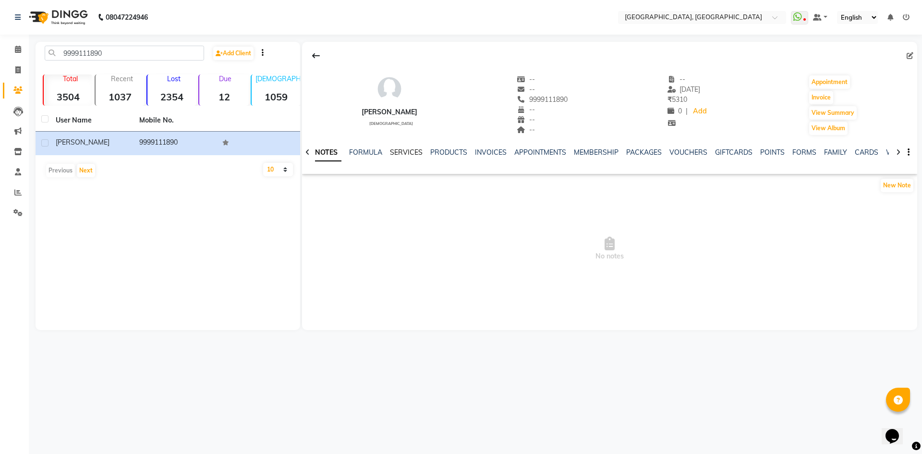
click at [403, 149] on link "SERVICES" at bounding box center [406, 152] width 33 height 9
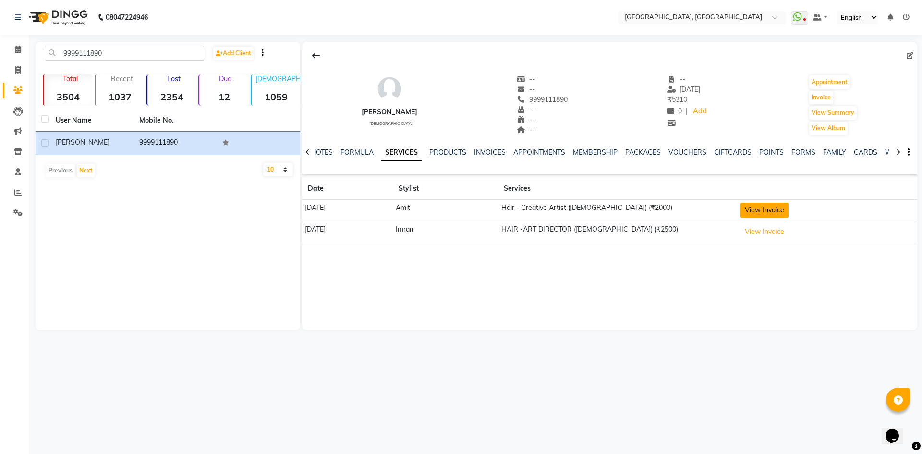
click at [769, 211] on button "View Invoice" at bounding box center [764, 210] width 48 height 15
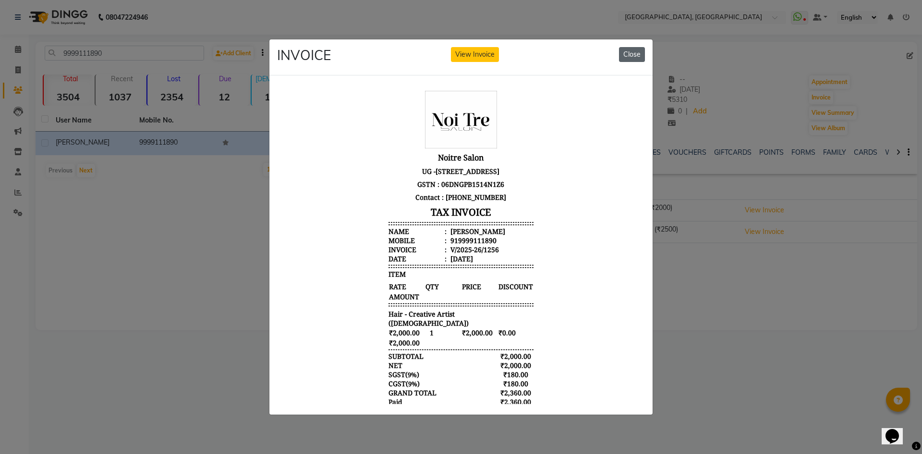
click at [630, 50] on button "Close" at bounding box center [632, 54] width 26 height 15
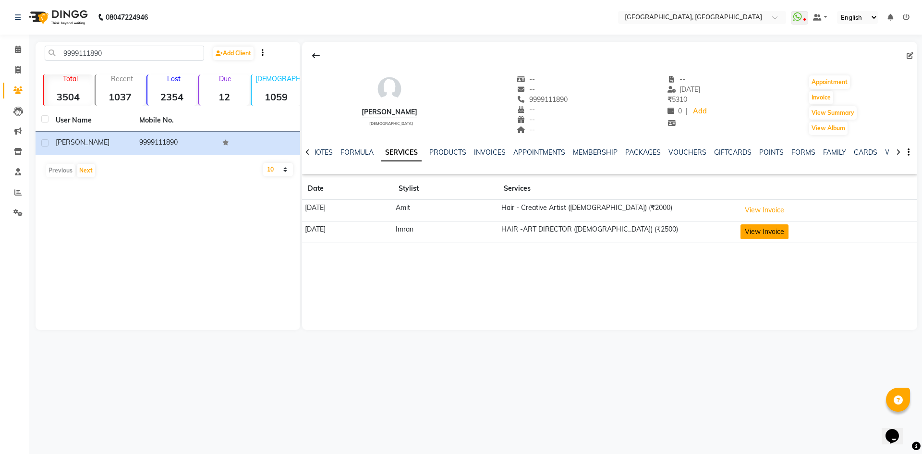
click at [766, 227] on button "View Invoice" at bounding box center [764, 231] width 48 height 15
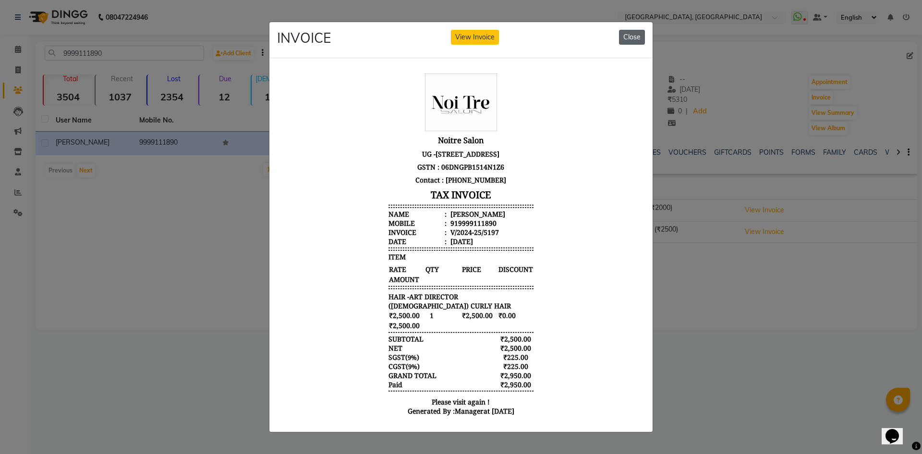
click at [626, 31] on button "Close" at bounding box center [632, 37] width 26 height 15
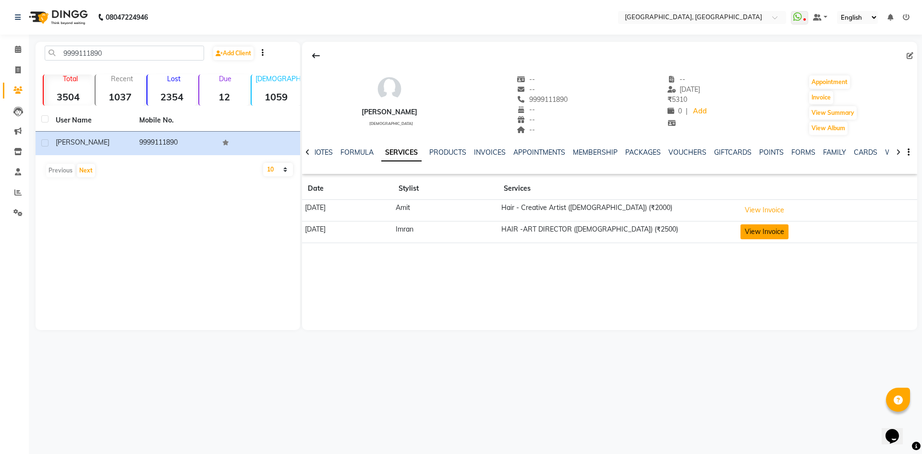
click at [778, 231] on button "View Invoice" at bounding box center [764, 231] width 48 height 15
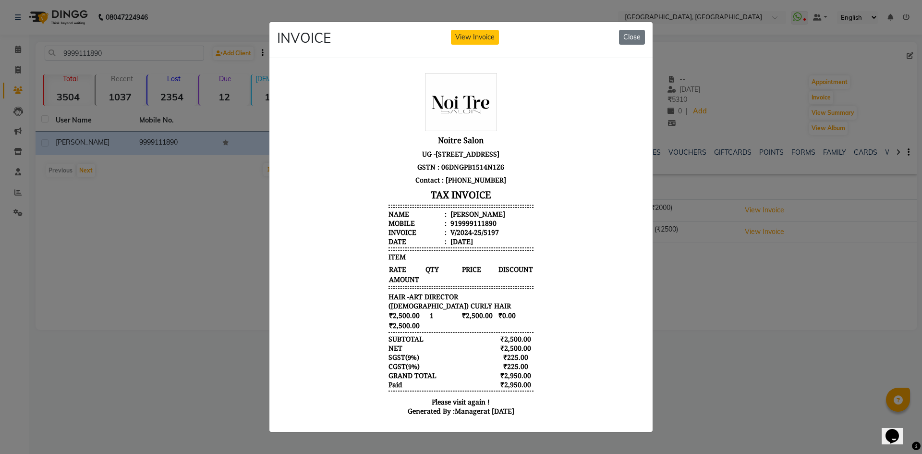
scroll to position [8, 0]
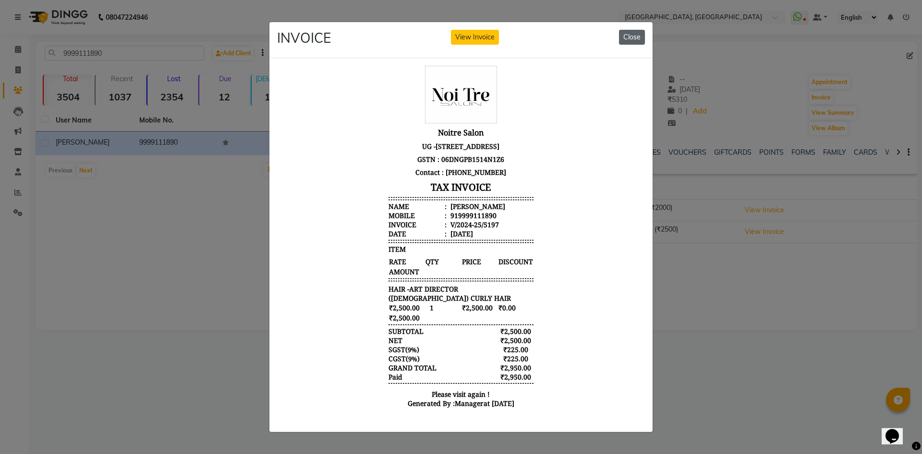
click at [637, 40] on button "Close" at bounding box center [632, 37] width 26 height 15
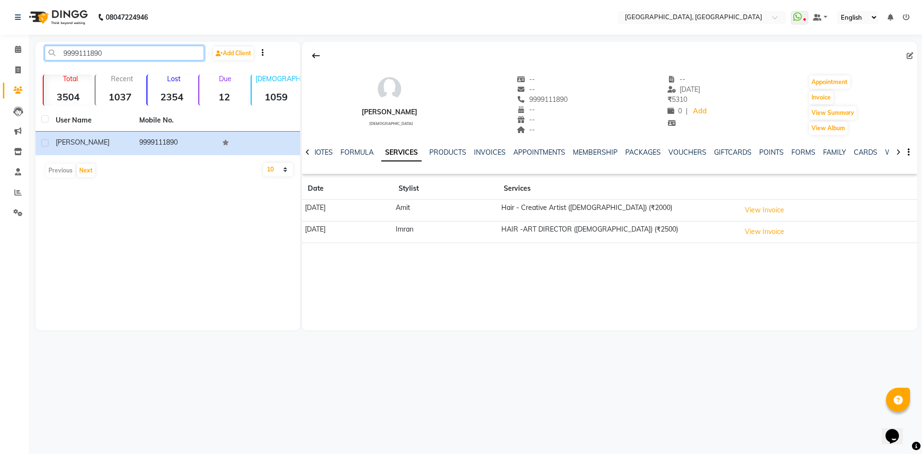
click at [121, 51] on input "9999111890" at bounding box center [124, 53] width 159 height 15
paste input "6307056526"
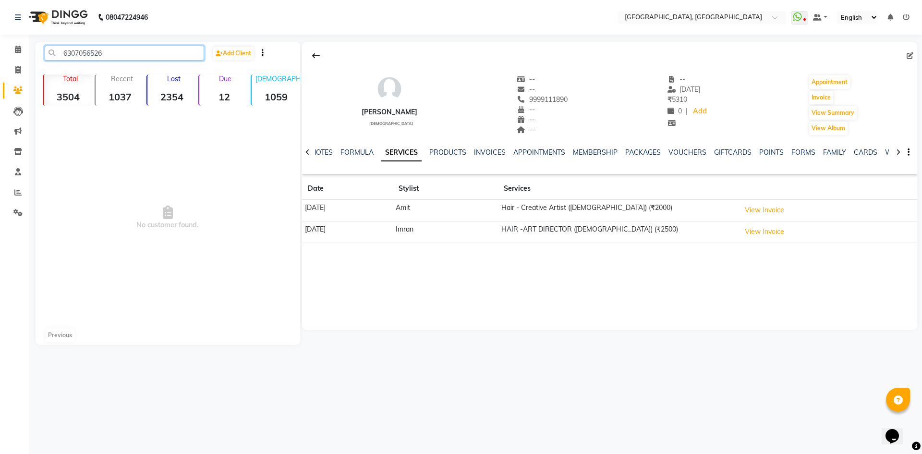
type input "6307056526"
click at [306, 154] on icon at bounding box center [307, 152] width 4 height 7
click at [306, 154] on div "NOTES FORMULA SERVICES PRODUCTS INVOICES APPOINTMENTS MEMBERSHIP PACKAGES VOUCH…" at bounding box center [609, 152] width 615 height 33
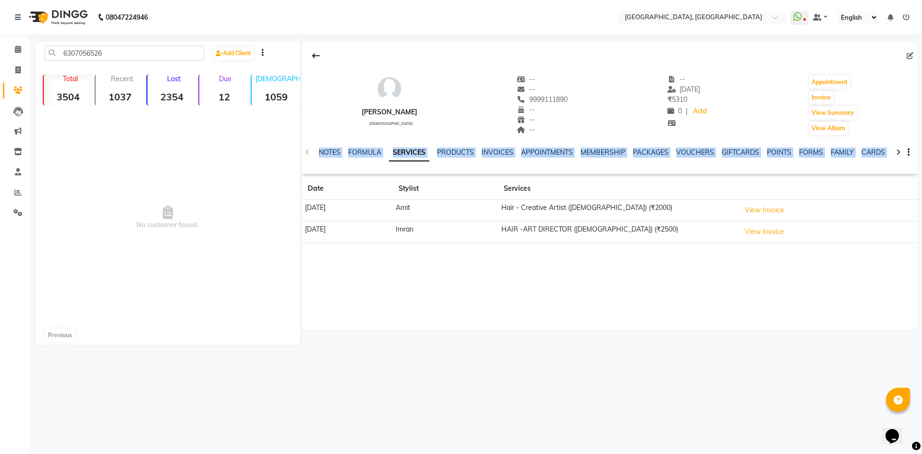
drag, startPoint x: 313, startPoint y: 146, endPoint x: 668, endPoint y: 245, distance: 368.9
click at [668, 245] on div "Priyal female -- -- 9999111890 -- -- -- -- 22-06-2025 ₹ 5310 0 | Add Appointmen…" at bounding box center [609, 146] width 615 height 209
click at [657, 267] on div "Priyal female -- -- 9999111890 -- -- -- -- 22-06-2025 ₹ 5310 0 | Add Appointmen…" at bounding box center [609, 186] width 615 height 288
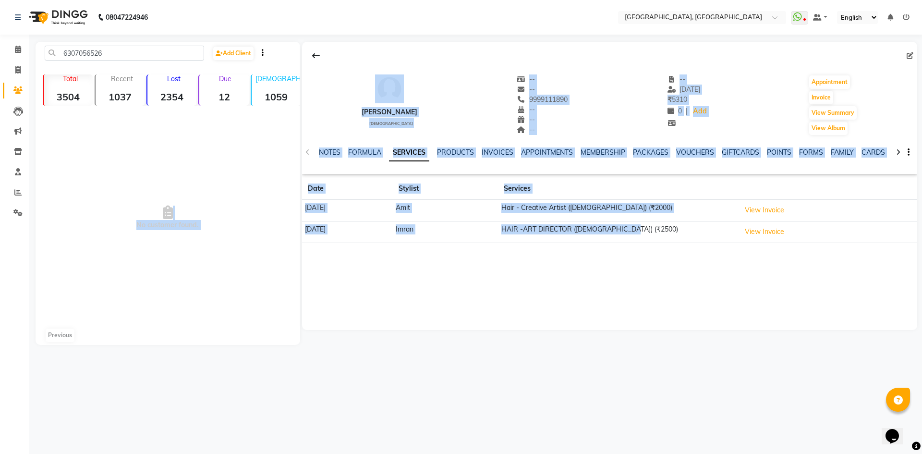
drag, startPoint x: 671, startPoint y: 230, endPoint x: 263, endPoint y: 157, distance: 414.3
click at [263, 157] on div "6307056526 Add Client Total 3504 Recent 1037 Lost 2354 Due 12 Male 1059 Female …" at bounding box center [477, 193] width 882 height 303
click at [306, 157] on div "NOTES FORMULA SERVICES PRODUCTS INVOICES APPOINTMENTS MEMBERSHIP PACKAGES VOUCH…" at bounding box center [609, 152] width 615 height 33
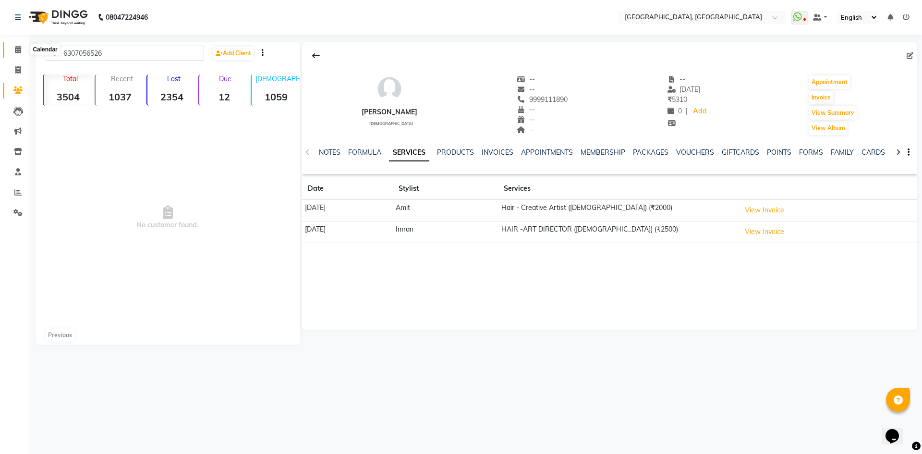
click at [12, 52] on span at bounding box center [18, 49] width 17 height 11
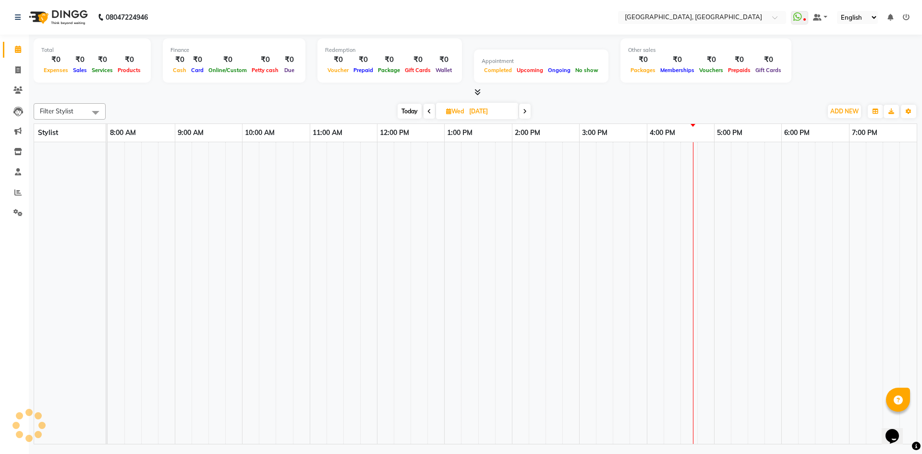
click at [218, 102] on div "Filter Stylist No data available Today Wed 03-09-2025 Toggle Dropdown Add Appoi…" at bounding box center [476, 271] width 884 height 345
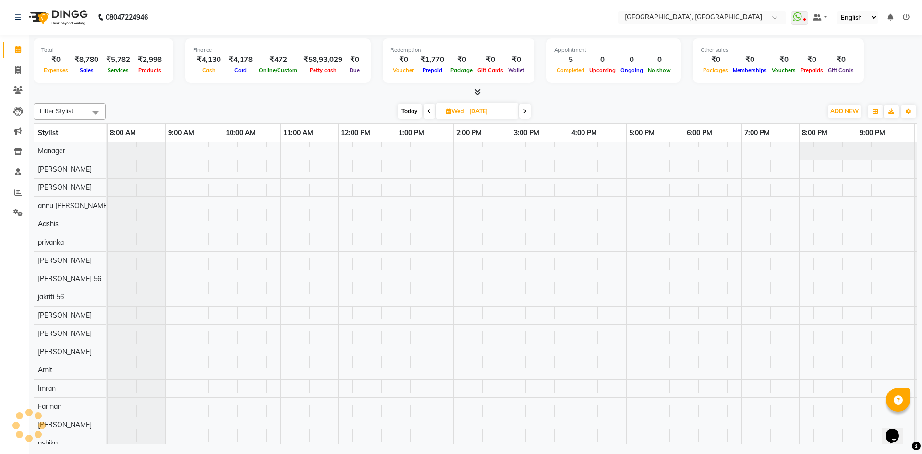
scroll to position [0, 55]
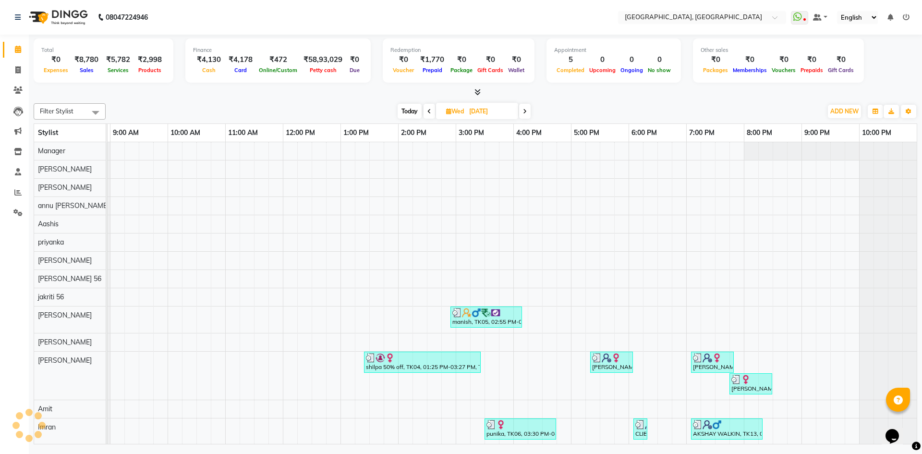
click at [185, 58] on div "Finance ₹4,130 Cash ₹4,178 Card ₹472 Online/Custom ₹58,93,029 Petty cash ₹0 Due" at bounding box center [277, 60] width 185 height 44
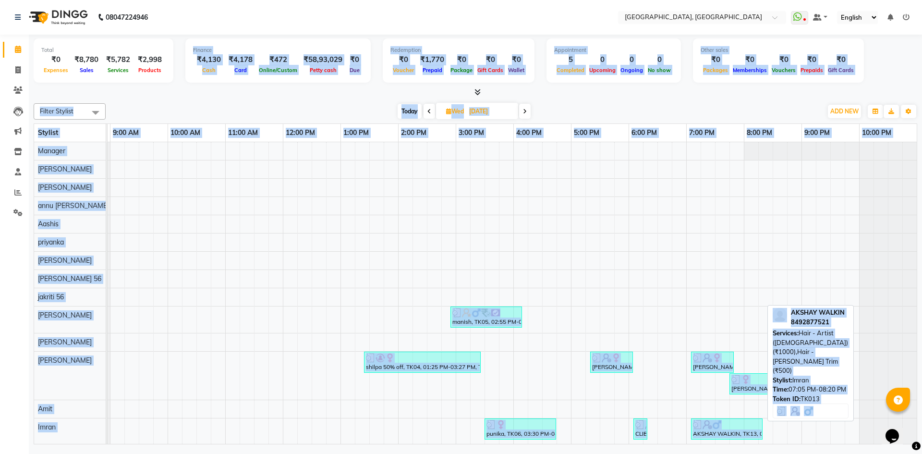
drag, startPoint x: 186, startPoint y: 49, endPoint x: 762, endPoint y: 435, distance: 693.0
click at [762, 435] on div "Total ₹0 Expenses ₹8,780 Sales ₹5,782 Services ₹2,998 Products Finance ₹4,130 C…" at bounding box center [475, 241] width 893 height 412
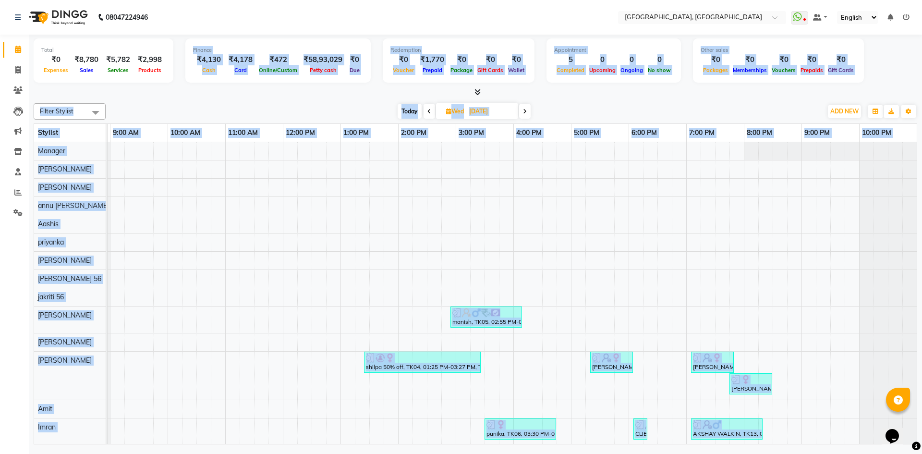
click at [230, 108] on div "Today Wed 03-09-2025" at bounding box center [463, 111] width 707 height 14
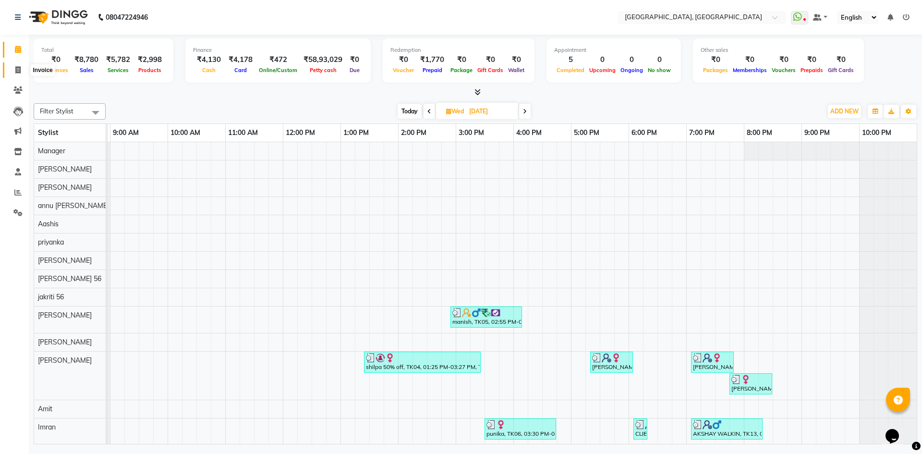
click at [21, 71] on span at bounding box center [18, 70] width 17 height 11
select select "service"
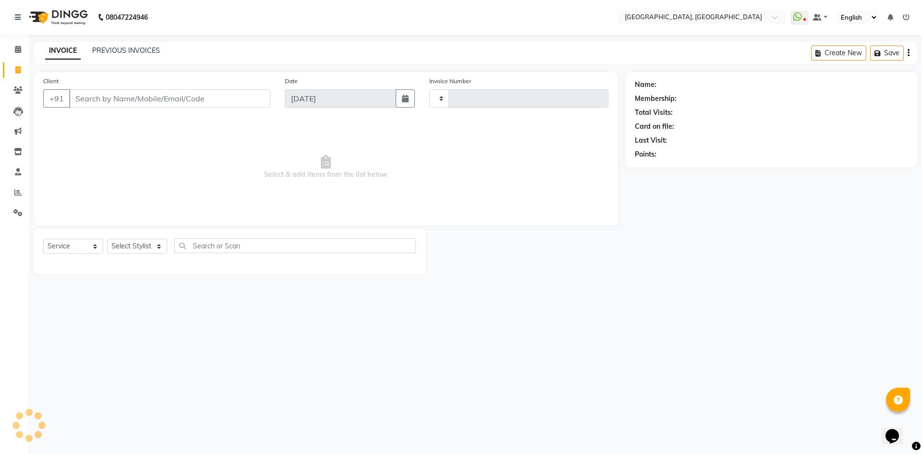
type input "2800"
select select "3948"
click at [146, 243] on select "Select Stylist" at bounding box center [137, 246] width 60 height 15
select select "63759"
click at [107, 239] on select "Select Stylist Aashis Alic ashok vihar Alice makeup Amit annu dhuper ashika ASH…" at bounding box center [138, 246] width 63 height 15
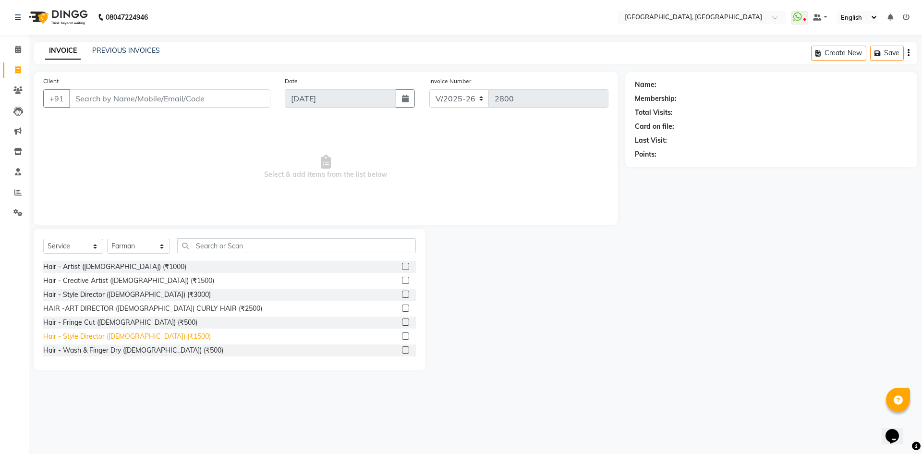
click at [129, 336] on div "Hair - Style Director (Male) (₹1500)" at bounding box center [127, 336] width 168 height 10
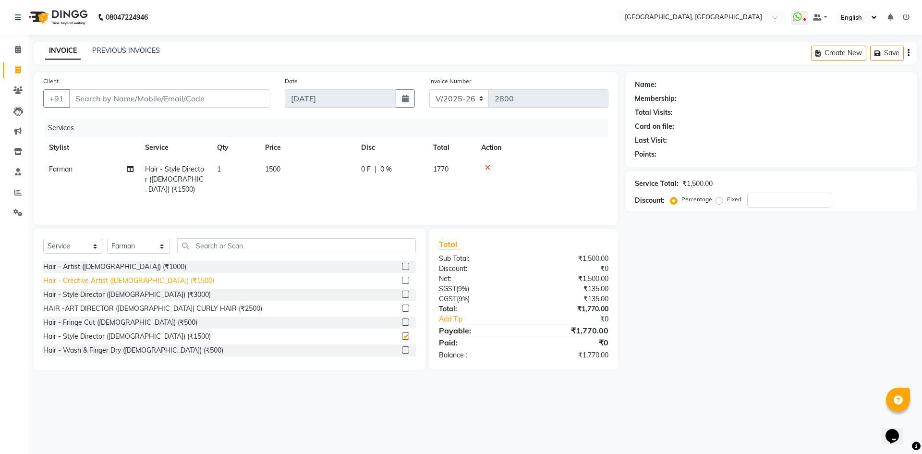
checkbox input "false"
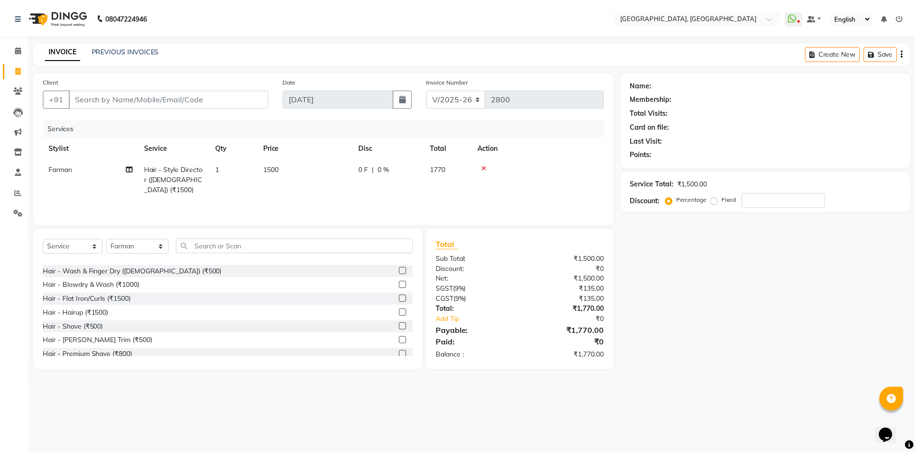
scroll to position [96, 0]
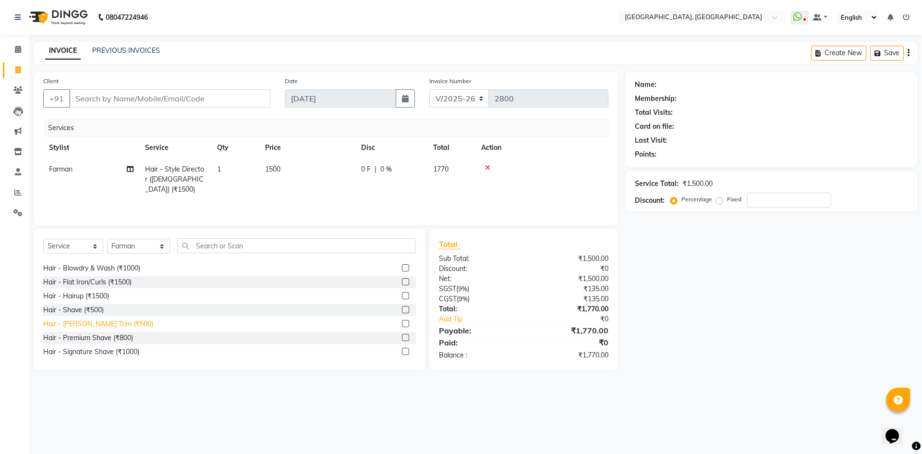
click at [111, 326] on div "Hair - Beard Trim (₹500)" at bounding box center [98, 324] width 110 height 10
checkbox input "false"
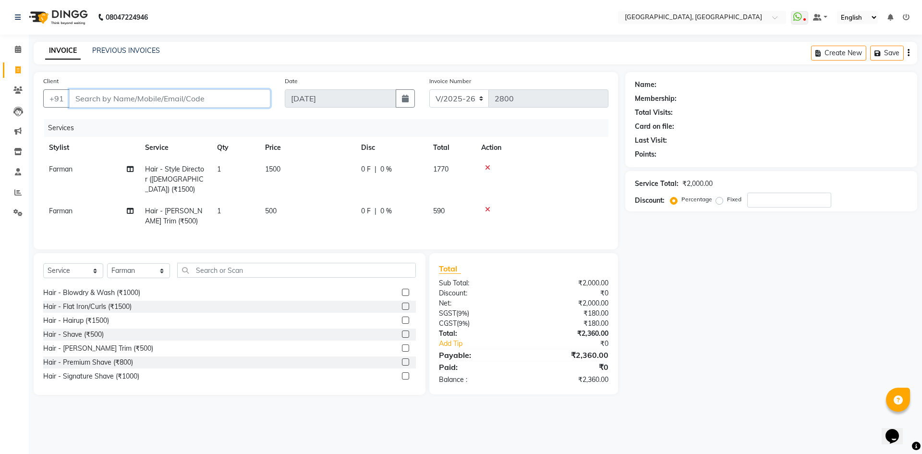
click at [169, 101] on input "Client" at bounding box center [169, 98] width 201 height 18
type input "8"
type input "0"
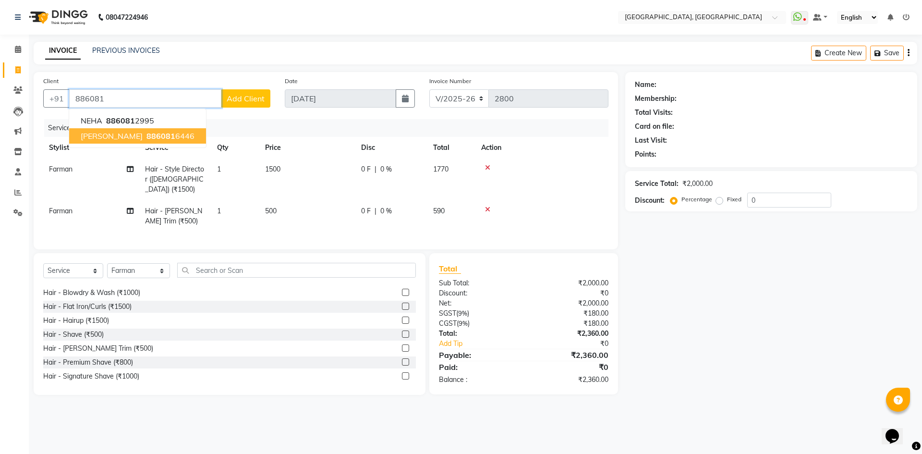
click at [146, 136] on span "886081" at bounding box center [160, 136] width 29 height 10
type input "8860816446"
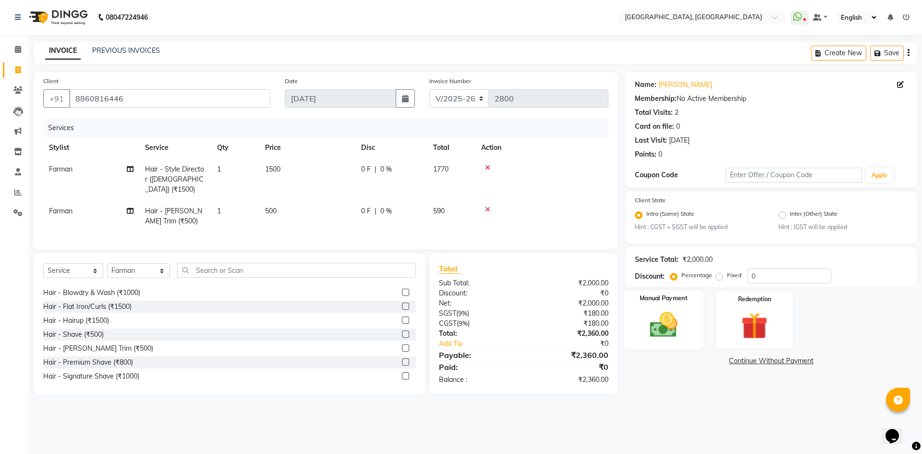
click at [675, 342] on div "Manual Payment" at bounding box center [663, 319] width 80 height 59
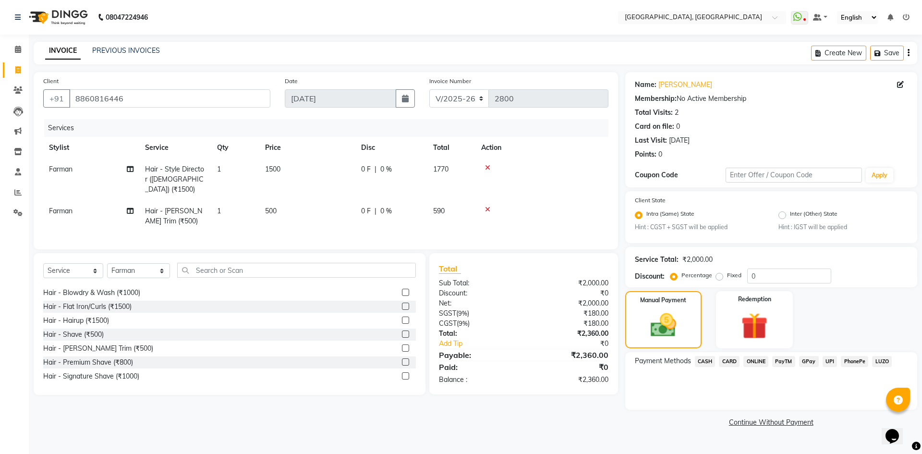
click at [702, 364] on span "CASH" at bounding box center [705, 361] width 21 height 11
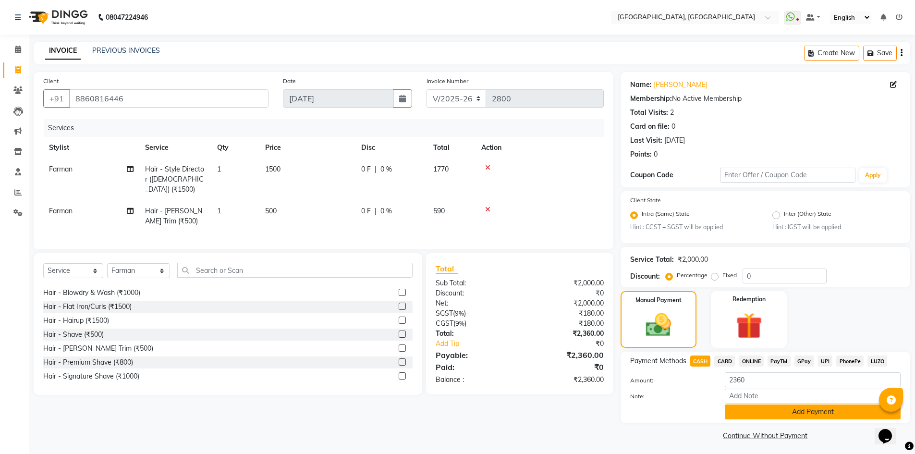
click at [736, 413] on button "Add Payment" at bounding box center [813, 411] width 176 height 15
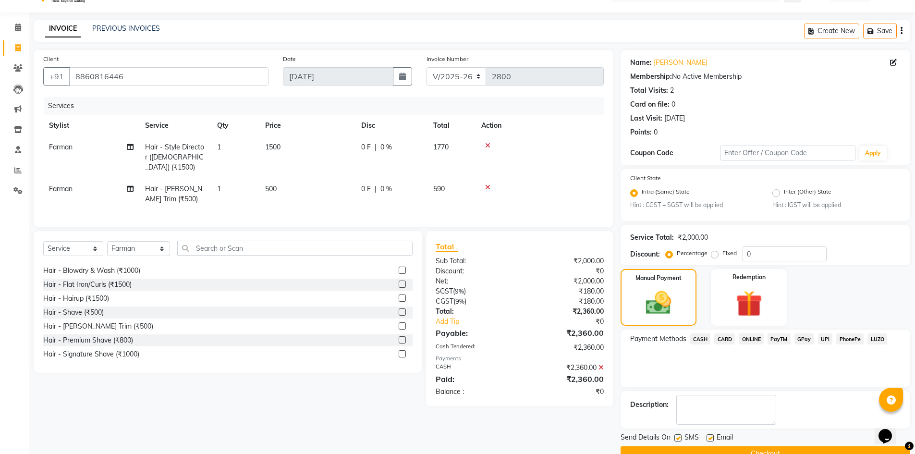
scroll to position [44, 0]
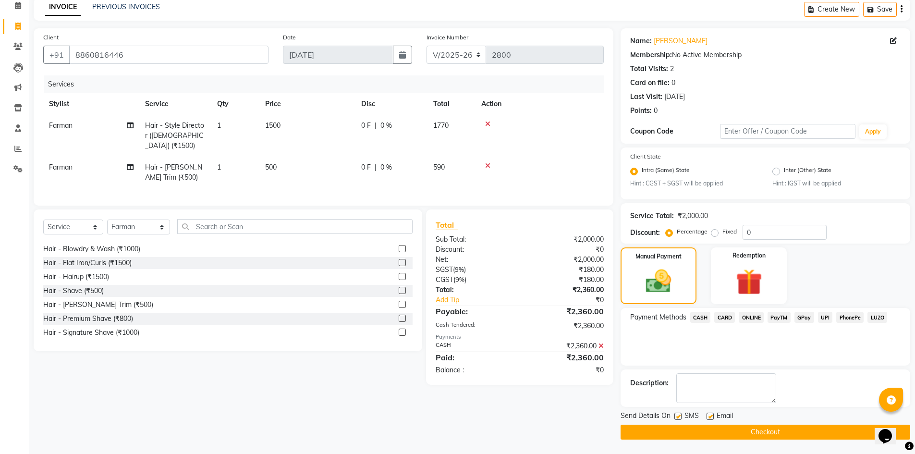
click at [744, 428] on button "Checkout" at bounding box center [765, 432] width 290 height 15
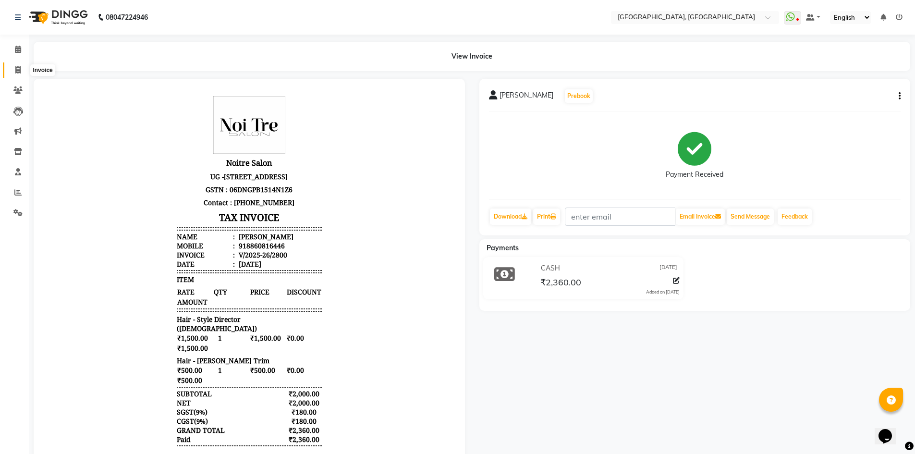
click at [25, 71] on span at bounding box center [18, 70] width 17 height 11
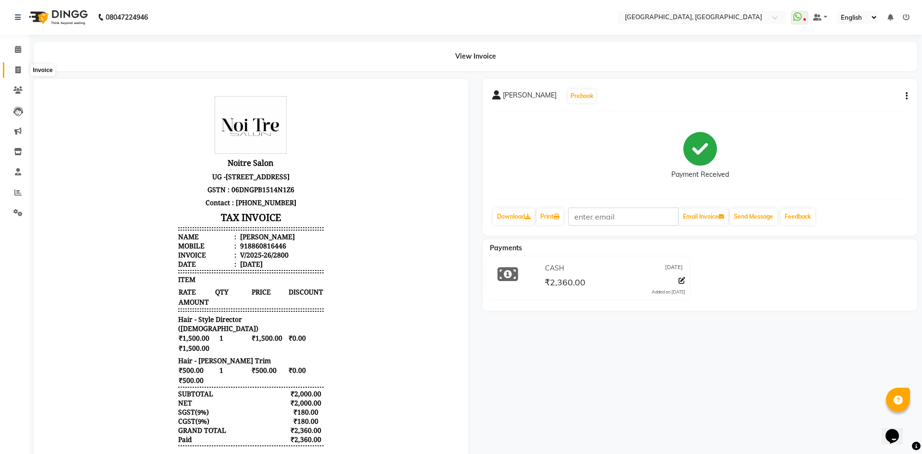
select select "3948"
select select "service"
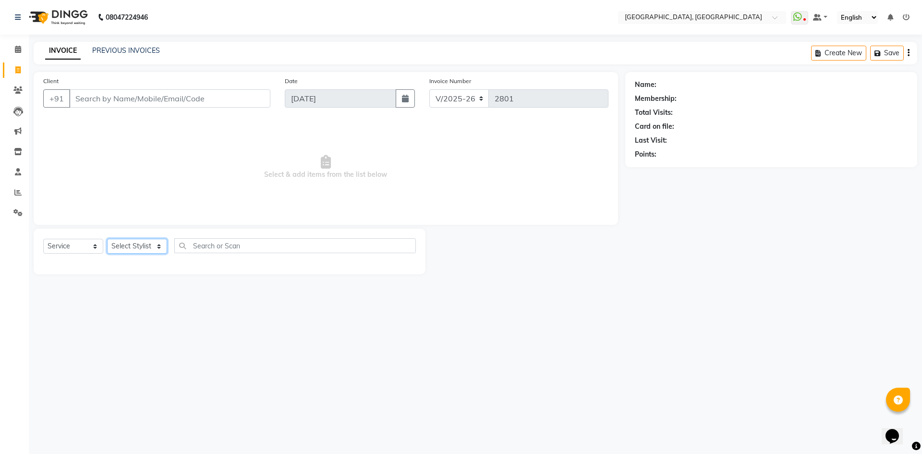
click at [140, 247] on select "Select Stylist" at bounding box center [137, 246] width 60 height 15
select select "63757"
click at [107, 239] on select "Select Stylist Aashis Alic ashok vihar Alice makeup Amit annu dhuper ashika ASH…" at bounding box center [138, 246] width 63 height 15
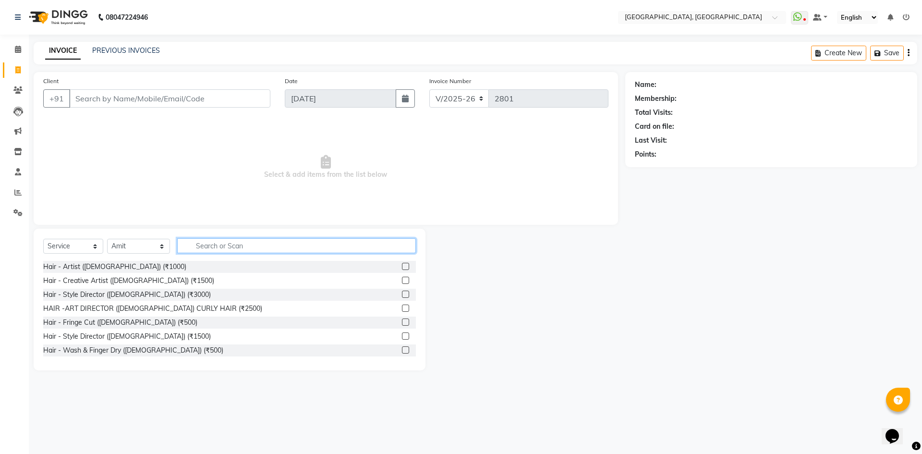
click at [210, 243] on input "text" at bounding box center [296, 245] width 239 height 15
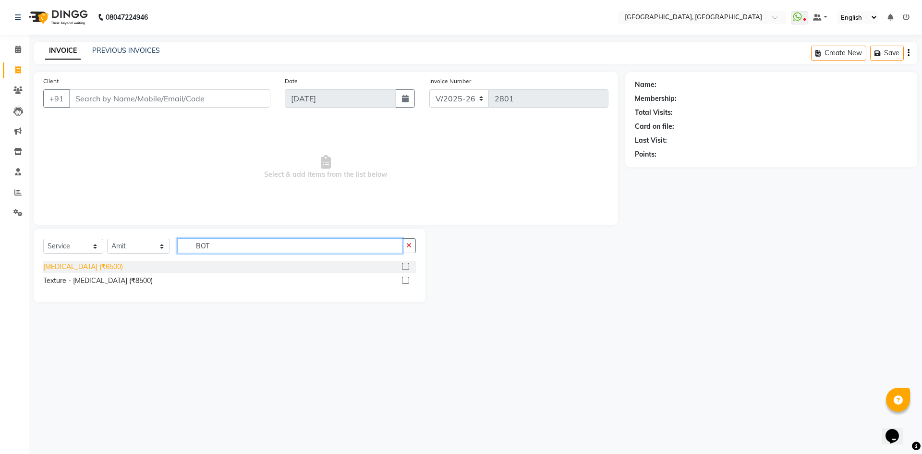
type input "BOT"
click at [73, 269] on div "BOTOX (₹6500)" at bounding box center [83, 267] width 80 height 10
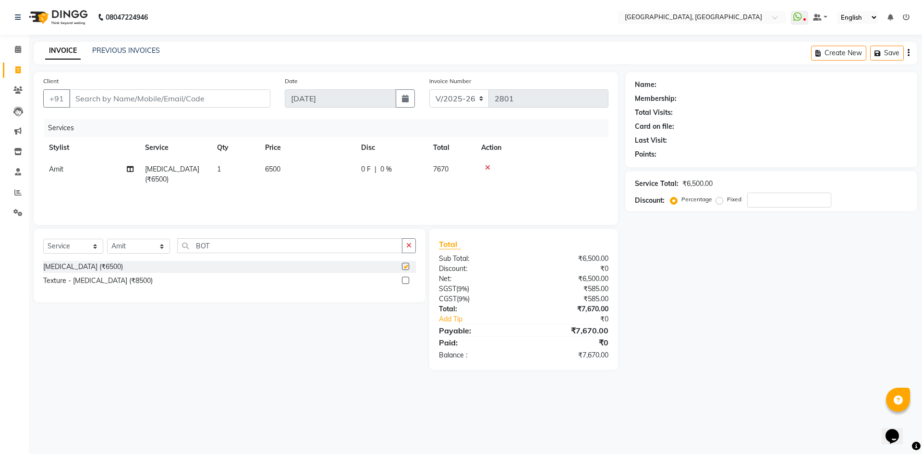
checkbox input "false"
click at [225, 242] on input "BOT" at bounding box center [289, 245] width 225 height 15
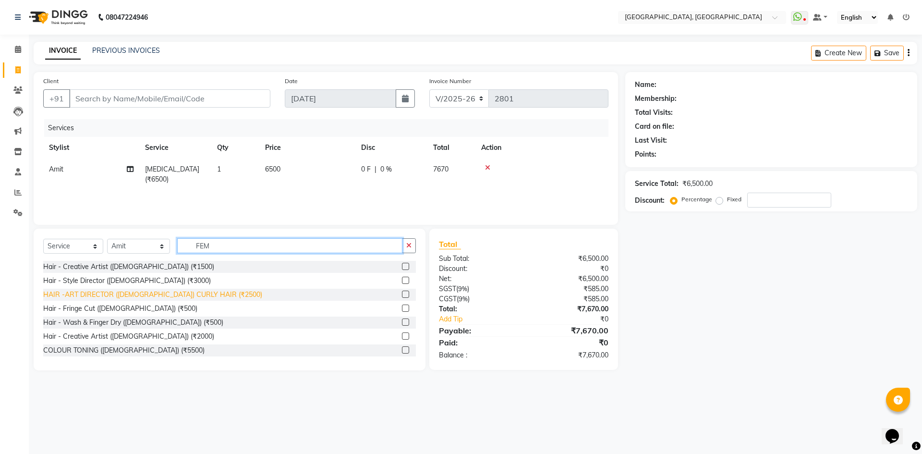
type input "FEM"
click at [141, 296] on div "HAIR -ART DIRECTOR (FEMALE) CURLY HAIR (₹2500)" at bounding box center [152, 295] width 219 height 10
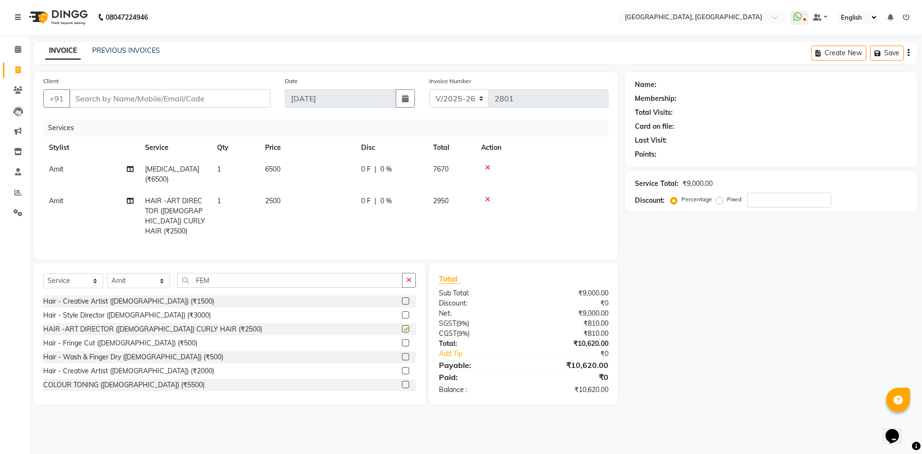
checkbox input "false"
click at [172, 97] on input "Client" at bounding box center [169, 98] width 201 height 18
type input "9"
type input "0"
type input "9999766181"
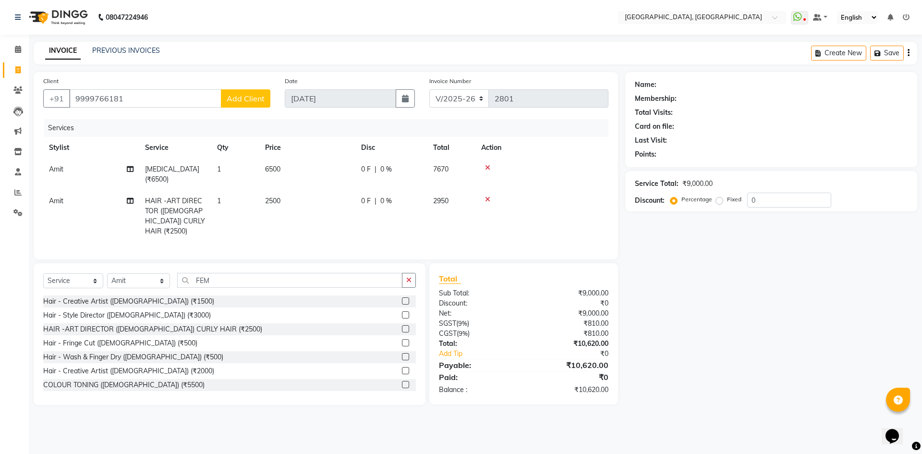
click at [235, 94] on span "Add Client" at bounding box center [246, 99] width 38 height 10
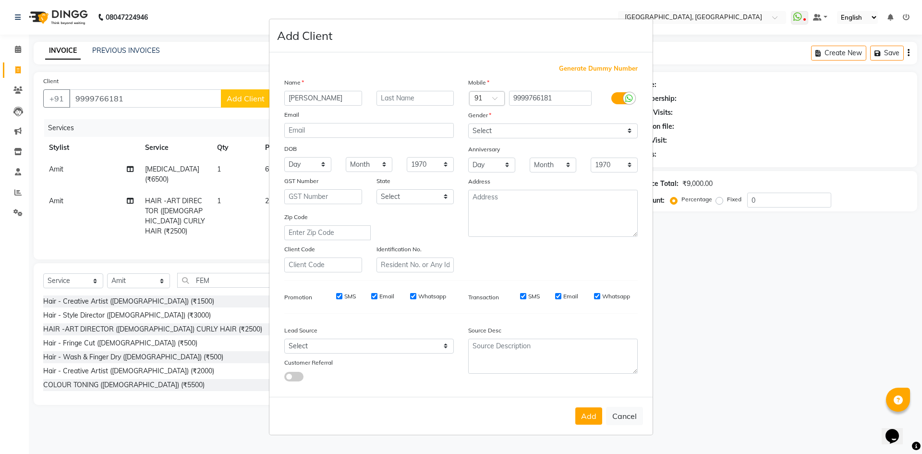
type input "SAMRITI"
type input "WALKIN"
click at [569, 128] on select "Select Male Female Other Prefer Not To Say" at bounding box center [553, 130] width 170 height 15
select select "female"
click at [468, 123] on select "Select Male Female Other Prefer Not To Say" at bounding box center [553, 130] width 170 height 15
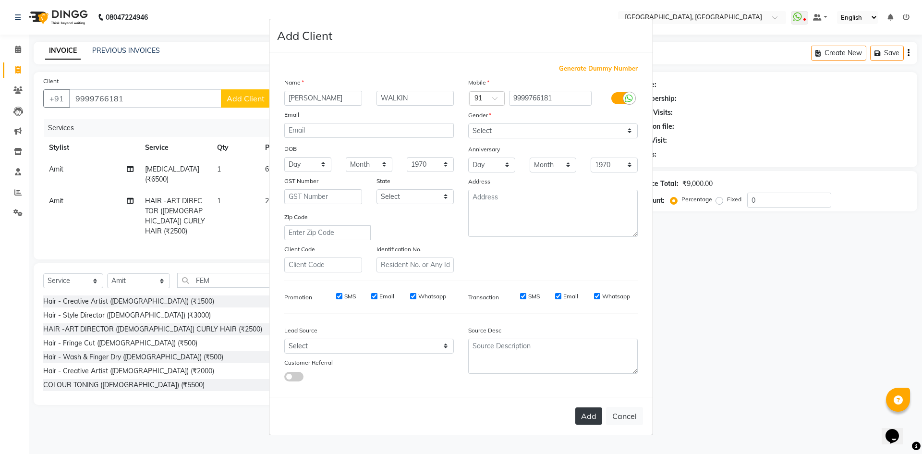
click at [598, 412] on button "Add" at bounding box center [588, 415] width 27 height 17
select select
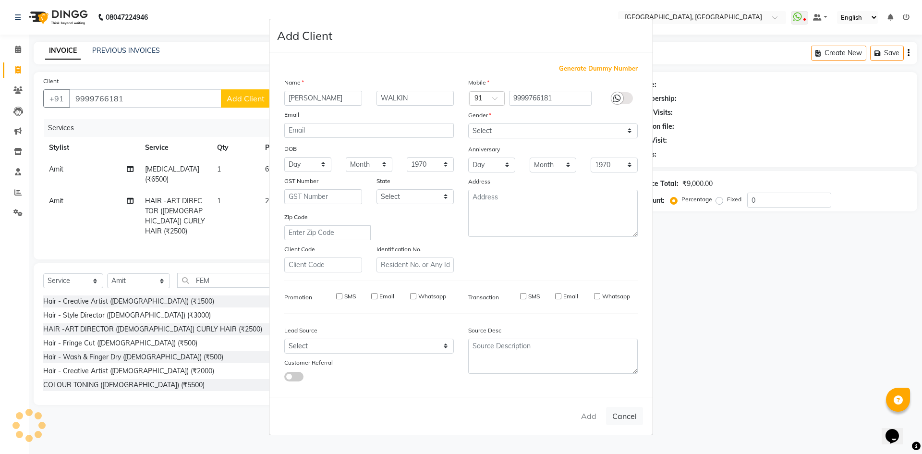
select select
checkbox input "false"
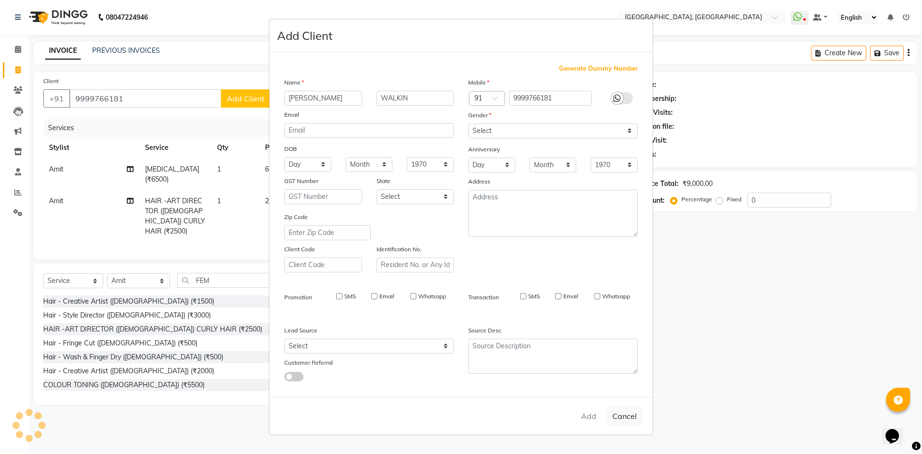
checkbox input "false"
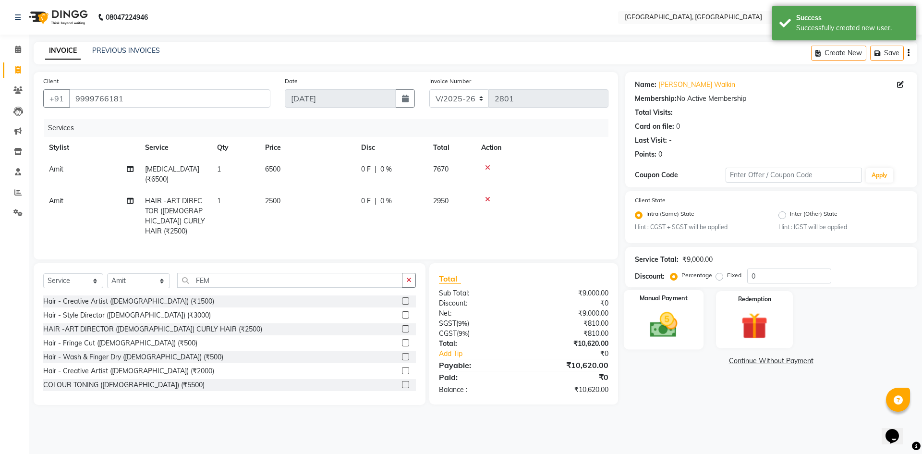
click at [679, 328] on img at bounding box center [663, 325] width 45 height 32
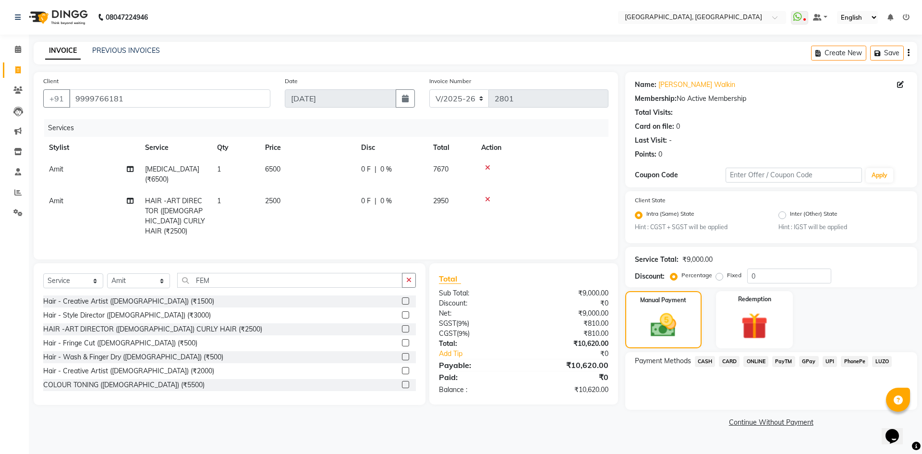
click at [832, 359] on span "UPI" at bounding box center [830, 361] width 15 height 11
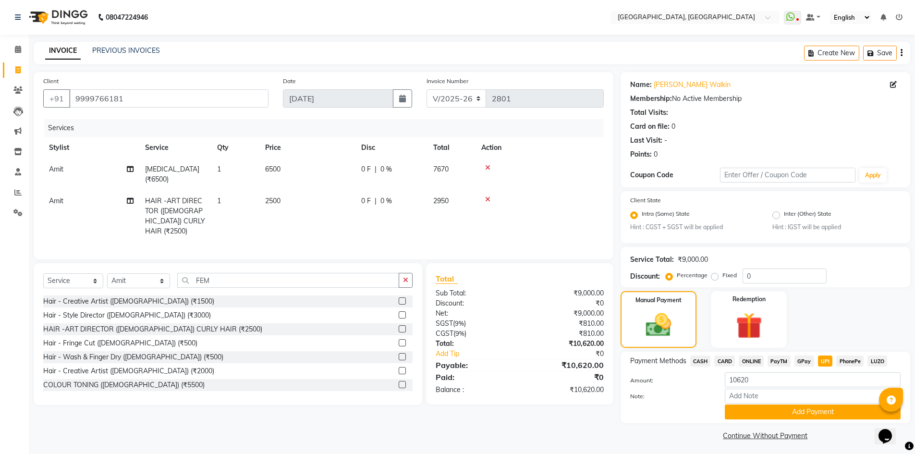
click at [826, 421] on div "Payment Methods CASH CARD ONLINE PayTM GPay UPI PhonePe LUZO Amount: 10620 Note…" at bounding box center [765, 388] width 290 height 72
click at [833, 409] on button "Add Payment" at bounding box center [813, 411] width 176 height 15
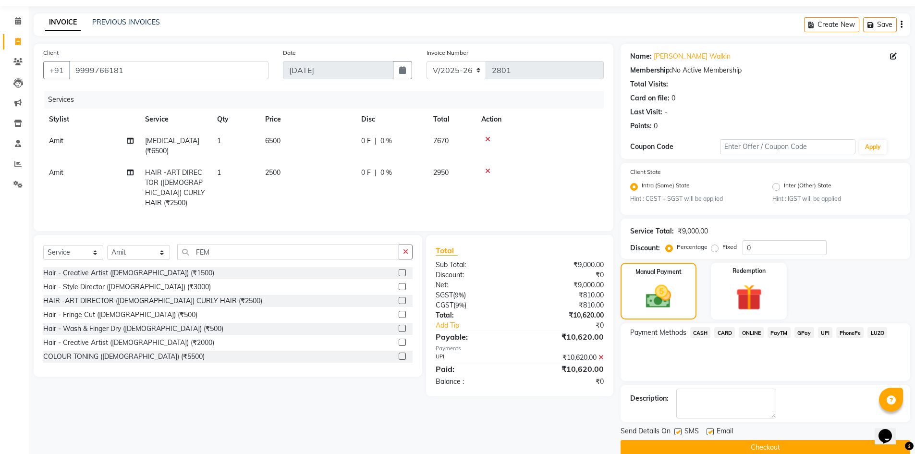
scroll to position [44, 0]
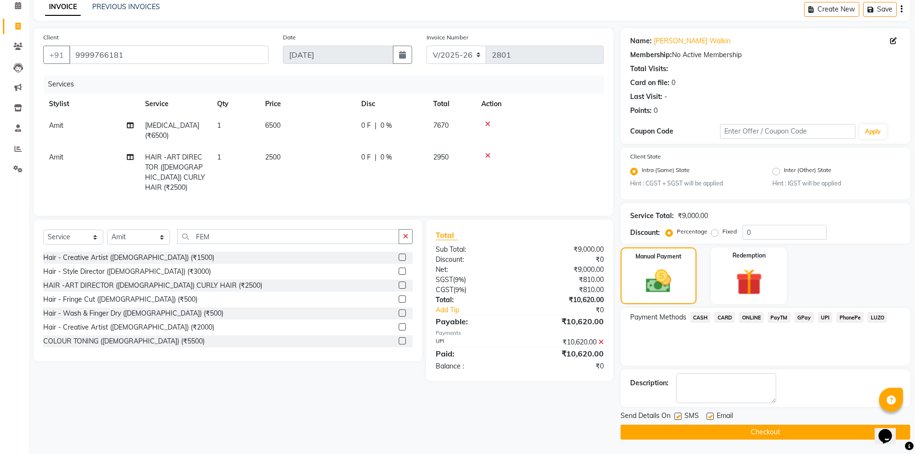
click at [751, 430] on button "Checkout" at bounding box center [765, 432] width 290 height 15
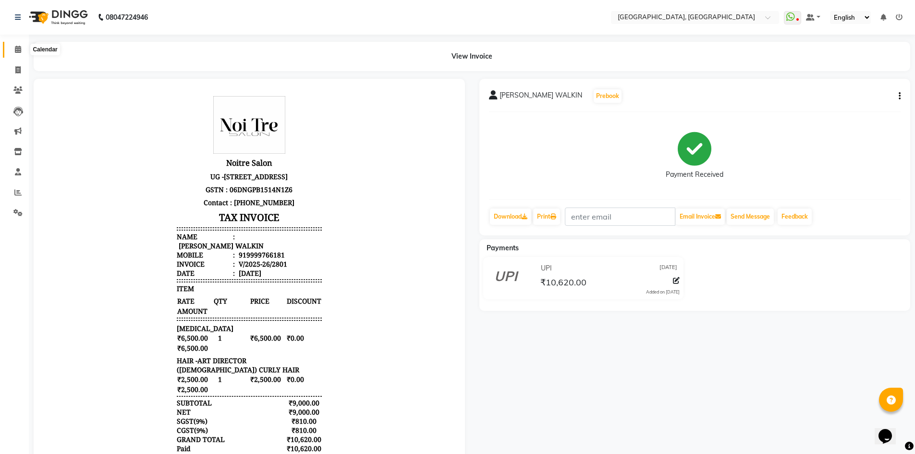
click at [18, 45] on span at bounding box center [18, 49] width 17 height 11
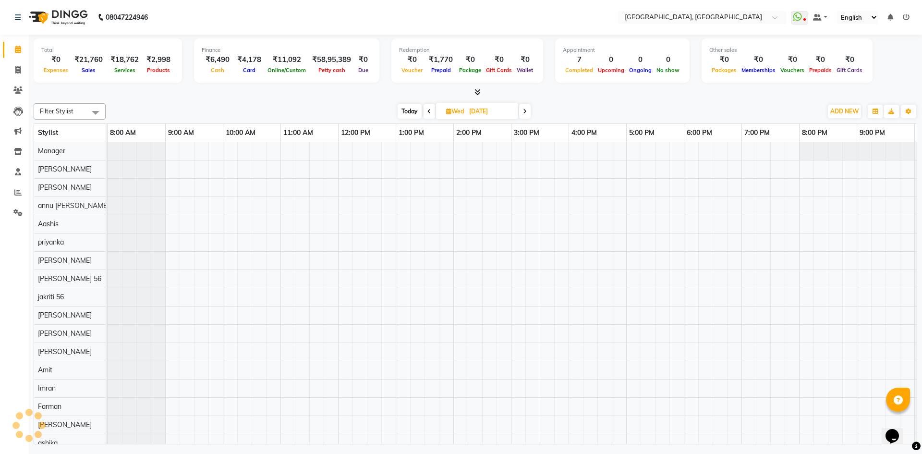
click at [221, 104] on div "Today Wed 03-09-2025" at bounding box center [463, 111] width 707 height 14
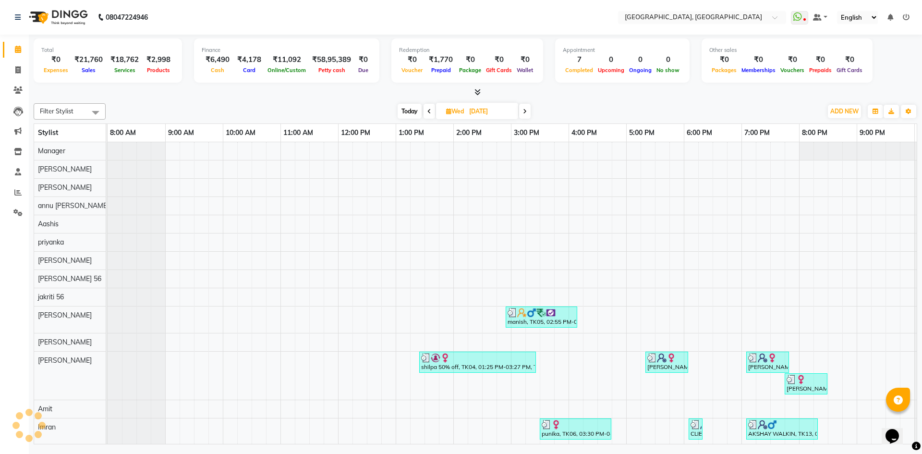
scroll to position [0, 55]
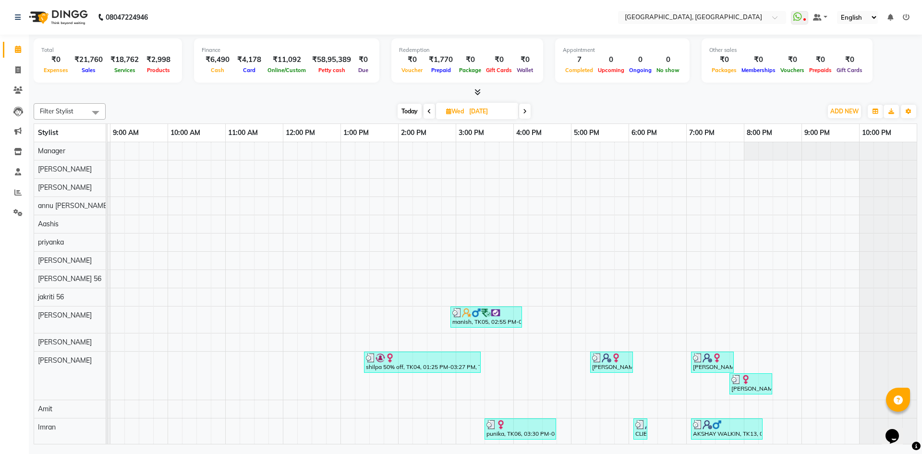
click at [402, 114] on span "Today" at bounding box center [410, 111] width 24 height 15
type input "[DATE]"
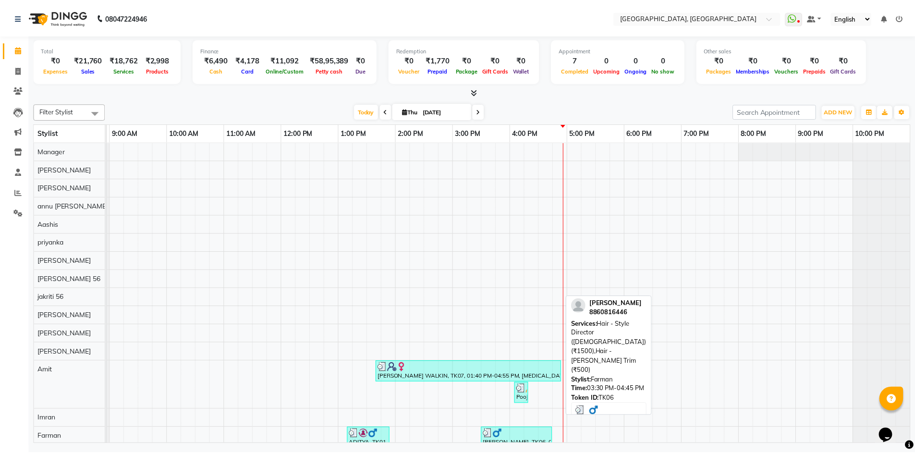
scroll to position [192, 0]
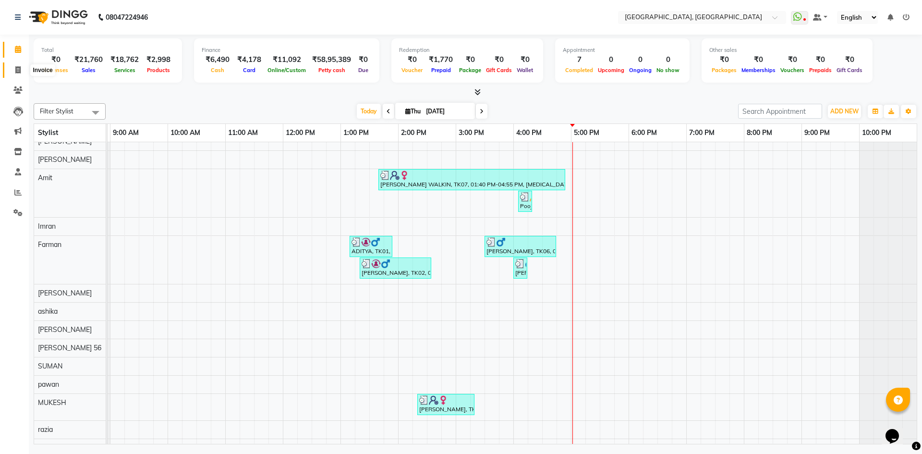
click at [14, 69] on span at bounding box center [18, 70] width 17 height 11
select select "service"
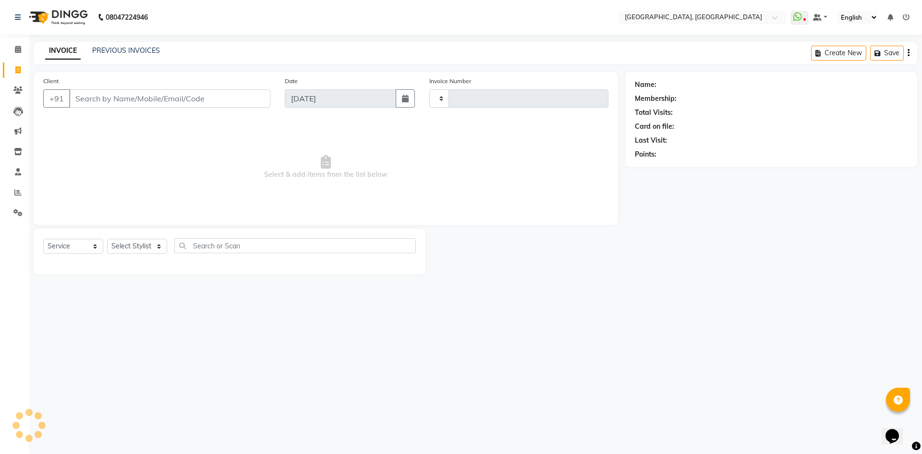
type input "2802"
select select "3948"
type input "9015196863"
click at [248, 97] on span "Add Client" at bounding box center [246, 99] width 38 height 10
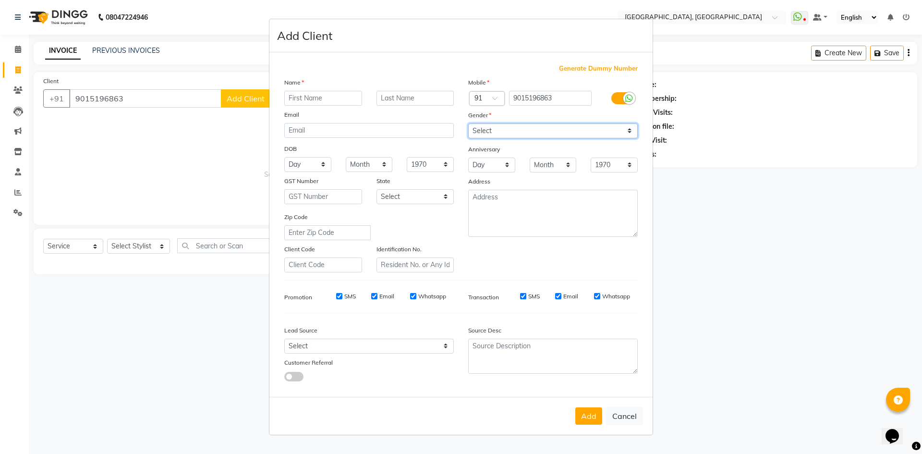
click at [476, 130] on select "Select Male Female Other Prefer Not To Say" at bounding box center [553, 130] width 170 height 15
select select "female"
click at [468, 123] on select "Select Male Female Other Prefer Not To Say" at bounding box center [553, 130] width 170 height 15
click at [312, 95] on input "text" at bounding box center [323, 98] width 78 height 15
type input "SAWITA"
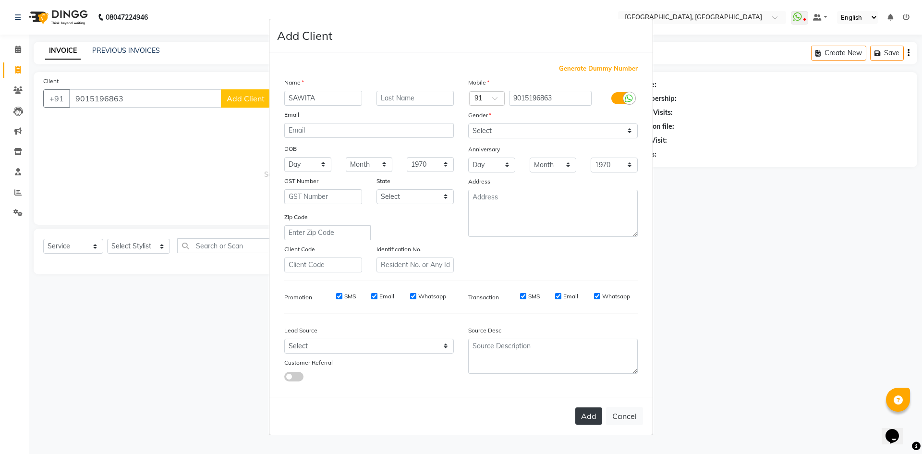
click at [590, 413] on button "Add" at bounding box center [588, 415] width 27 height 17
select select
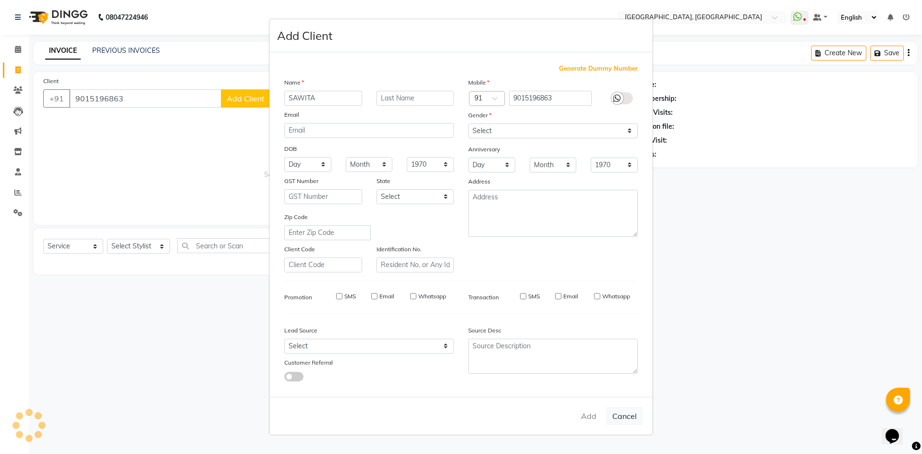
select select
checkbox input "false"
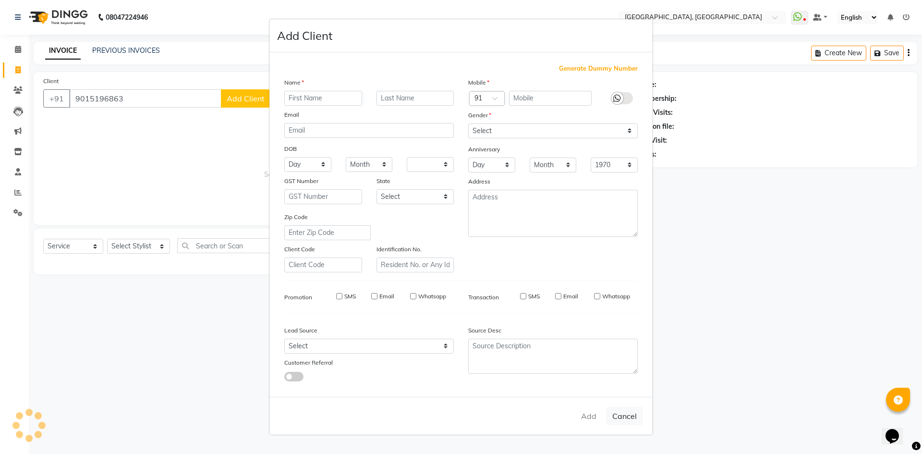
checkbox input "false"
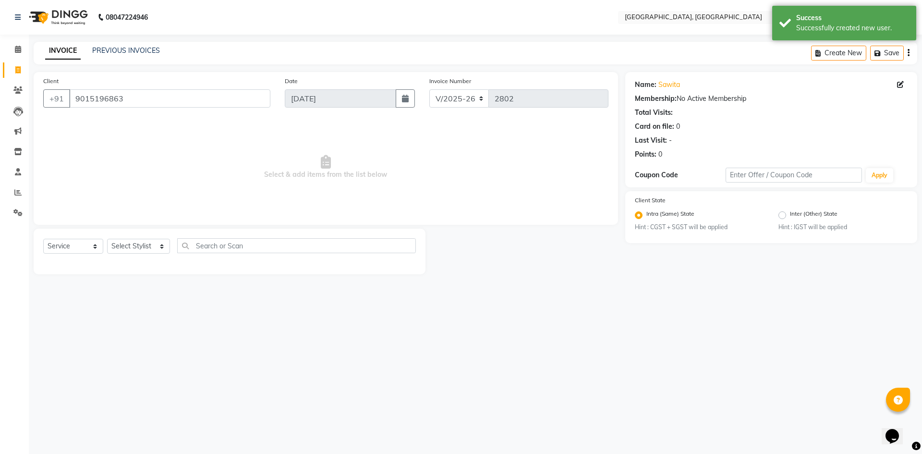
click at [131, 238] on div "Select Service Product Membership Package Voucher Prepaid Gift Card Select Styl…" at bounding box center [230, 252] width 392 height 46
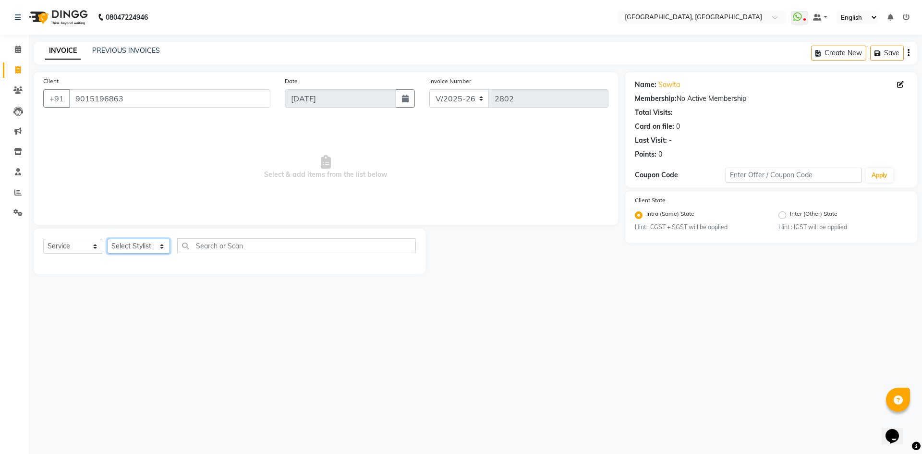
click at [143, 239] on select "Select Stylist Aashis Alic ashok vihar Alice makeup Amit annu dhuper ashika ASH…" at bounding box center [138, 246] width 63 height 15
select select "63755"
click at [107, 239] on select "Select Stylist Aashis Alic ashok vihar Alice makeup Amit annu dhuper ashika ASH…" at bounding box center [138, 246] width 63 height 15
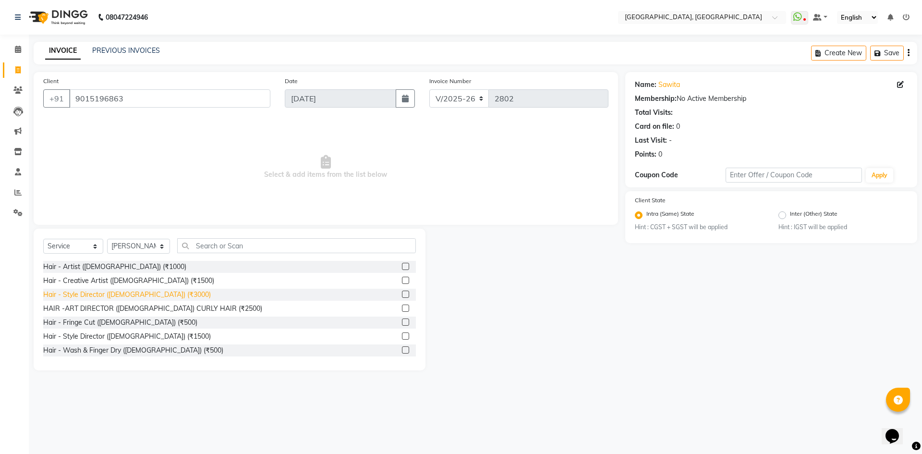
click at [132, 292] on div "Hair - Style Director (Female) (₹3000)" at bounding box center [127, 295] width 168 height 10
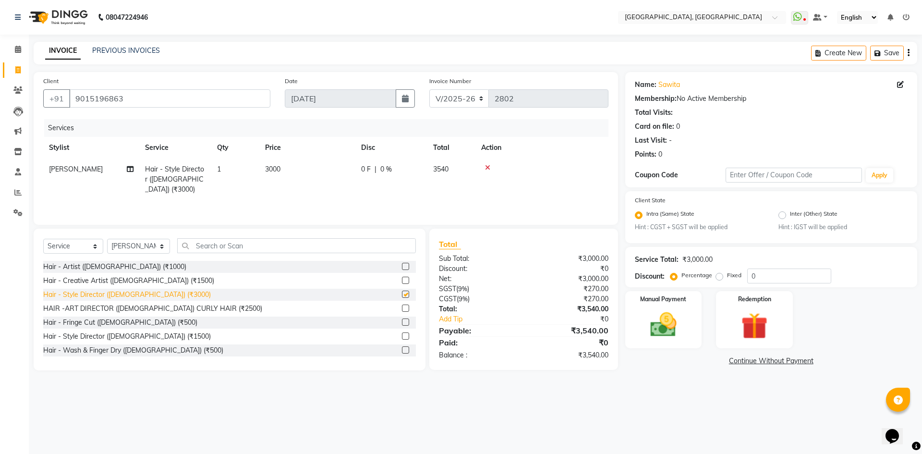
checkbox input "false"
click at [689, 312] on div "Manual Payment" at bounding box center [663, 319] width 80 height 59
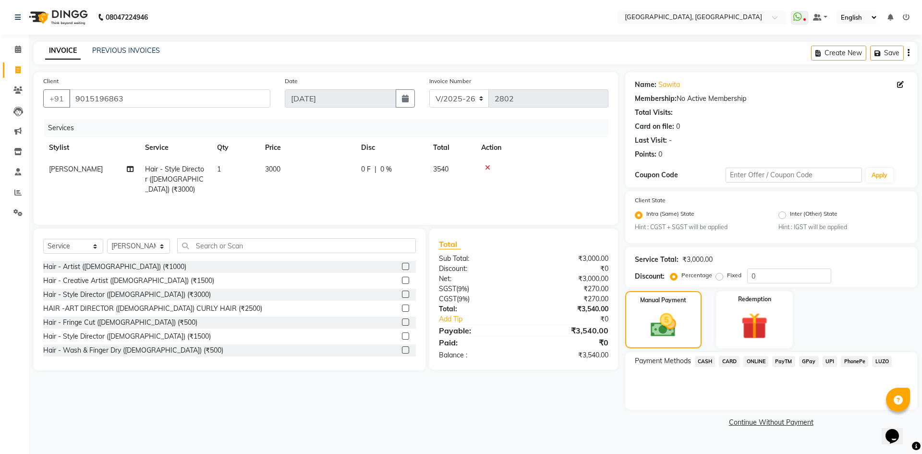
click at [735, 358] on span "CARD" at bounding box center [729, 361] width 21 height 11
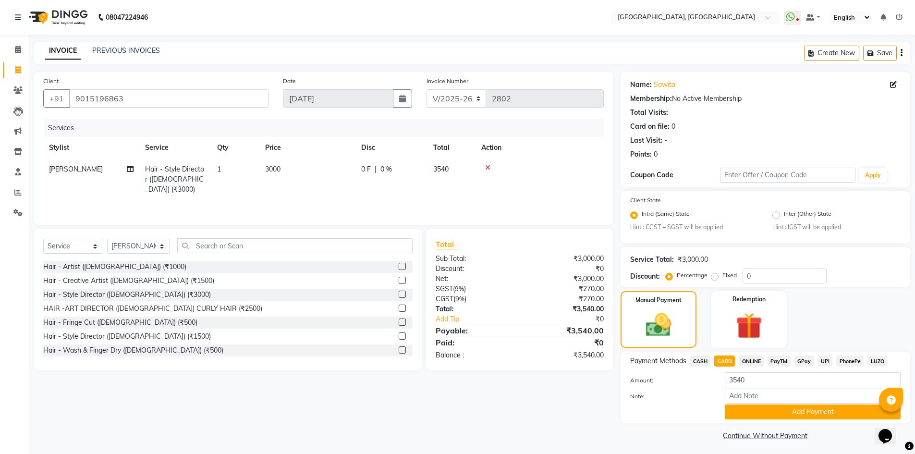
click at [827, 355] on span "UPI" at bounding box center [825, 360] width 15 height 11
click at [820, 412] on button "Add Payment" at bounding box center [813, 411] width 176 height 15
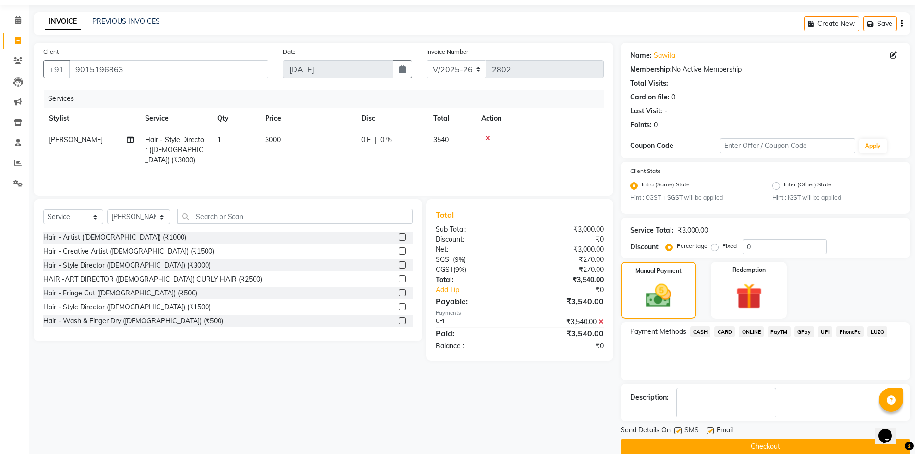
scroll to position [44, 0]
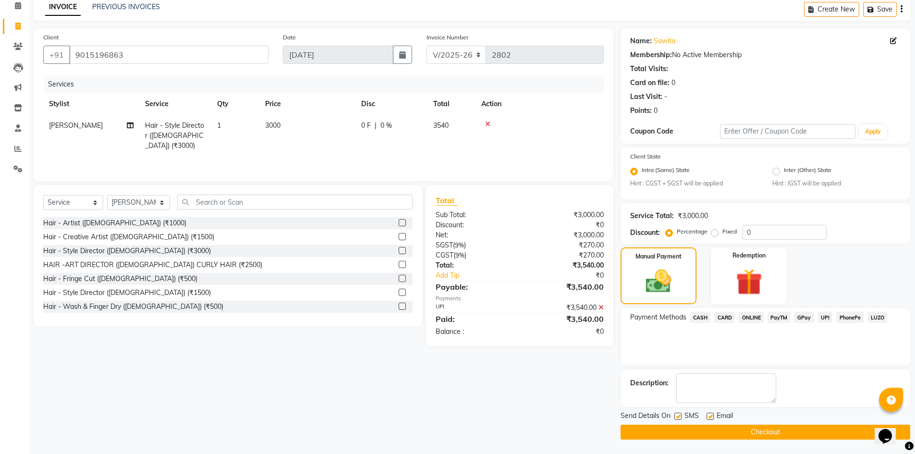
click at [810, 428] on button "Checkout" at bounding box center [765, 432] width 290 height 15
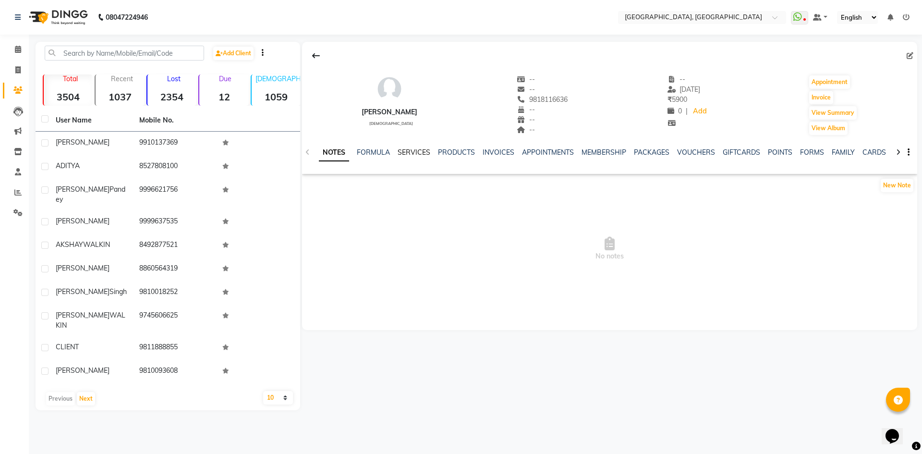
click at [406, 153] on link "SERVICES" at bounding box center [414, 152] width 33 height 9
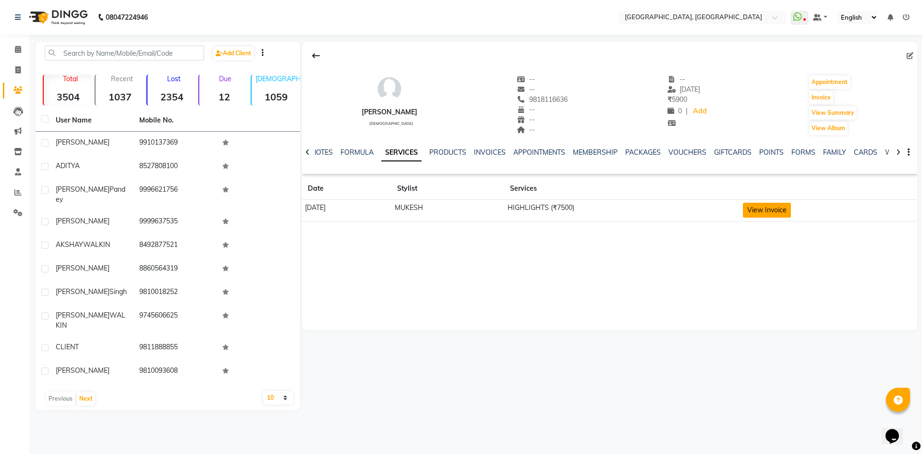
click at [791, 210] on button "View Invoice" at bounding box center [767, 210] width 48 height 15
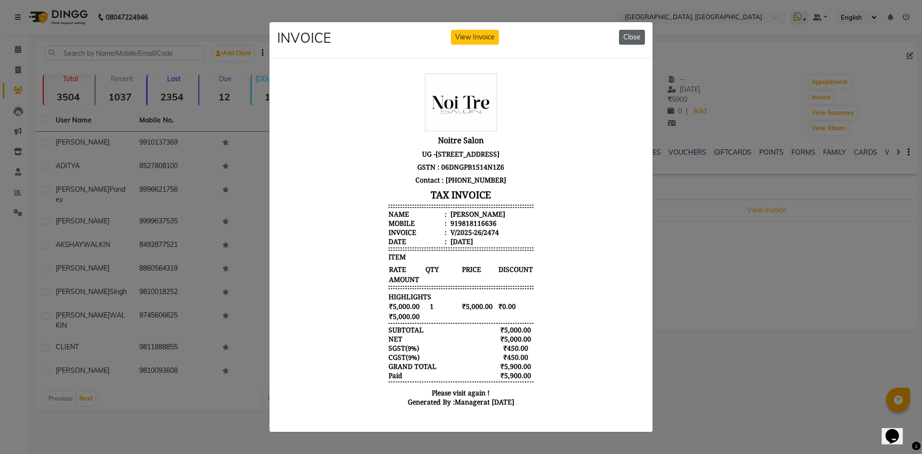
click at [628, 36] on button "Close" at bounding box center [632, 37] width 26 height 15
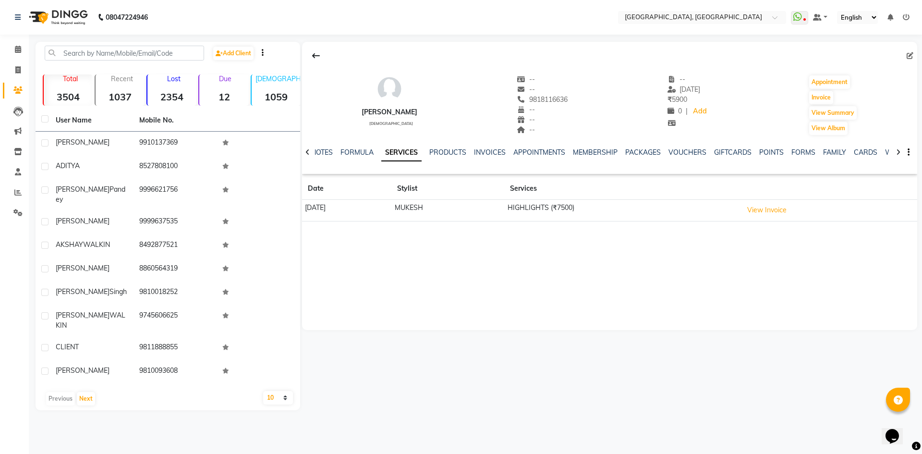
click at [401, 154] on link "SERVICES" at bounding box center [401, 152] width 40 height 17
click at [462, 109] on div "rittu female -- -- 9818116636 -- -- -- -- 20-08-2025 ₹ 5900 0 | Add Appointment…" at bounding box center [609, 100] width 615 height 71
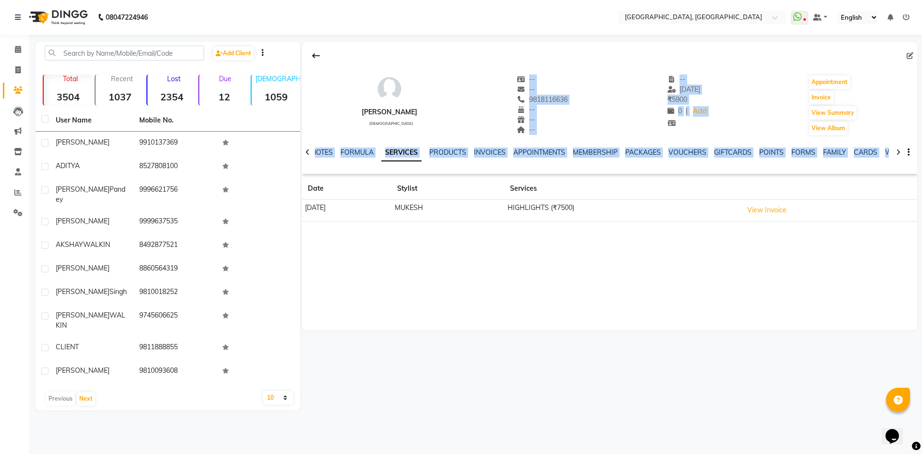
drag, startPoint x: 488, startPoint y: 79, endPoint x: 671, endPoint y: 227, distance: 235.0
click at [671, 227] on div "rittu female -- -- 9818116636 -- -- -- -- 20-08-2025 ₹ 5900 0 | Add Appointment…" at bounding box center [609, 135] width 615 height 187
click at [534, 235] on div "rittu female -- -- 9818116636 -- -- -- -- 20-08-2025 ₹ 5900 0 | Add Appointment…" at bounding box center [609, 186] width 615 height 288
drag, startPoint x: 466, startPoint y: 60, endPoint x: 643, endPoint y: 252, distance: 260.7
click at [643, 252] on div "rittu female -- -- 9818116636 -- -- -- -- 20-08-2025 ₹ 5900 0 | Add Appointment…" at bounding box center [609, 186] width 615 height 288
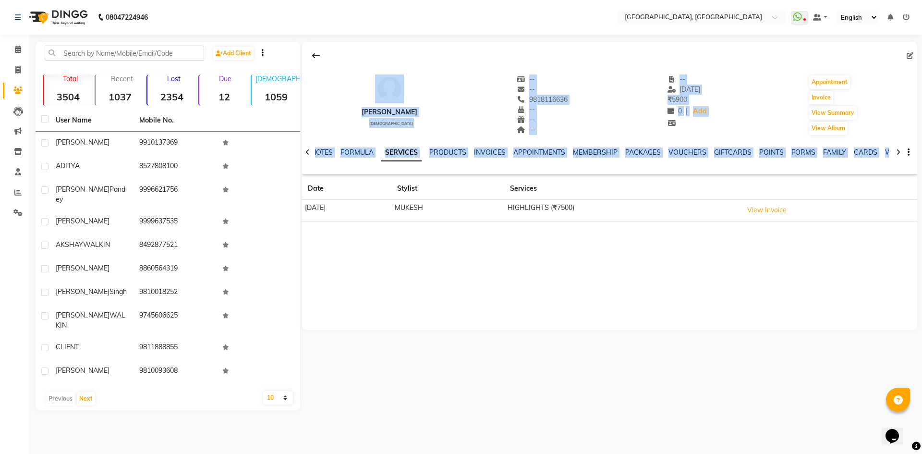
click at [527, 241] on div "rittu female -- -- 9818116636 -- -- -- -- 20-08-2025 ₹ 5900 0 | Add Appointment…" at bounding box center [609, 186] width 615 height 288
drag, startPoint x: 491, startPoint y: 69, endPoint x: 696, endPoint y: 296, distance: 306.0
click at [696, 296] on div "rittu female -- -- 9818116636 -- -- -- -- 20-08-2025 ₹ 5900 0 | Add Appointment…" at bounding box center [609, 186] width 615 height 288
click at [696, 295] on div "rittu female -- -- 9818116636 -- -- -- -- 20-08-2025 ₹ 5900 0 | Add Appointment…" at bounding box center [609, 186] width 615 height 288
drag, startPoint x: 453, startPoint y: 54, endPoint x: 702, endPoint y: 304, distance: 352.8
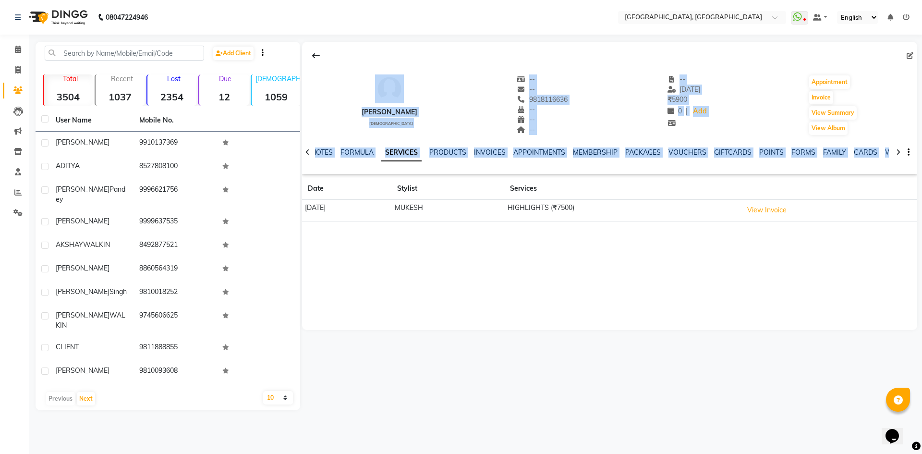
click at [702, 304] on div "rittu female -- -- 9818116636 -- -- -- -- 20-08-2025 ₹ 5900 0 | Add Appointment…" at bounding box center [609, 186] width 615 height 288
click at [667, 311] on div "rittu female -- -- 9818116636 -- -- -- -- 20-08-2025 ₹ 5900 0 | Add Appointment…" at bounding box center [609, 186] width 615 height 288
drag, startPoint x: 474, startPoint y: 57, endPoint x: 732, endPoint y: 355, distance: 393.9
click at [732, 355] on div "rittu female -- -- 9818116636 -- -- -- -- 20-08-2025 ₹ 5900 0 | Add Appointment…" at bounding box center [608, 226] width 617 height 368
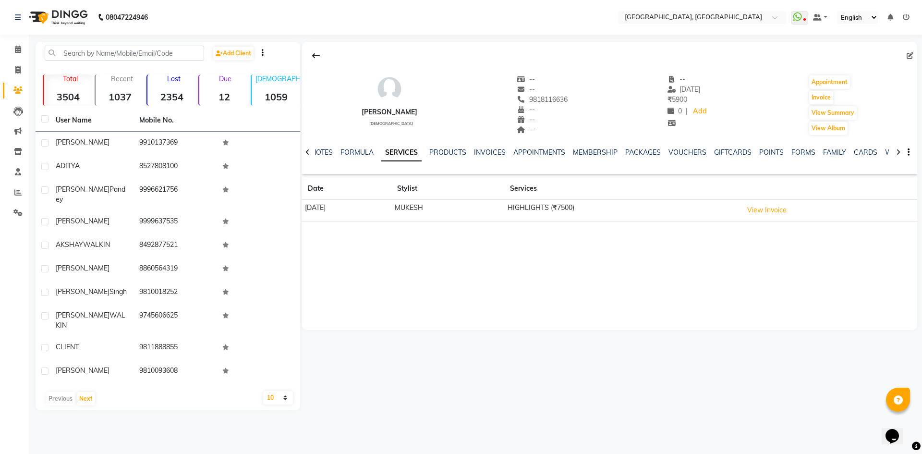
click at [386, 42] on div "rittu female -- -- 9818116636 -- -- -- -- 20-08-2025 ₹ 5900 0 | Add Appointment…" at bounding box center [609, 108] width 615 height 132
click at [377, 42] on div "08047224946 Select Location × Noi Tre Salon, Golf Course Road WhatsApp Status ✕…" at bounding box center [461, 227] width 922 height 454
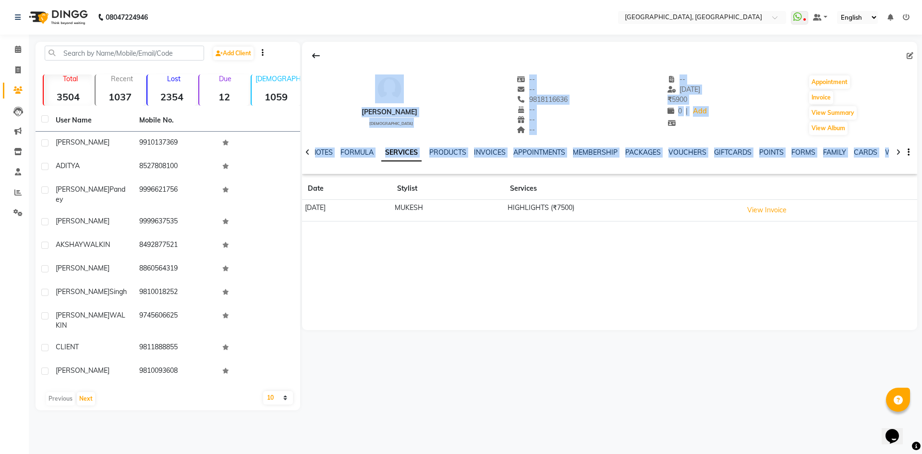
drag, startPoint x: 368, startPoint y: 56, endPoint x: 667, endPoint y: 338, distance: 411.4
click at [667, 338] on div "rittu female -- -- 9818116636 -- -- -- -- 20-08-2025 ₹ 5900 0 | Add Appointment…" at bounding box center [608, 226] width 617 height 368
click at [634, 291] on div "rittu female -- -- 9818116636 -- -- -- -- 20-08-2025 ₹ 5900 0 | Add Appointment…" at bounding box center [609, 186] width 615 height 288
drag, startPoint x: 374, startPoint y: 60, endPoint x: 640, endPoint y: 343, distance: 389.0
click at [640, 343] on div "rittu female -- -- 9818116636 -- -- -- -- 20-08-2025 ₹ 5900 0 | Add Appointment…" at bounding box center [608, 226] width 617 height 368
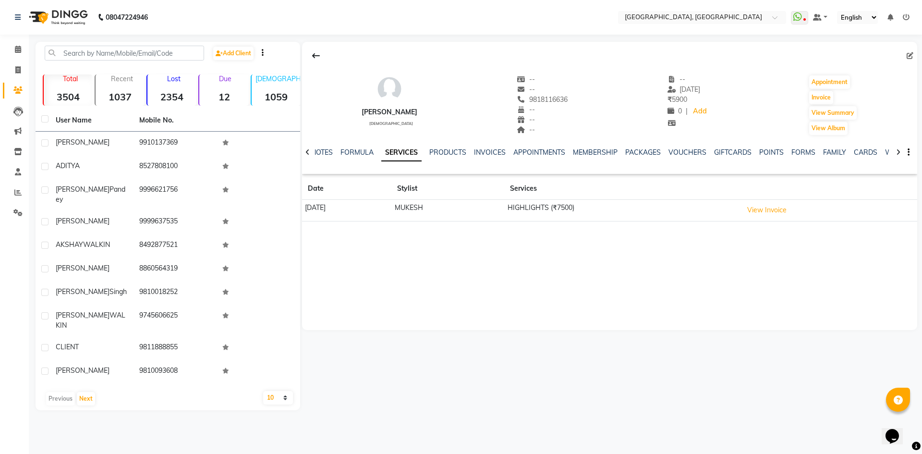
click at [425, 52] on div at bounding box center [609, 56] width 615 height 18
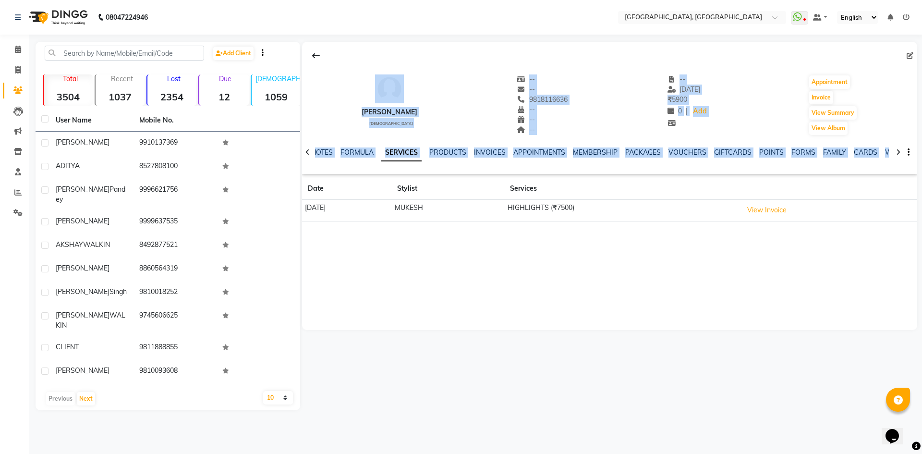
drag, startPoint x: 365, startPoint y: 69, endPoint x: 642, endPoint y: 279, distance: 346.5
click at [642, 279] on div "rittu female -- -- 9818116636 -- -- -- -- 20-08-2025 ₹ 5900 0 | Add Appointment…" at bounding box center [609, 186] width 615 height 288
click at [459, 249] on div "rittu female -- -- 9818116636 -- -- -- -- 20-08-2025 ₹ 5900 0 | Add Appointment…" at bounding box center [609, 186] width 615 height 288
drag, startPoint x: 374, startPoint y: 40, endPoint x: 716, endPoint y: 301, distance: 430.0
click at [716, 301] on div "08047224946 Select Location × Noi Tre Salon, Golf Course Road WhatsApp Status ✕…" at bounding box center [461, 227] width 922 height 454
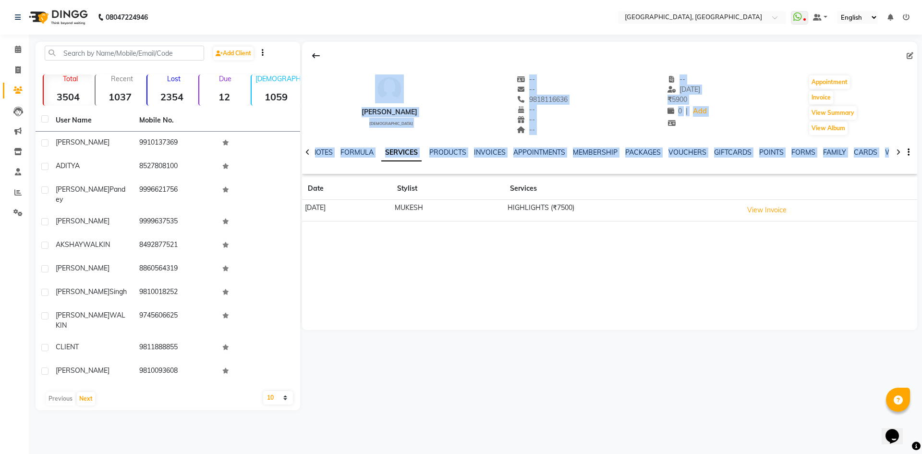
click at [508, 267] on div "rittu female -- -- 9818116636 -- -- -- -- 20-08-2025 ₹ 5900 0 | Add Appointment…" at bounding box center [609, 186] width 615 height 288
drag, startPoint x: 365, startPoint y: 57, endPoint x: 591, endPoint y: 272, distance: 311.5
click at [591, 272] on div "rittu female -- -- 9818116636 -- -- -- -- 20-08-2025 ₹ 5900 0 | Add Appointment…" at bounding box center [609, 186] width 615 height 288
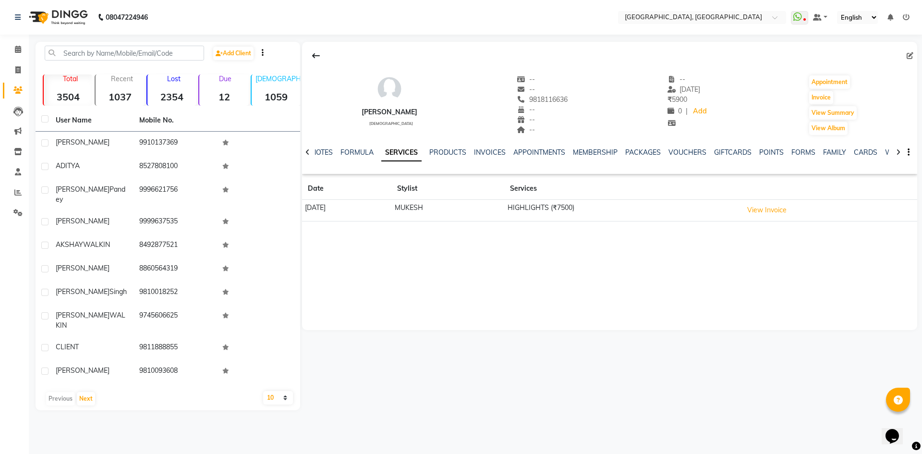
click at [622, 239] on div "rittu female -- -- 9818116636 -- -- -- -- 20-08-2025 ₹ 5900 0 | Add Appointment…" at bounding box center [609, 186] width 615 height 288
click at [623, 202] on td "HIGHLIGHTS (₹7500)" at bounding box center [622, 211] width 236 height 22
drag, startPoint x: 613, startPoint y: 208, endPoint x: 542, endPoint y: 213, distance: 70.7
click at [542, 213] on td "HIGHLIGHTS (₹7500)" at bounding box center [622, 211] width 236 height 22
click at [504, 207] on td "MUKESH" at bounding box center [447, 211] width 113 height 22
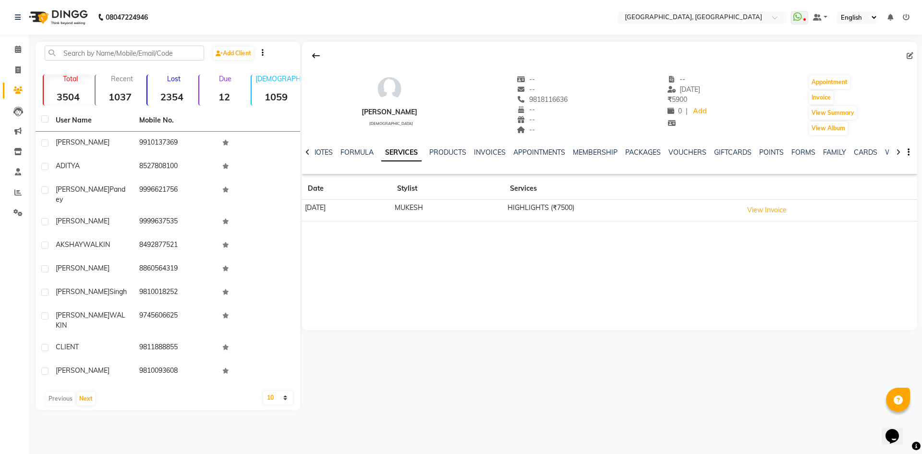
drag, startPoint x: 528, startPoint y: 204, endPoint x: 635, endPoint y: 217, distance: 107.9
click at [635, 217] on tr "20-08-2025 MUKESH HIGHLIGHTS (₹7500) View Invoice" at bounding box center [609, 211] width 615 height 22
click at [557, 221] on td "HIGHLIGHTS (₹7500)" at bounding box center [622, 211] width 236 height 22
drag, startPoint x: 522, startPoint y: 205, endPoint x: 628, endPoint y: 213, distance: 106.4
click at [628, 213] on tr "20-08-2025 MUKESH HIGHLIGHTS (₹7500) View Invoice" at bounding box center [609, 211] width 615 height 22
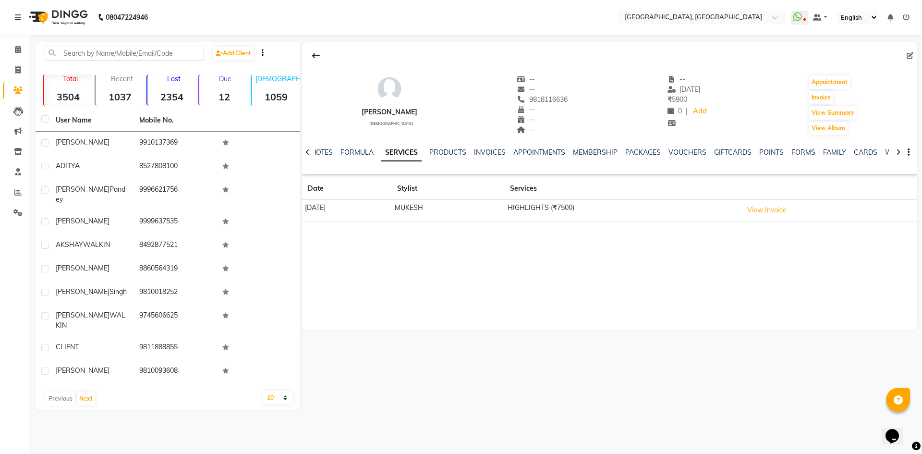
click at [633, 230] on div "rittu female -- -- 9818116636 -- -- -- -- 20-08-2025 ₹ 5900 0 | Add Appointment…" at bounding box center [609, 186] width 615 height 288
drag, startPoint x: 547, startPoint y: 208, endPoint x: 679, endPoint y: 218, distance: 131.9
click at [679, 218] on td "HIGHLIGHTS (₹7500)" at bounding box center [622, 211] width 236 height 22
click at [698, 223] on div "rittu female -- -- 9818116636 -- -- -- -- 20-08-2025 ₹ 5900 0 | Add Appointment…" at bounding box center [609, 135] width 615 height 187
click at [771, 209] on button "View Invoice" at bounding box center [767, 210] width 48 height 15
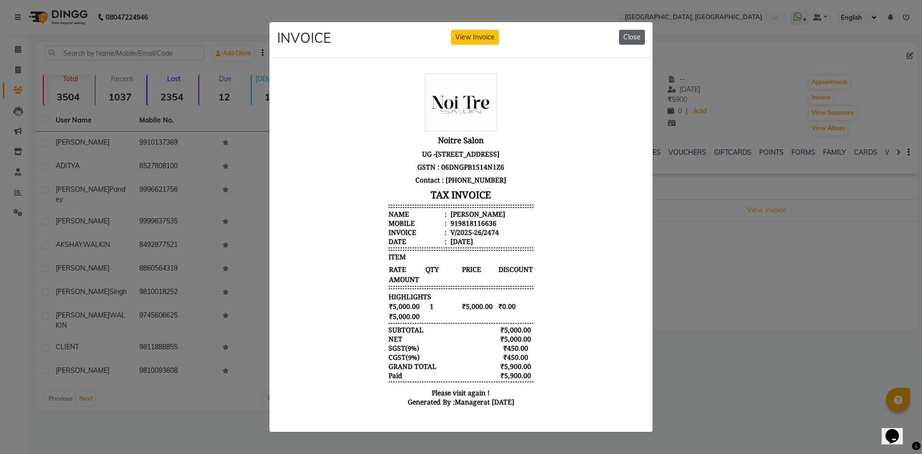
click at [635, 32] on button "Close" at bounding box center [632, 37] width 26 height 15
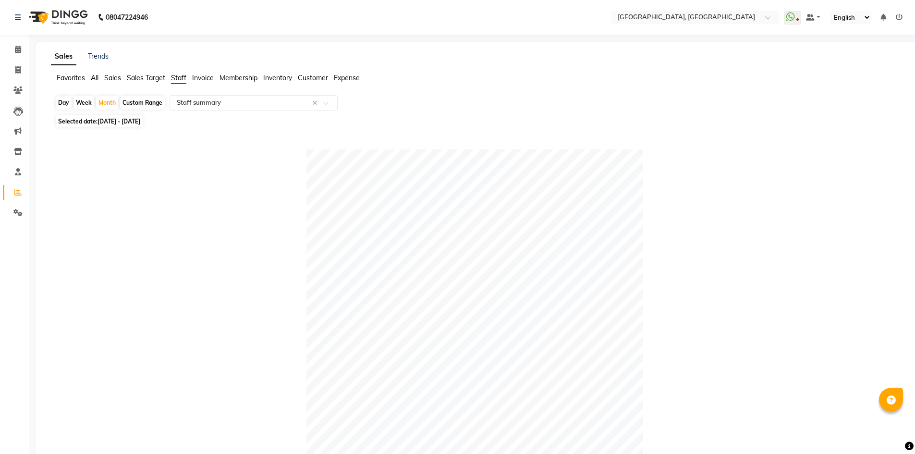
select select "full_report"
select select "csv"
select select "full_report"
select select "csv"
click at [29, 49] on main "Sales Trends Favorites All Sales Sales Target Staff Invoice Membership Inventor…" at bounding box center [472, 436] width 886 height 789
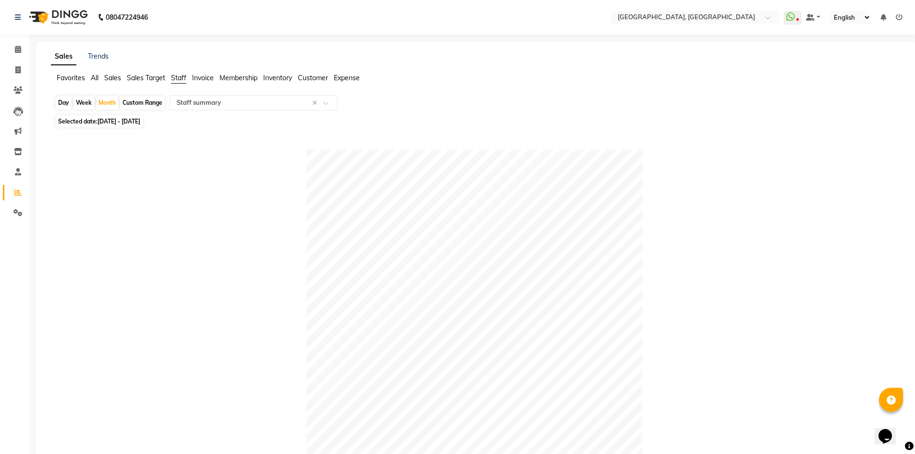
click at [14, 41] on li "Calendar" at bounding box center [14, 49] width 29 height 21
click at [18, 46] on icon at bounding box center [18, 49] width 6 height 7
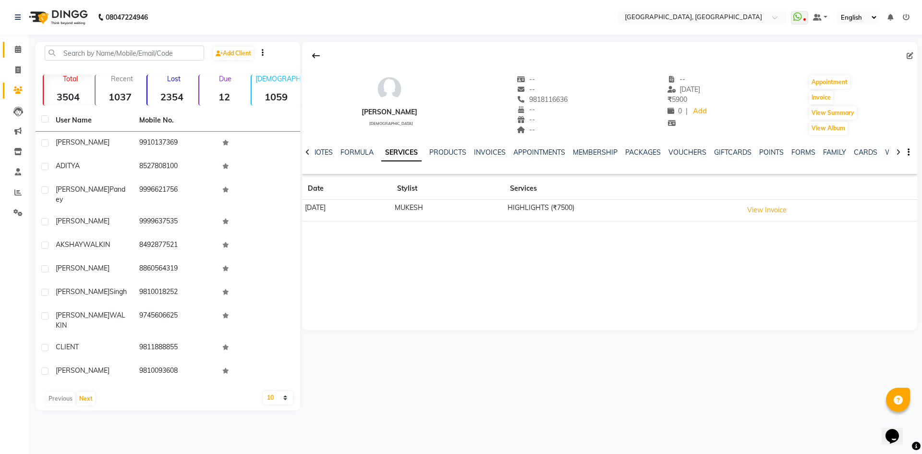
click at [15, 42] on link "Calendar" at bounding box center [14, 50] width 23 height 16
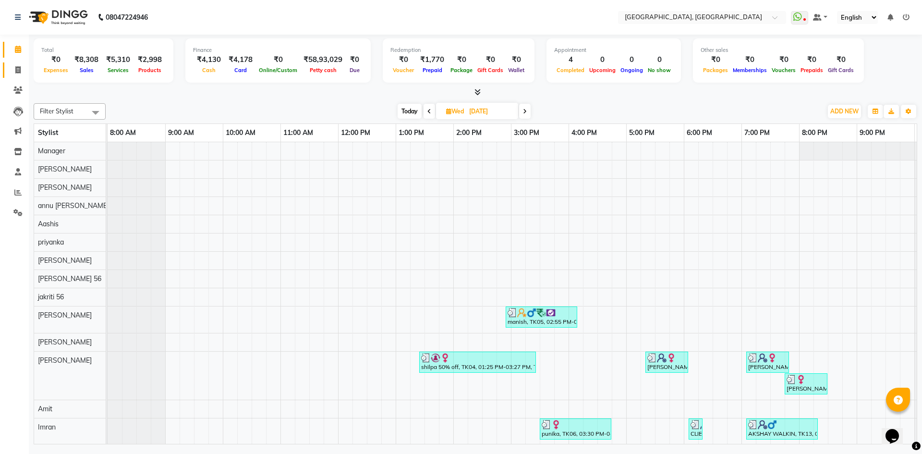
click at [9, 69] on link "Invoice" at bounding box center [14, 70] width 23 height 16
select select "service"
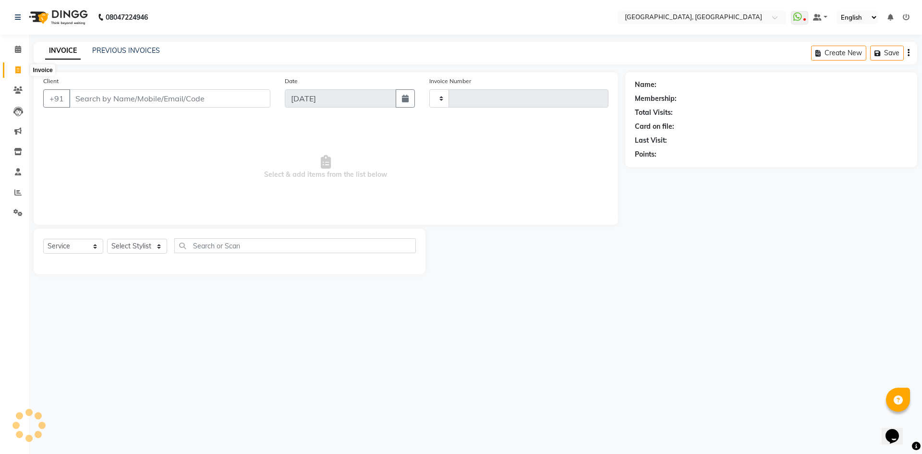
type input "2799"
select select "3948"
click at [20, 49] on icon at bounding box center [18, 49] width 6 height 7
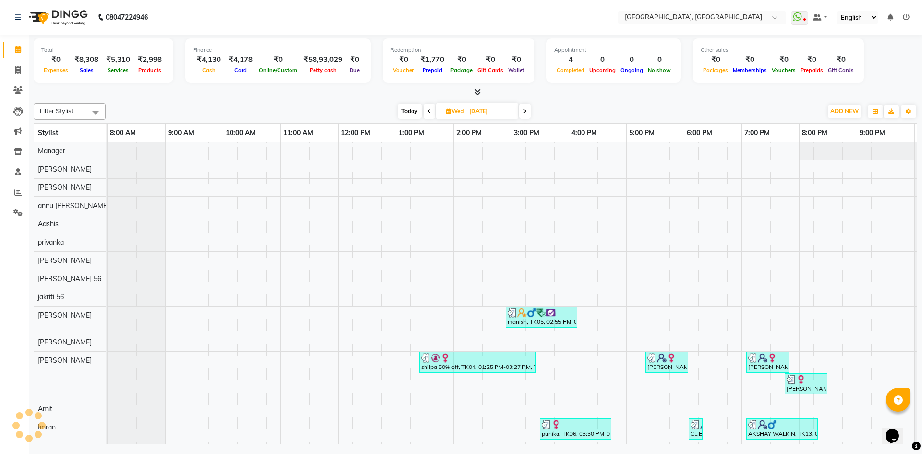
click at [226, 99] on div "Total ₹0 Expenses ₹8,308 Sales ₹5,310 Services ₹2,998 Products Finance ₹4,130 C…" at bounding box center [475, 241] width 893 height 412
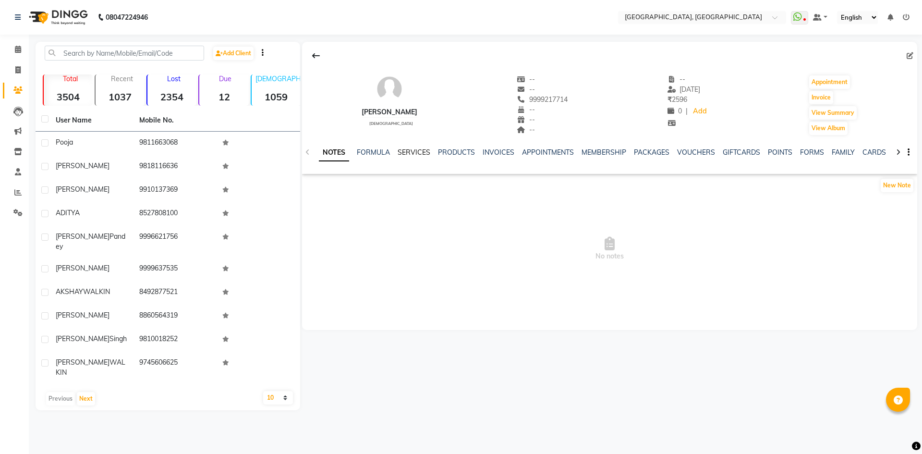
click at [414, 155] on link "SERVICES" at bounding box center [414, 152] width 33 height 9
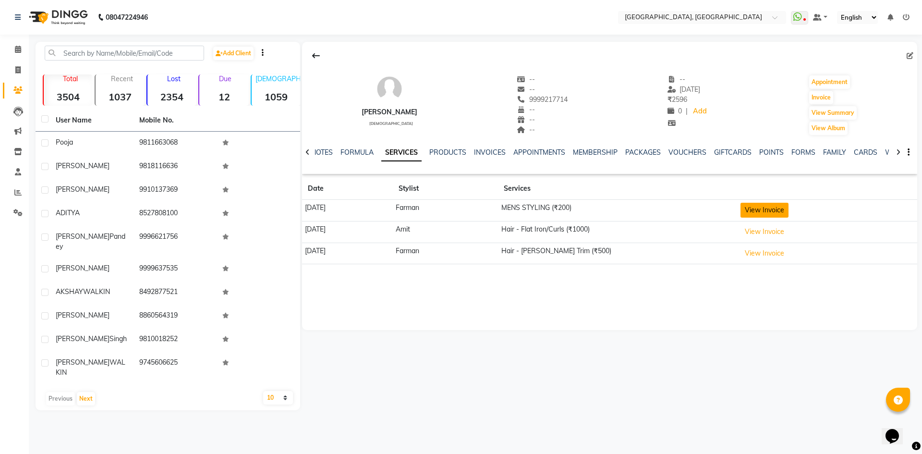
click at [789, 211] on button "View Invoice" at bounding box center [764, 210] width 48 height 15
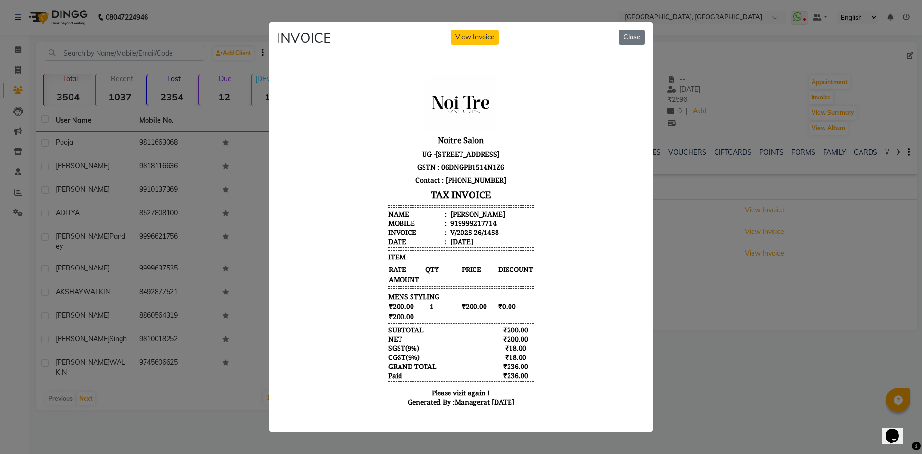
scroll to position [8, 0]
click at [634, 37] on button "Close" at bounding box center [632, 37] width 26 height 15
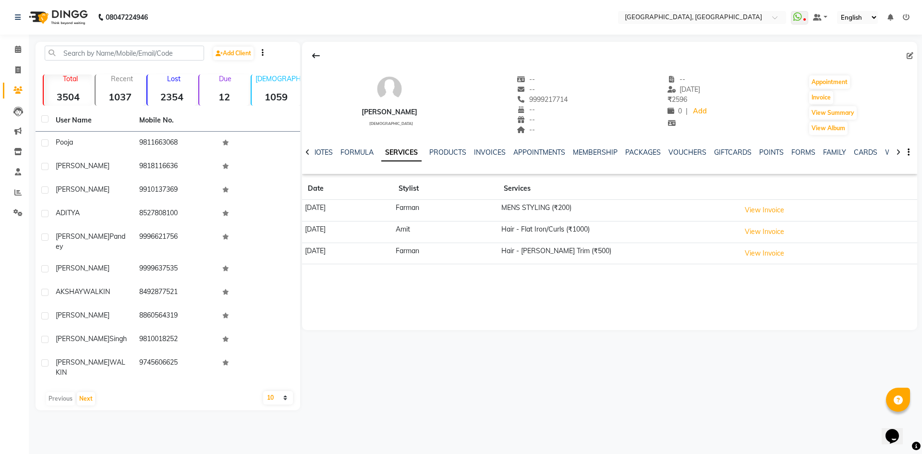
click at [400, 148] on link "SERVICES" at bounding box center [401, 152] width 40 height 17
click at [18, 51] on icon at bounding box center [18, 49] width 6 height 7
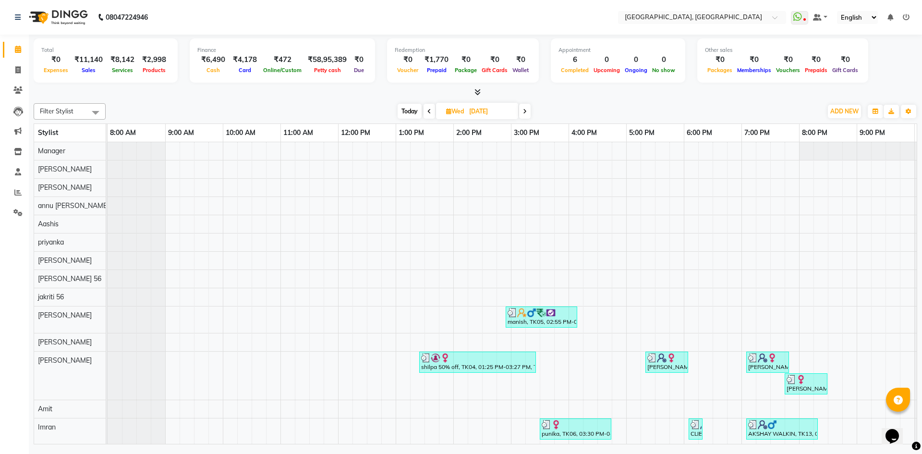
click at [270, 103] on div "Filter Stylist Select All Aashis Amit annu [PERSON_NAME] [PERSON_NAME] [PERSON_…" at bounding box center [476, 111] width 884 height 16
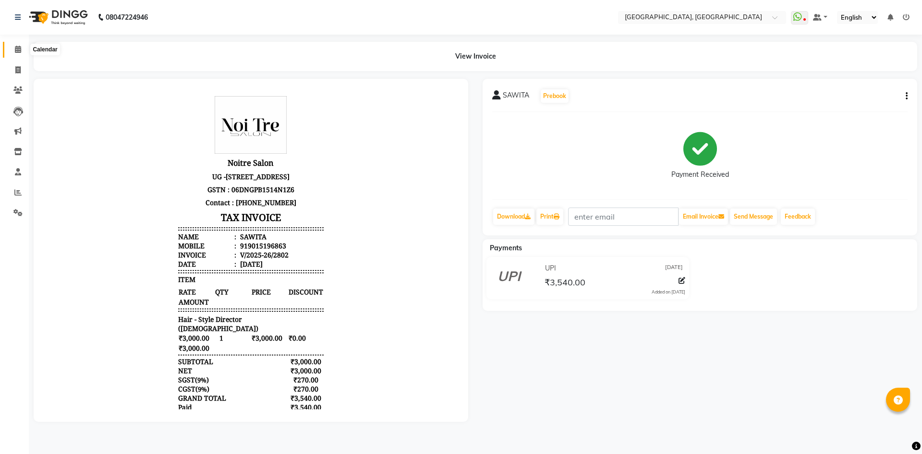
click at [17, 50] on icon at bounding box center [18, 49] width 6 height 7
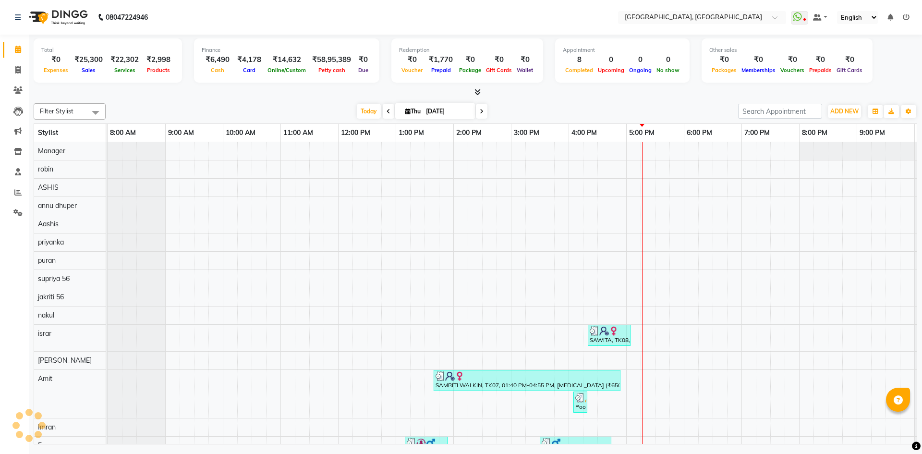
click at [212, 90] on div at bounding box center [476, 92] width 884 height 10
click at [304, 111] on div "[DATE] [DATE]" at bounding box center [421, 111] width 623 height 14
click at [474, 92] on icon at bounding box center [477, 91] width 6 height 7
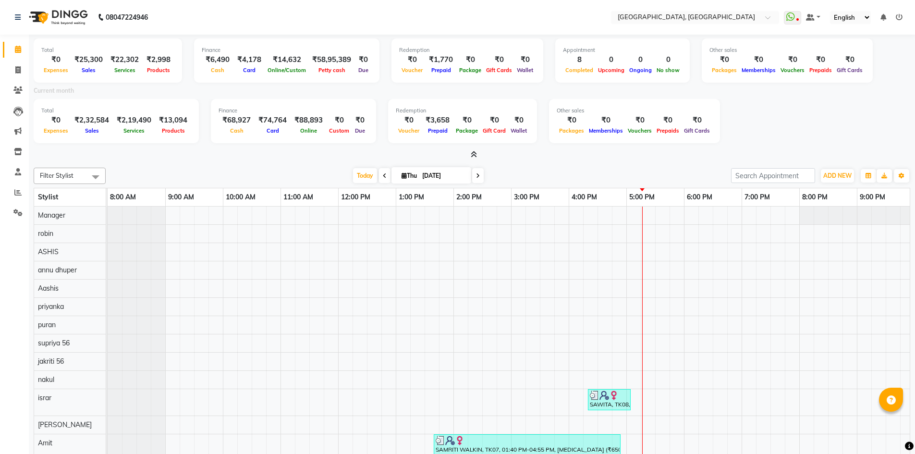
click at [472, 151] on icon at bounding box center [474, 154] width 6 height 7
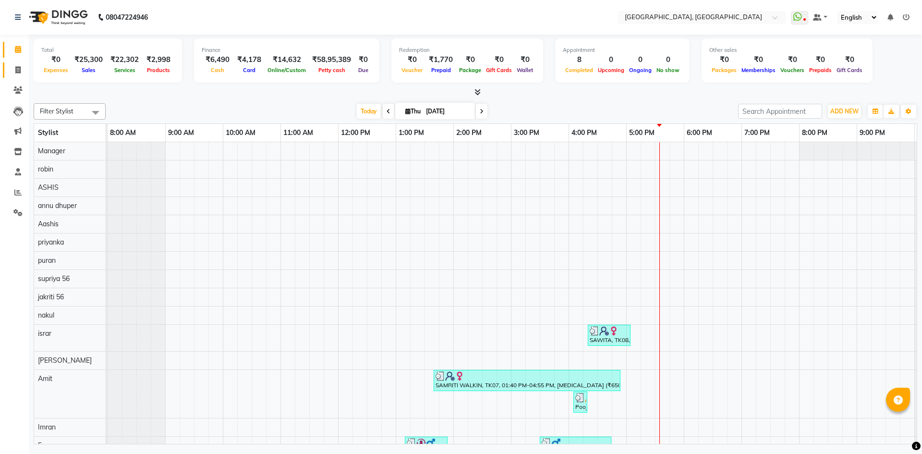
click at [4, 68] on link "Invoice" at bounding box center [14, 70] width 23 height 16
select select "service"
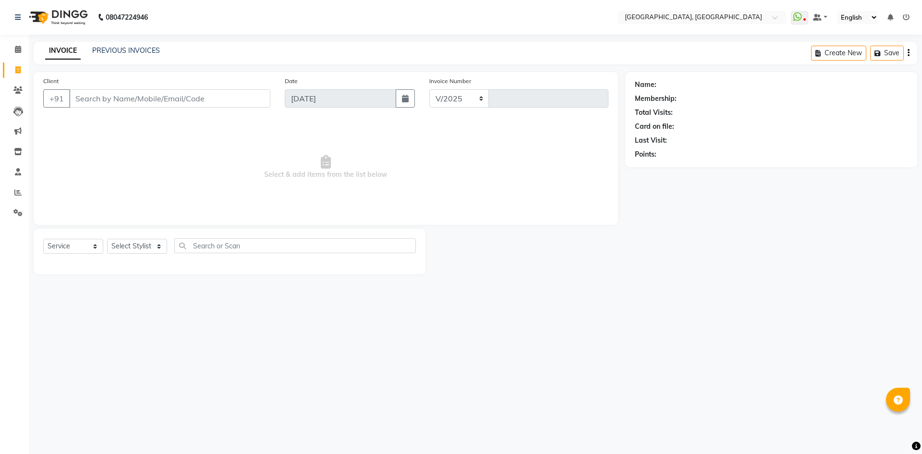
select select "3948"
type input "2803"
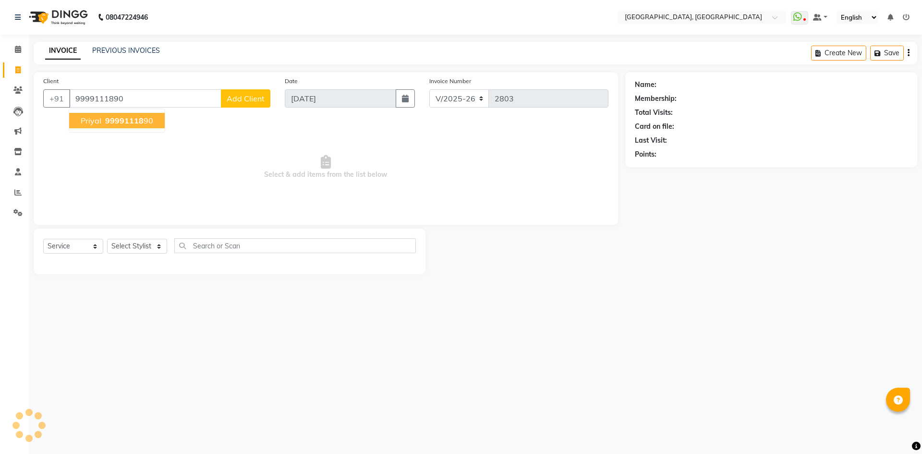
type input "9999111890"
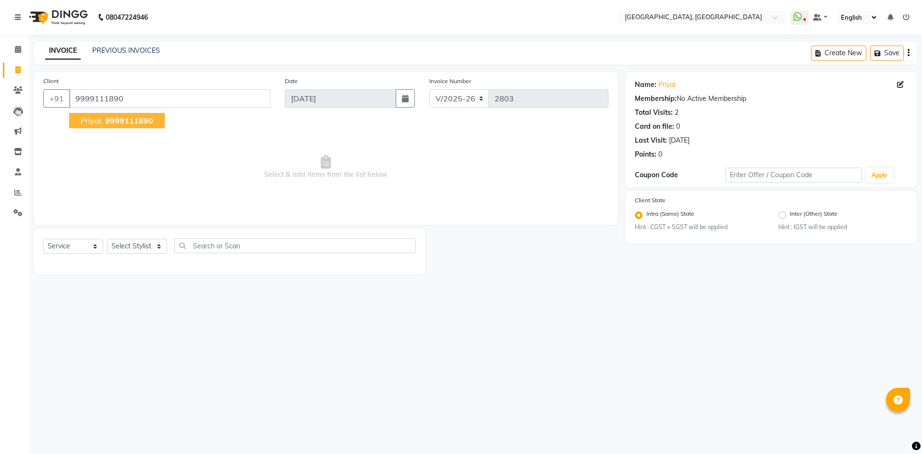
click at [108, 121] on span "9999111890" at bounding box center [129, 121] width 48 height 10
click at [133, 245] on select "Select Stylist [PERSON_NAME] Alice makeup [PERSON_NAME] dhuper [PERSON_NAME] ma…" at bounding box center [137, 246] width 60 height 15
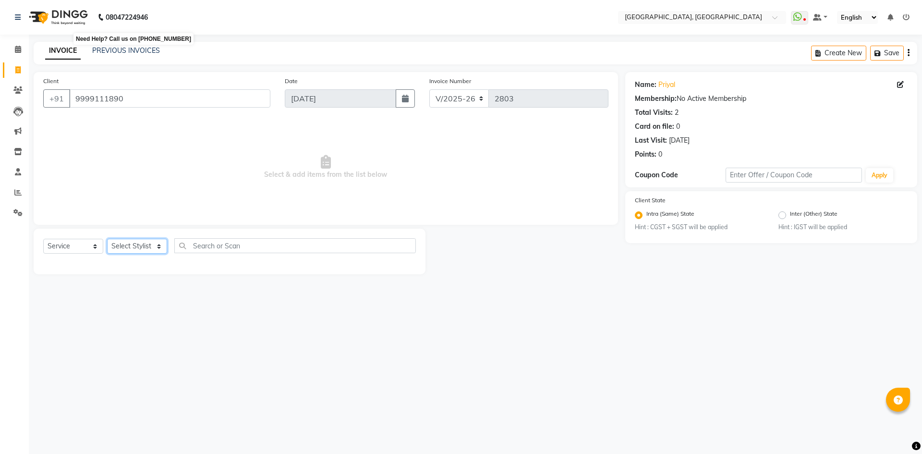
select select "63757"
click at [107, 239] on select "Select Stylist [PERSON_NAME] Alice makeup [PERSON_NAME] dhuper [PERSON_NAME] ma…" at bounding box center [137, 246] width 60 height 15
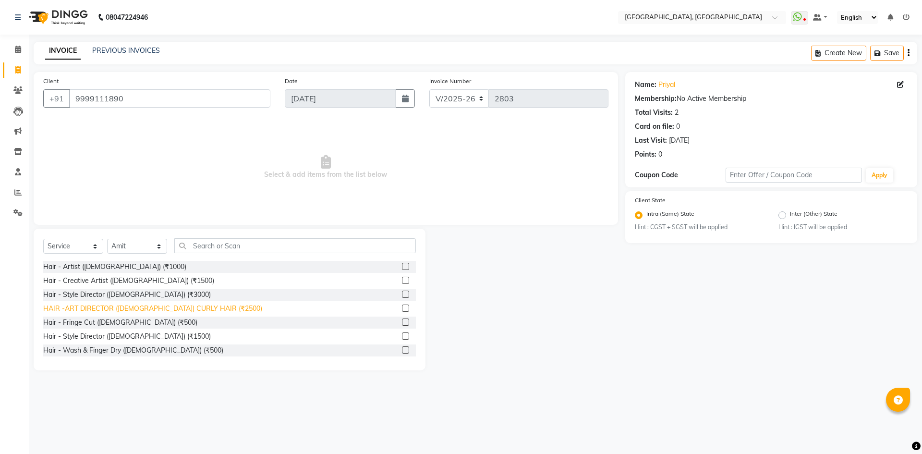
click at [177, 311] on div "HAIR -ART DIRECTOR ([DEMOGRAPHIC_DATA]) CURLY HAIR (₹2500)" at bounding box center [152, 308] width 219 height 10
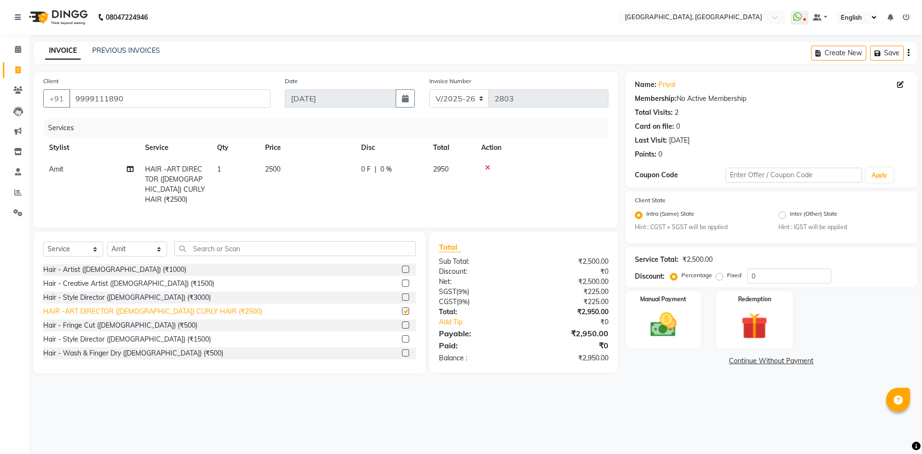
checkbox input "false"
click at [665, 327] on img at bounding box center [663, 325] width 45 height 32
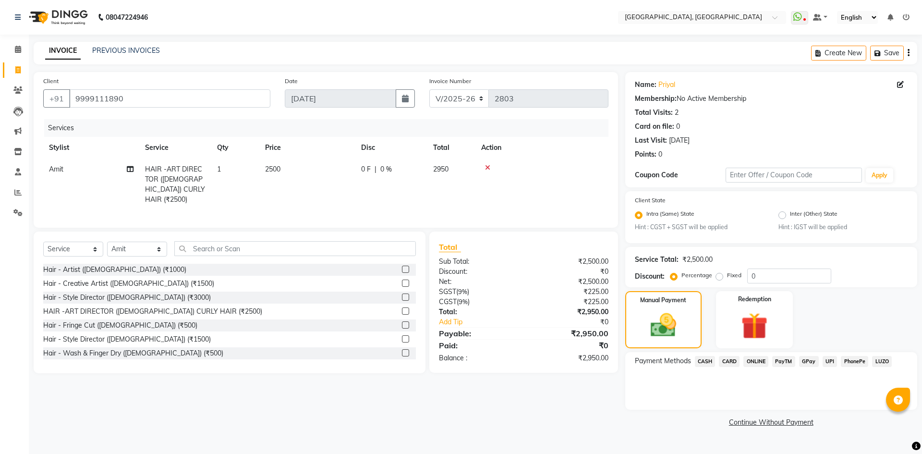
click at [728, 364] on span "CARD" at bounding box center [729, 361] width 21 height 11
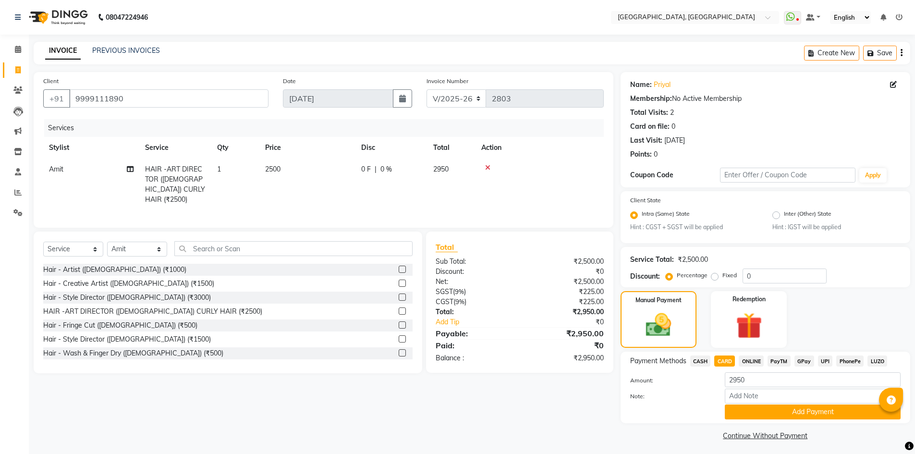
click at [701, 364] on span "CASH" at bounding box center [700, 360] width 21 height 11
click at [751, 409] on button "Add Payment" at bounding box center [813, 411] width 176 height 15
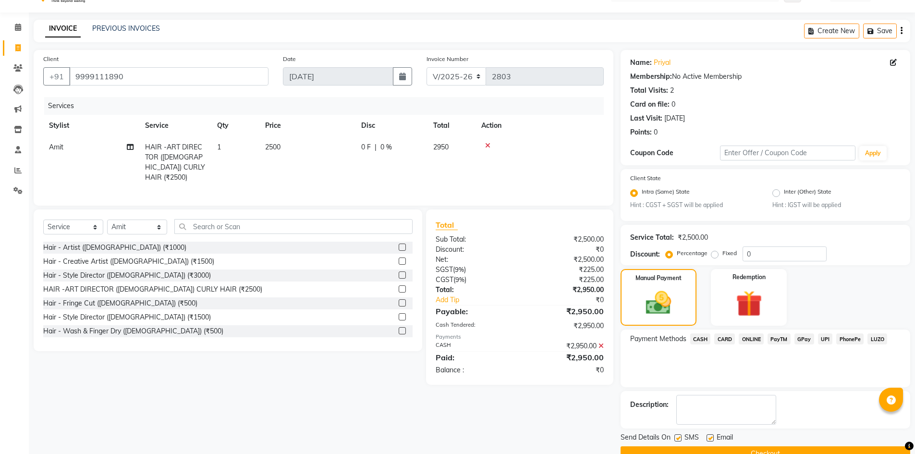
scroll to position [44, 0]
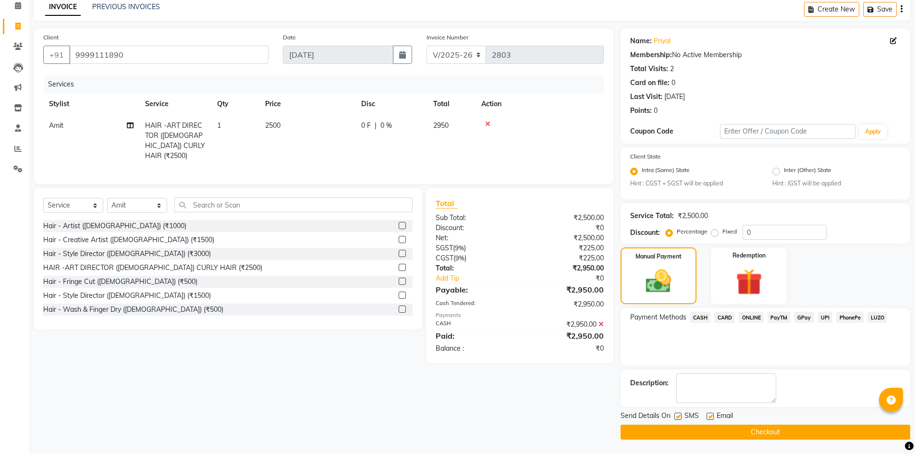
click at [720, 434] on button "Checkout" at bounding box center [765, 432] width 290 height 15
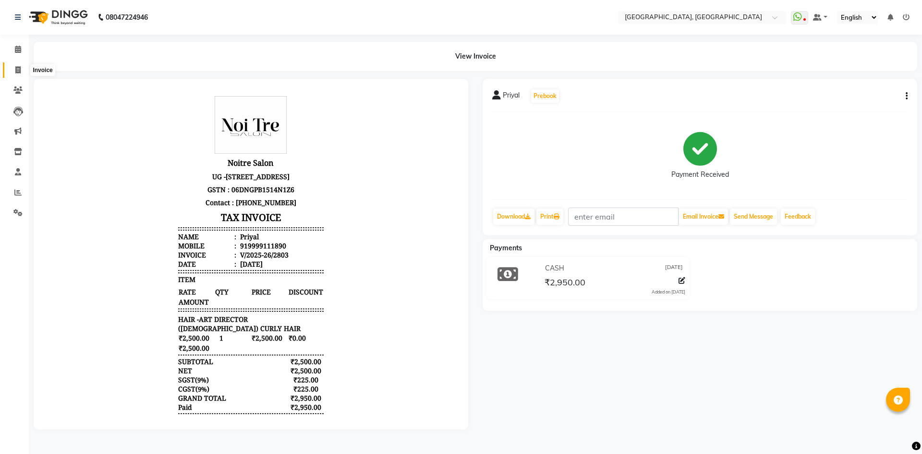
click at [11, 67] on span at bounding box center [18, 70] width 17 height 11
select select "service"
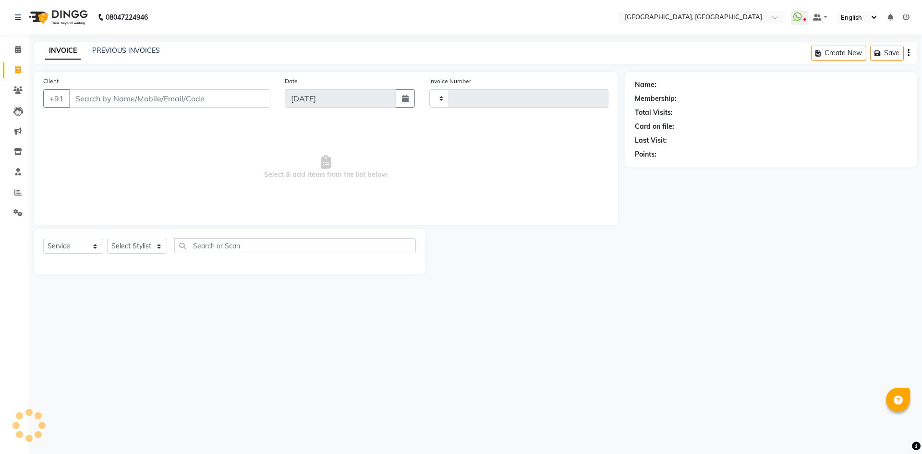
type input "2804"
select select "3948"
click at [127, 247] on select "Select Stylist [PERSON_NAME] Alice makeup [PERSON_NAME] dhuper [PERSON_NAME] ma…" at bounding box center [137, 246] width 60 height 15
select select "63753"
click at [107, 239] on select "Select Stylist [PERSON_NAME] Alice makeup [PERSON_NAME] dhuper [PERSON_NAME] ma…" at bounding box center [137, 246] width 60 height 15
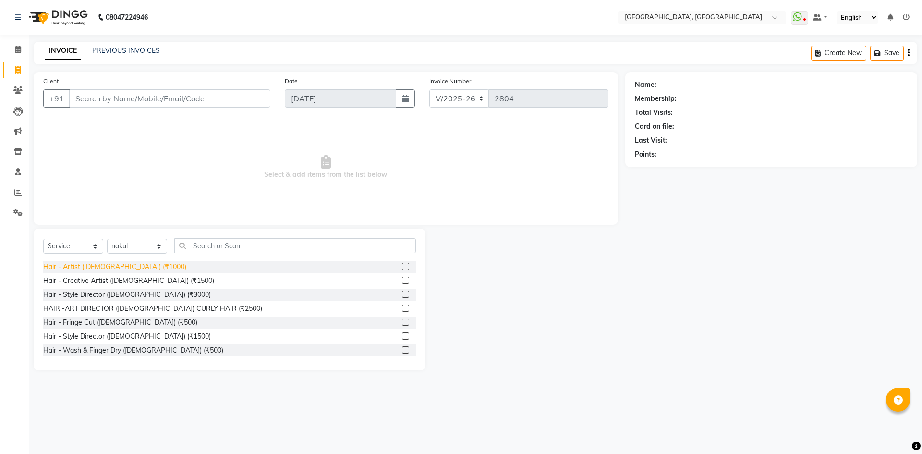
click at [120, 270] on div "Hair - Artist ([DEMOGRAPHIC_DATA]) (₹1000)" at bounding box center [114, 267] width 143 height 10
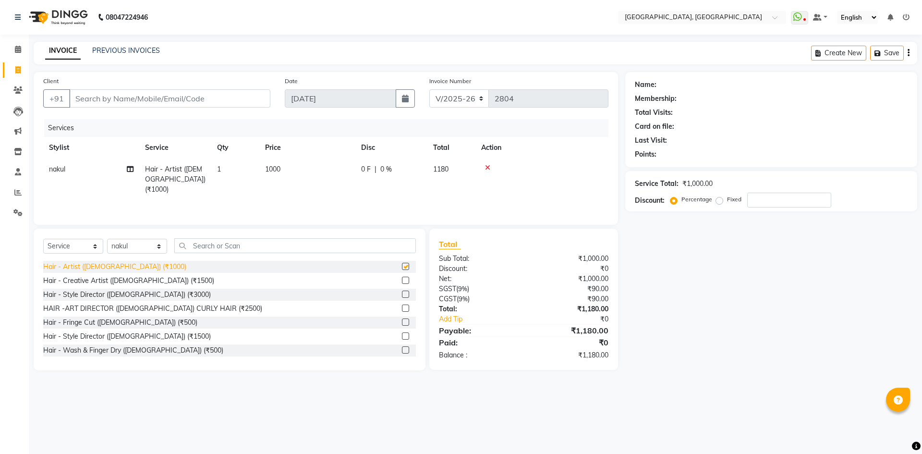
checkbox input "false"
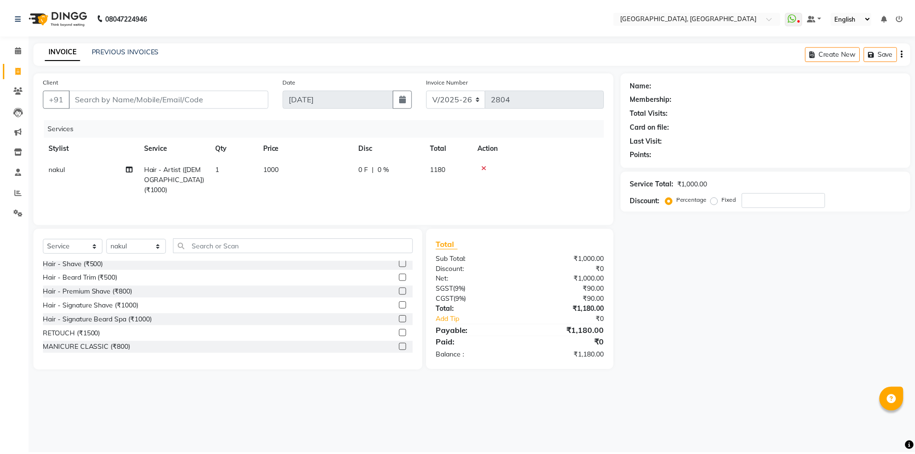
scroll to position [144, 0]
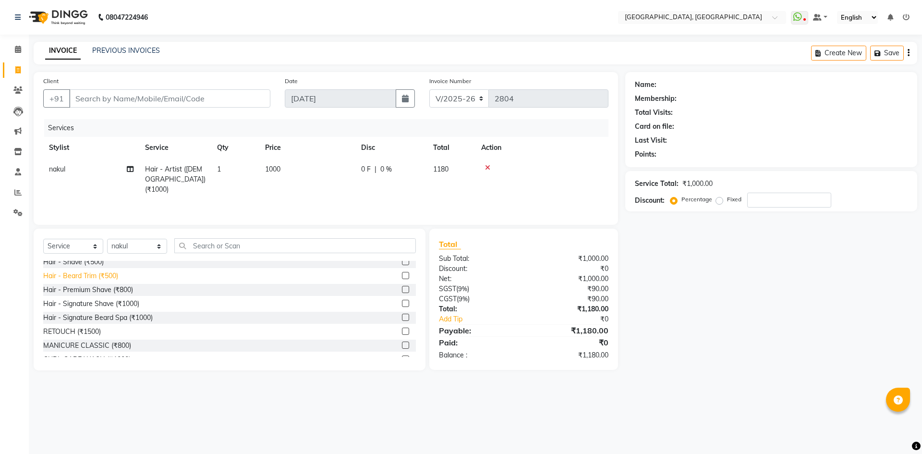
click at [110, 276] on div "Hair - Beard Trim (₹500)" at bounding box center [80, 276] width 75 height 10
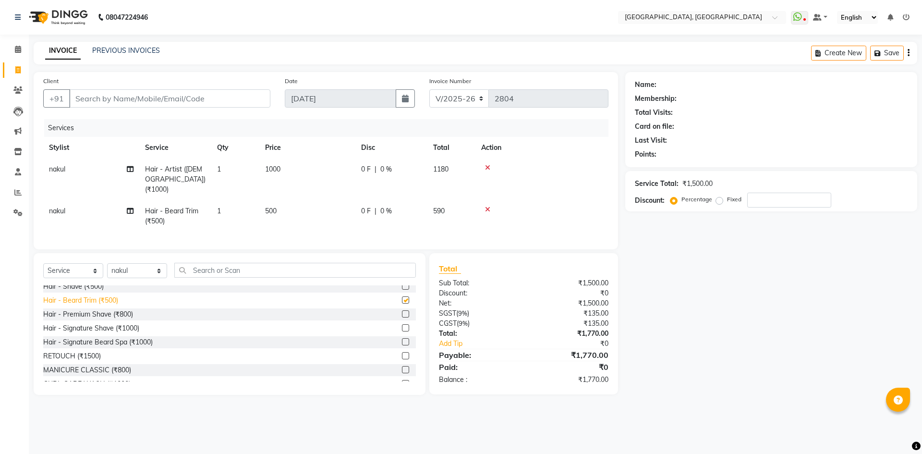
checkbox input "false"
click at [228, 92] on input "Client" at bounding box center [169, 98] width 201 height 18
click at [242, 100] on input "Client" at bounding box center [169, 98] width 201 height 18
click at [275, 28] on nav "08047224946 Select Location × [GEOGRAPHIC_DATA], Golf Course Road WhatsApp Stat…" at bounding box center [461, 17] width 922 height 35
click at [224, 94] on input "Client" at bounding box center [169, 98] width 201 height 18
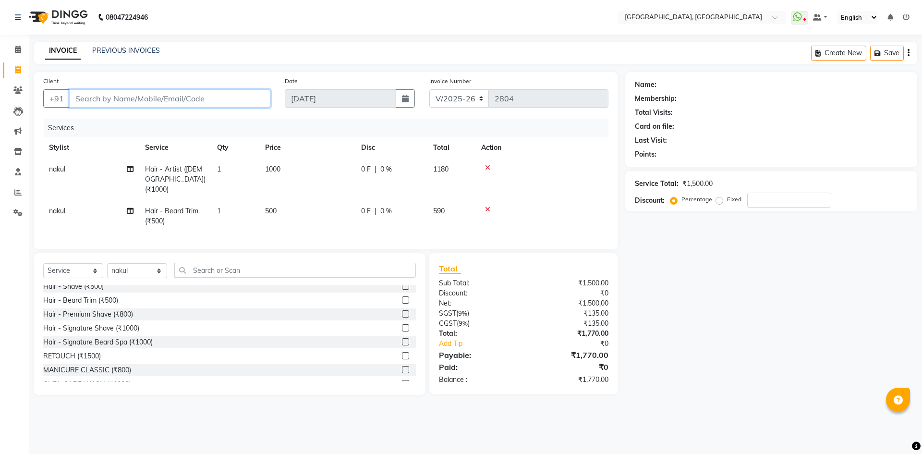
click at [223, 103] on input "Client" at bounding box center [169, 98] width 201 height 18
click at [256, 39] on div "08047224946 Select Location × Noi Tre Salon, Golf Course Road WhatsApp Status ✕…" at bounding box center [461, 227] width 922 height 454
click at [250, 99] on input "Client" at bounding box center [169, 98] width 201 height 18
click at [214, 93] on input "Client" at bounding box center [169, 98] width 201 height 18
type input "9"
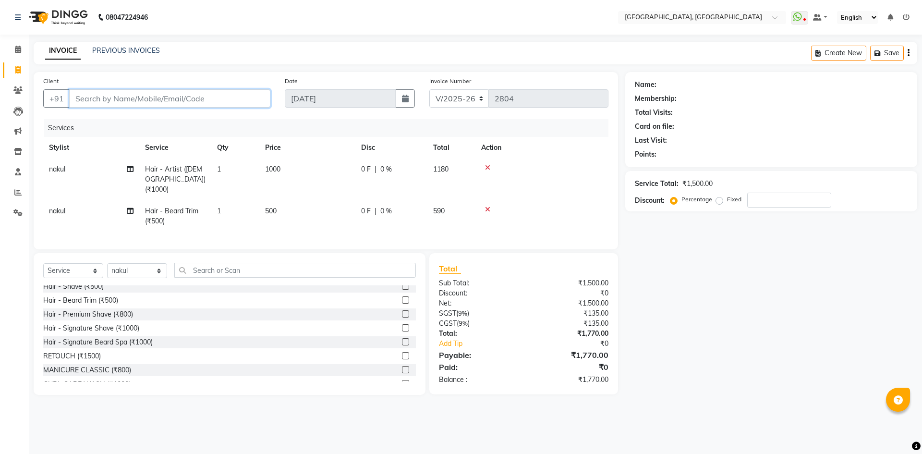
type input "0"
type input "7325916916"
click at [262, 97] on span "Add Client" at bounding box center [246, 99] width 38 height 10
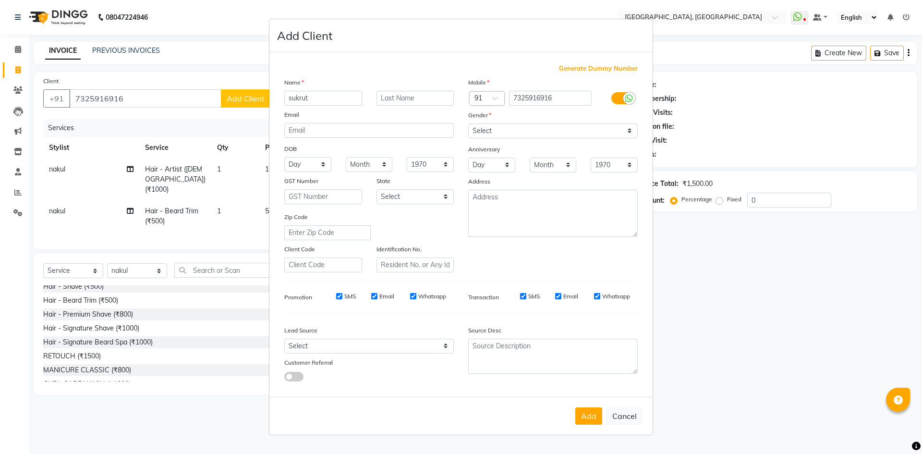
type input "sukrut"
drag, startPoint x: 454, startPoint y: 103, endPoint x: 447, endPoint y: 106, distance: 8.0
click at [447, 106] on div "Name sukrut Email DOB Day 01 02 03 04 05 06 07 08 09 10 11 12 13 14 15 16 17 18…" at bounding box center [369, 174] width 184 height 195
drag, startPoint x: 385, startPoint y: 53, endPoint x: 397, endPoint y: 63, distance: 16.0
click at [387, 52] on div "Generate Dummy Number Name sukrut Email DOB Day 01 02 03 04 05 06 07 08 09 10 1…" at bounding box center [460, 224] width 383 height 344
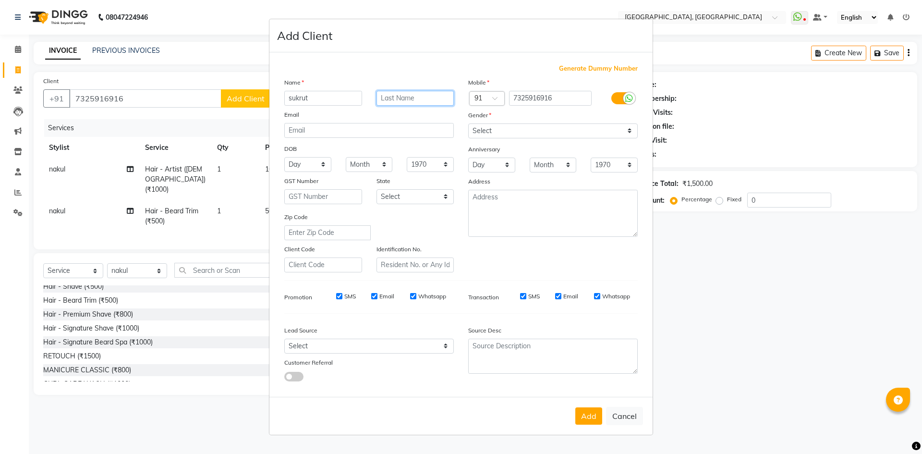
click at [436, 95] on input "text" at bounding box center [415, 98] width 78 height 15
type input "walkin"
click at [514, 128] on select "Select Male Female Other Prefer Not To Say" at bounding box center [553, 130] width 170 height 15
select select "male"
click at [468, 123] on select "Select Male Female Other Prefer Not To Say" at bounding box center [553, 130] width 170 height 15
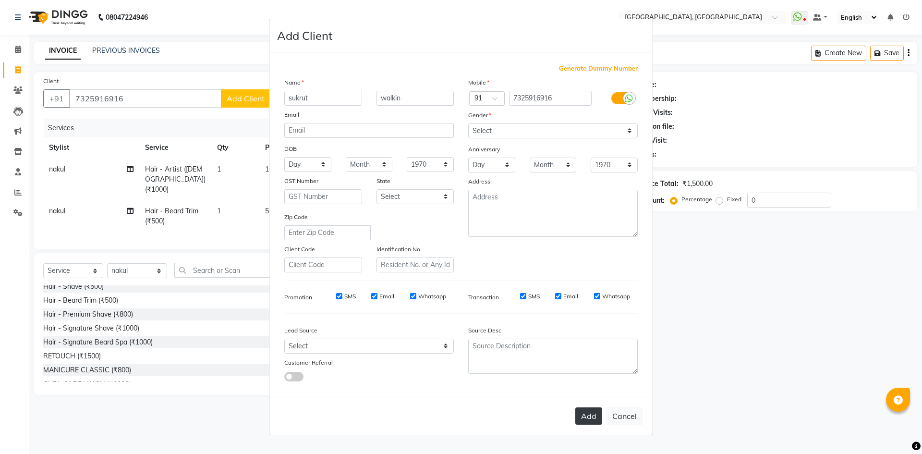
click at [589, 407] on button "Add" at bounding box center [588, 415] width 27 height 17
select select
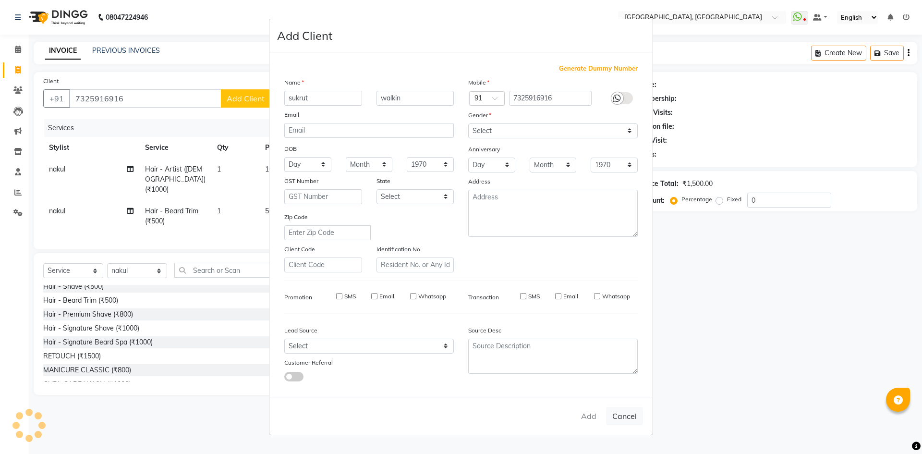
select select
checkbox input "false"
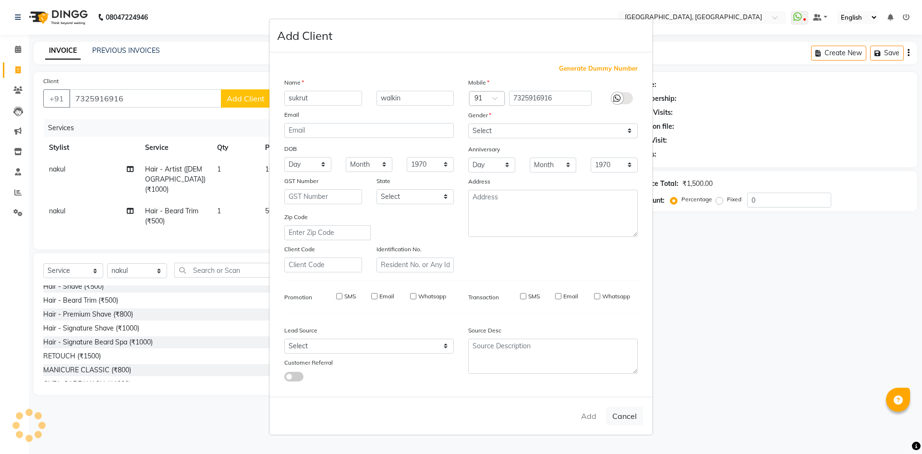
checkbox input "false"
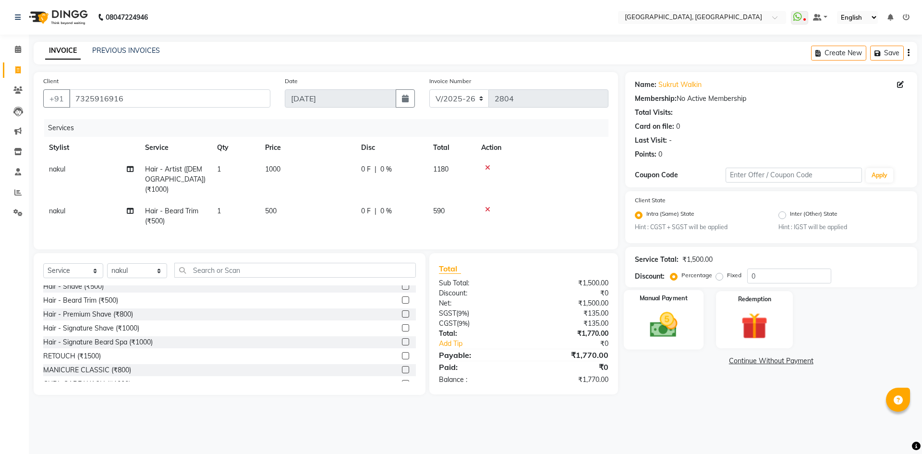
click at [658, 321] on img at bounding box center [663, 325] width 45 height 32
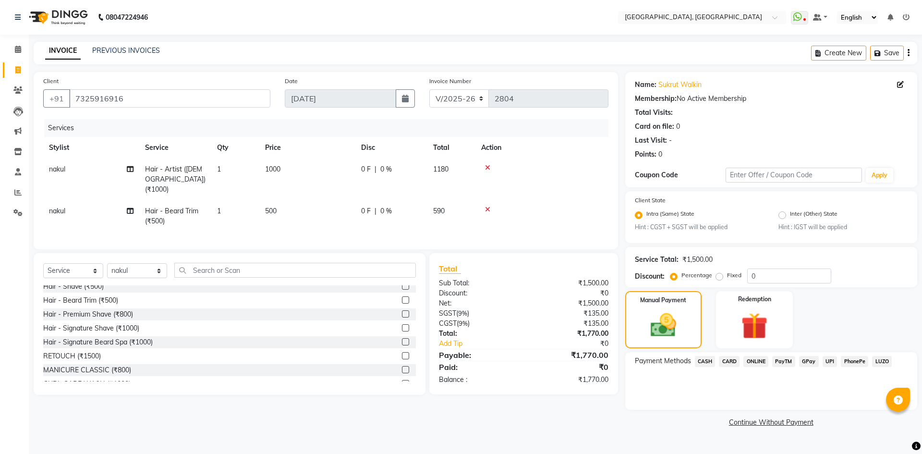
click at [726, 361] on span "CARD" at bounding box center [729, 361] width 21 height 11
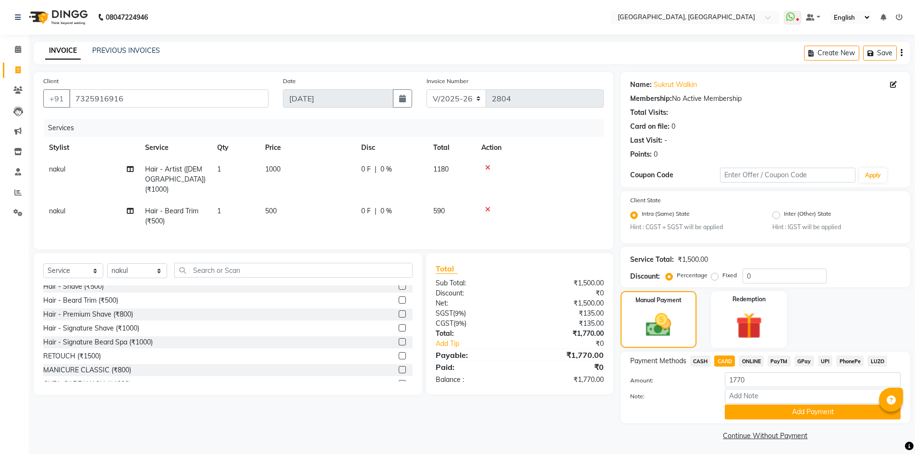
click at [733, 413] on button "Add Payment" at bounding box center [813, 411] width 176 height 15
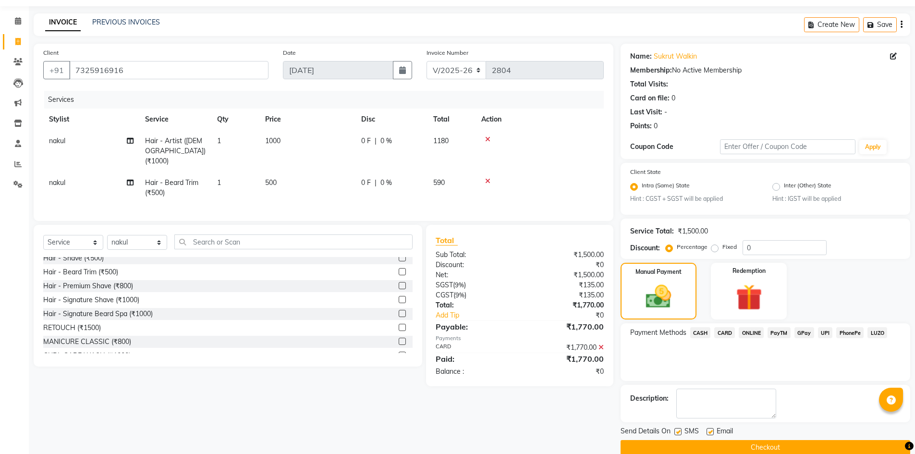
scroll to position [44, 0]
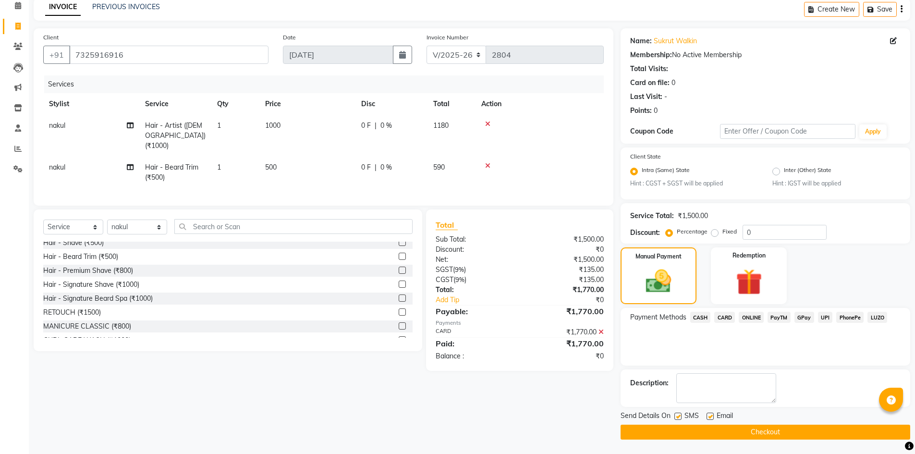
click at [699, 425] on button "Checkout" at bounding box center [765, 432] width 290 height 15
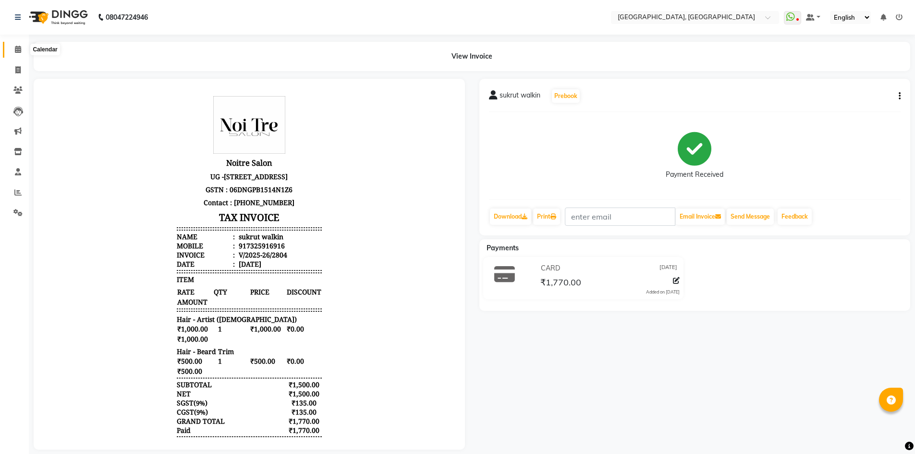
click at [22, 53] on span at bounding box center [18, 49] width 17 height 11
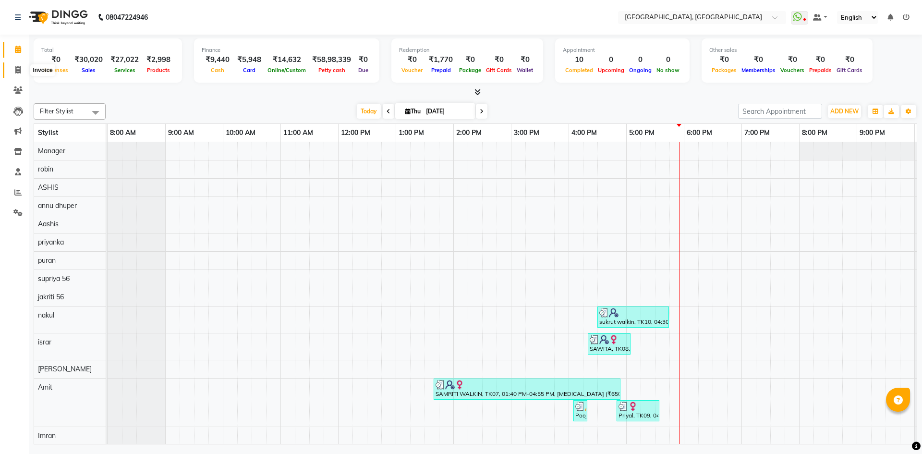
click at [24, 70] on span at bounding box center [18, 70] width 17 height 11
select select "service"
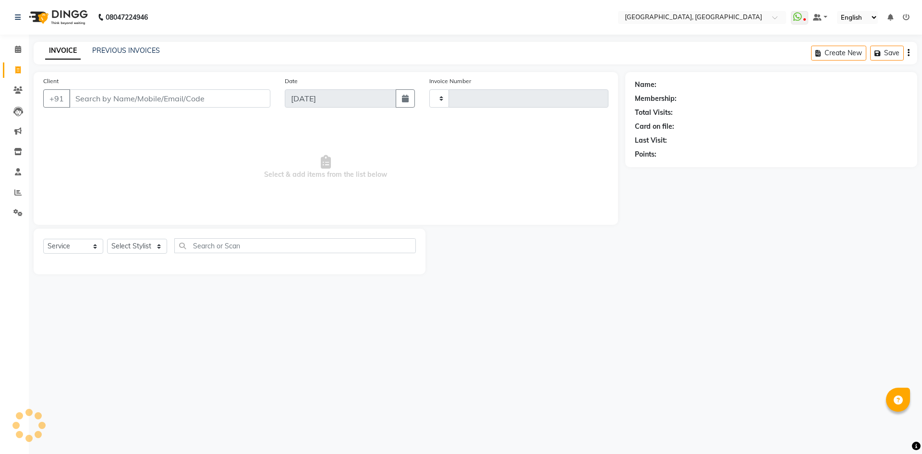
type input "2805"
select select "3948"
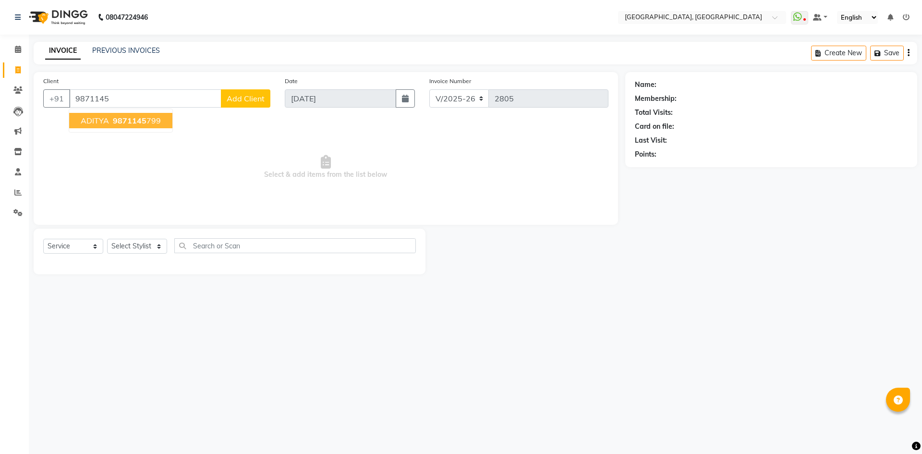
click at [154, 118] on ngb-highlight "9871145 799" at bounding box center [136, 121] width 50 height 10
type input "9871145799"
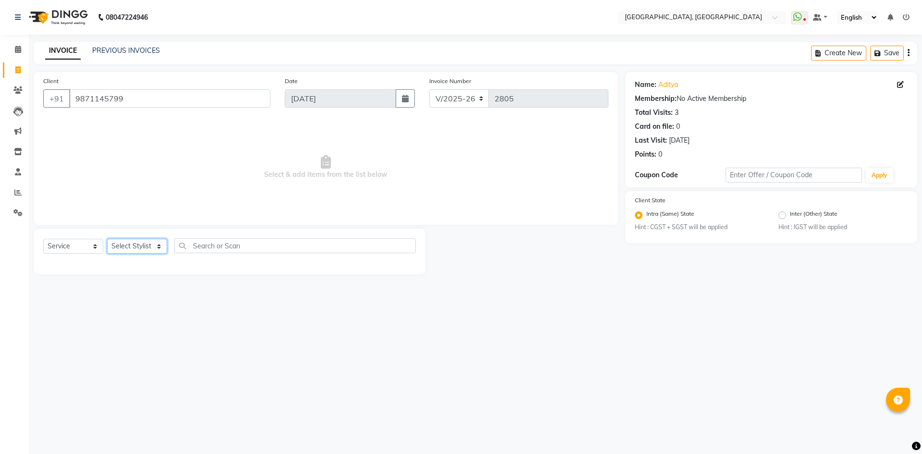
click at [140, 247] on select "Select Stylist Aashis Alic ashok vihar Alice makeup Amit annu dhuper ashika ASH…" at bounding box center [137, 246] width 60 height 15
select select "63759"
click at [107, 239] on select "Select Stylist Aashis Alic ashok vihar Alice makeup Amit annu dhuper ashika ASH…" at bounding box center [137, 246] width 60 height 15
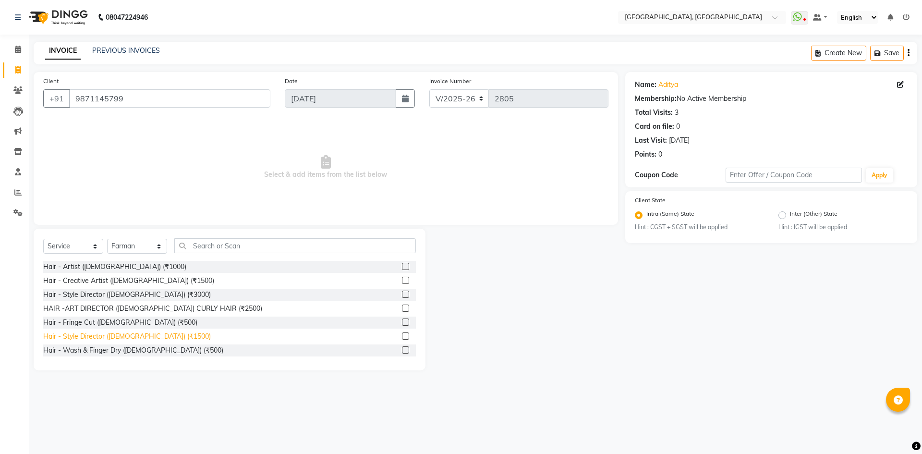
click at [137, 335] on div "Hair - Style Director (Male) (₹1500)" at bounding box center [127, 336] width 168 height 10
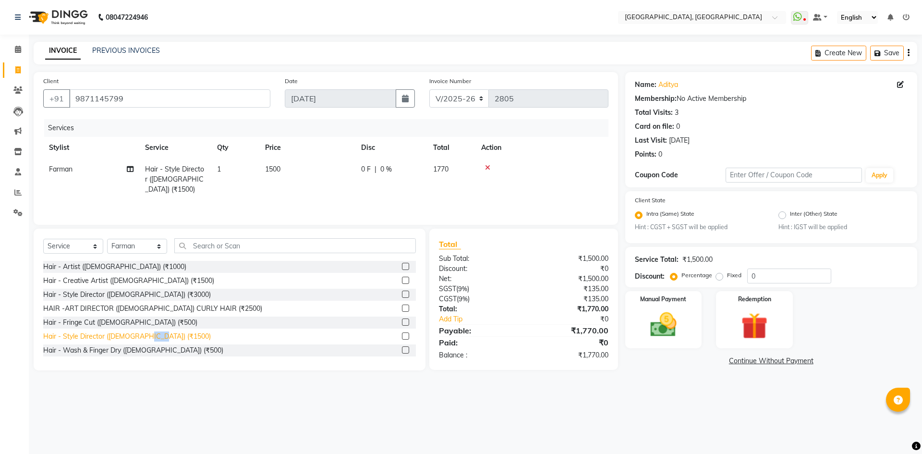
click at [137, 335] on div "Hair - Style Director (Male) (₹1500)" at bounding box center [127, 336] width 168 height 10
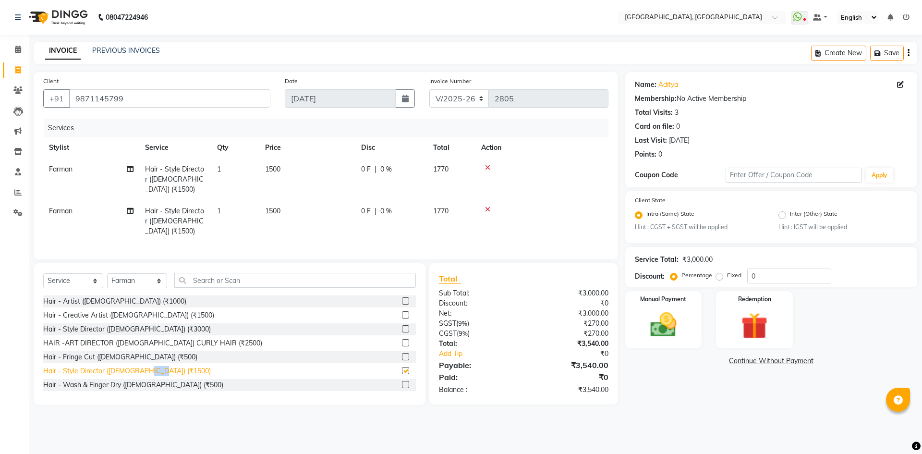
checkbox input "false"
click at [667, 315] on img at bounding box center [663, 325] width 45 height 32
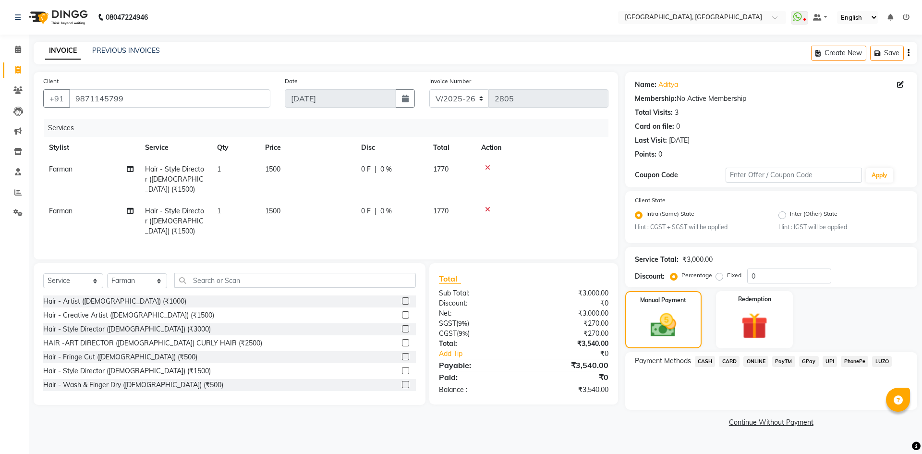
click at [730, 363] on span "CARD" at bounding box center [729, 361] width 21 height 11
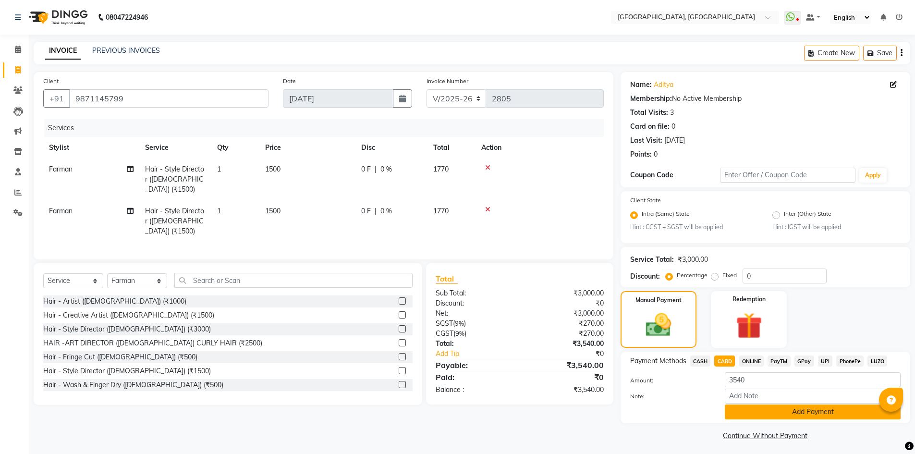
click at [774, 414] on button "Add Payment" at bounding box center [813, 411] width 176 height 15
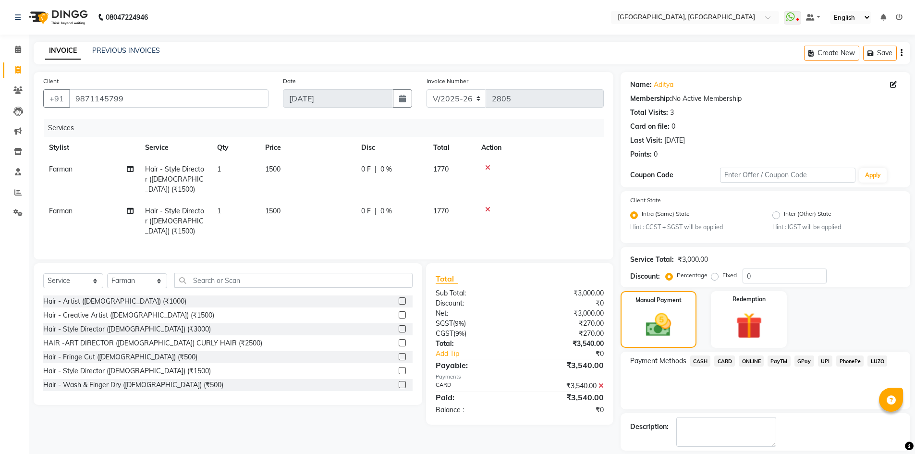
scroll to position [44, 0]
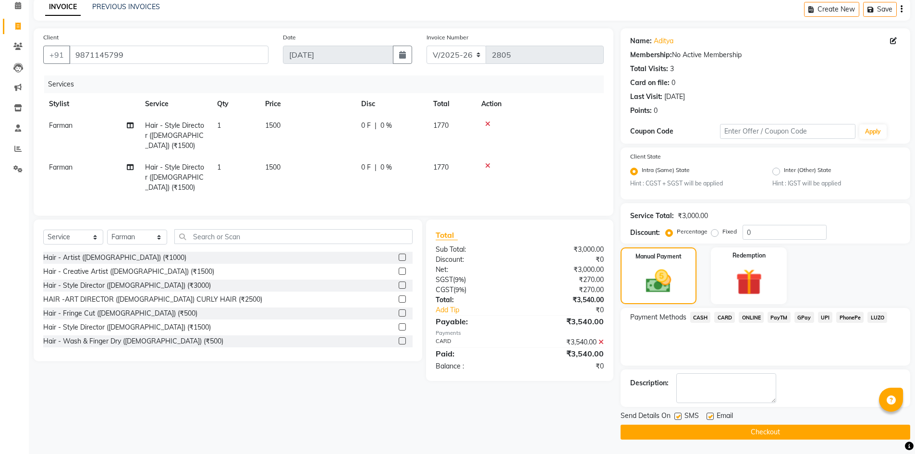
click at [692, 429] on button "Checkout" at bounding box center [765, 432] width 290 height 15
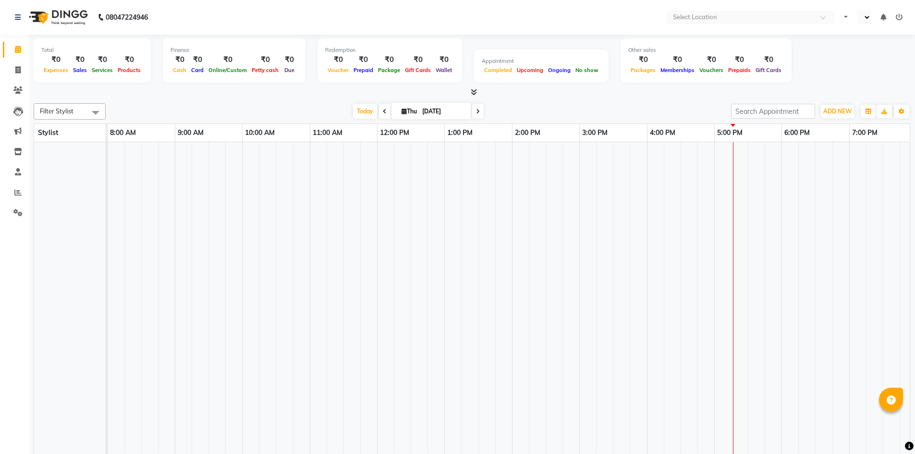
select select "en"
